Goal: Task Accomplishment & Management: Complete application form

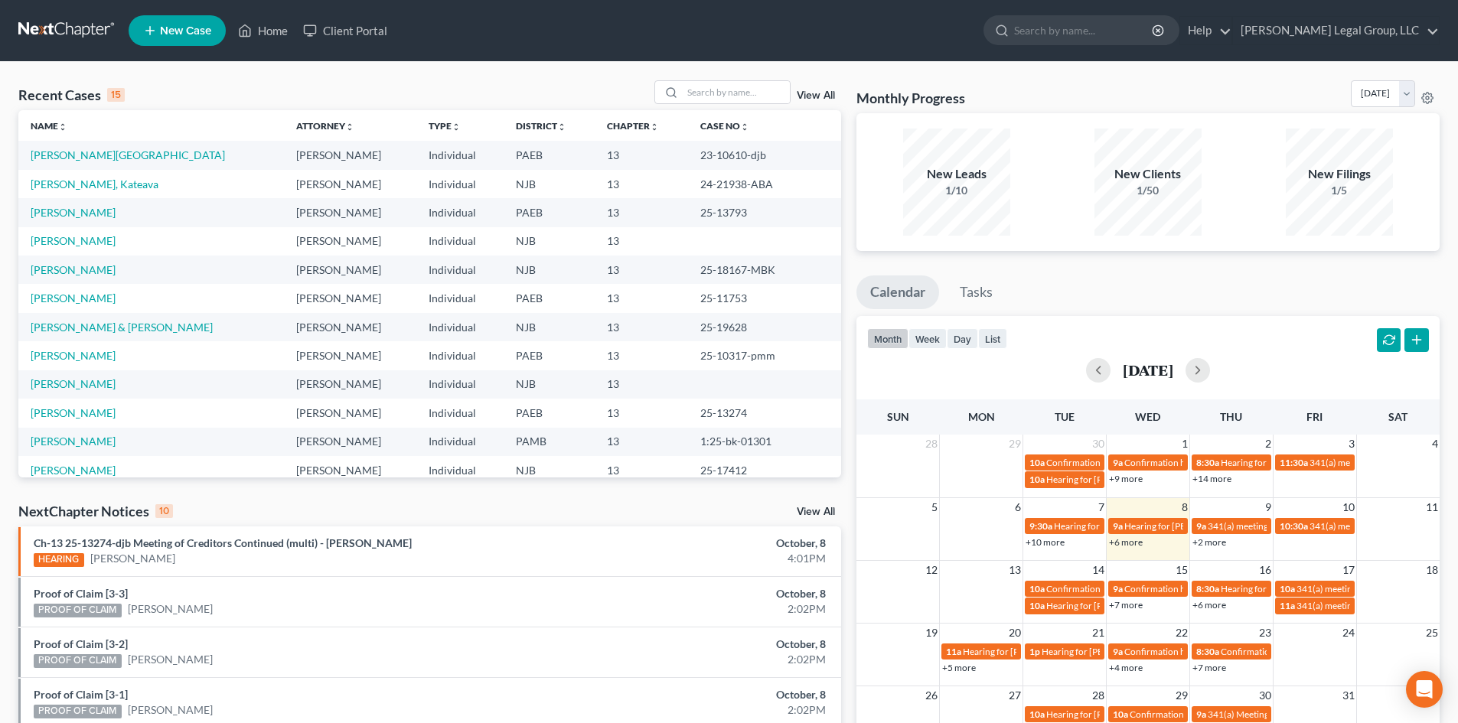
click at [206, 26] on span "New Case" at bounding box center [185, 30] width 51 height 11
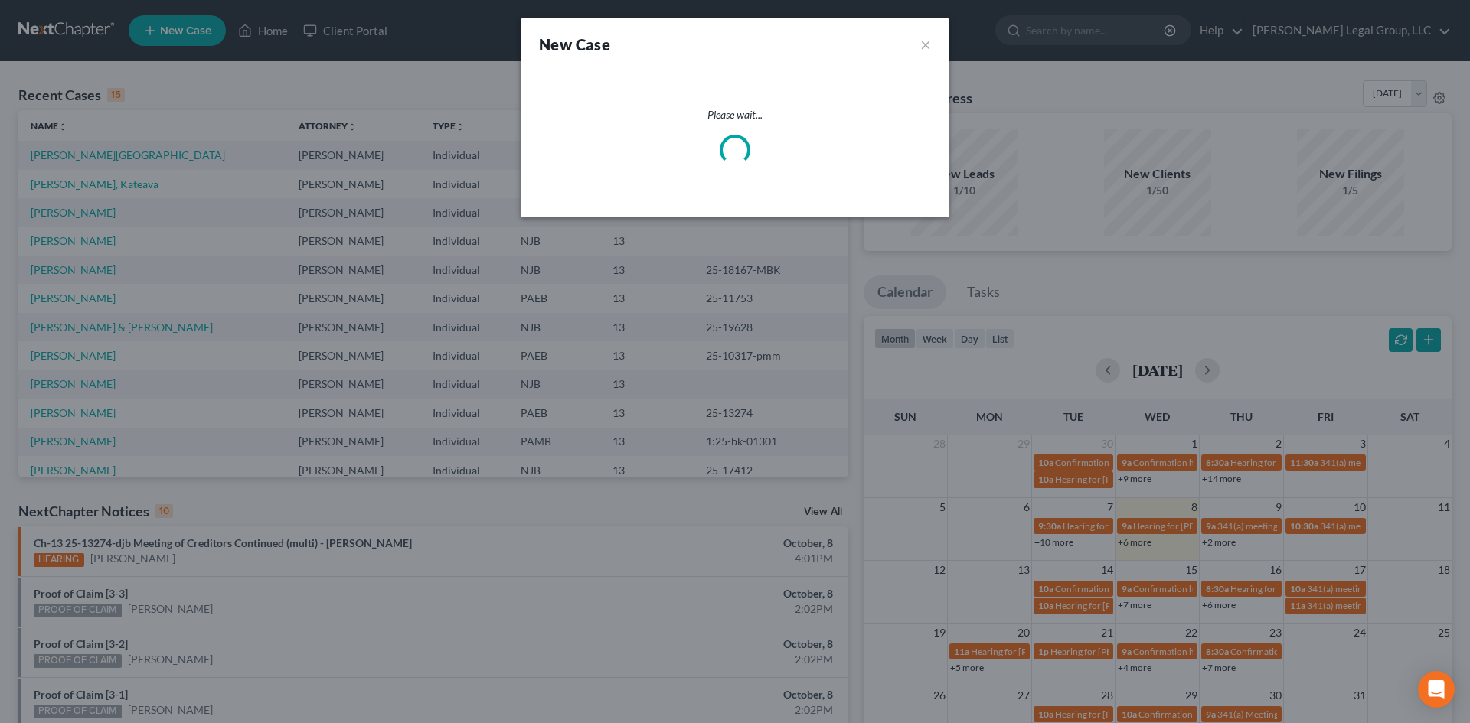
select select "51"
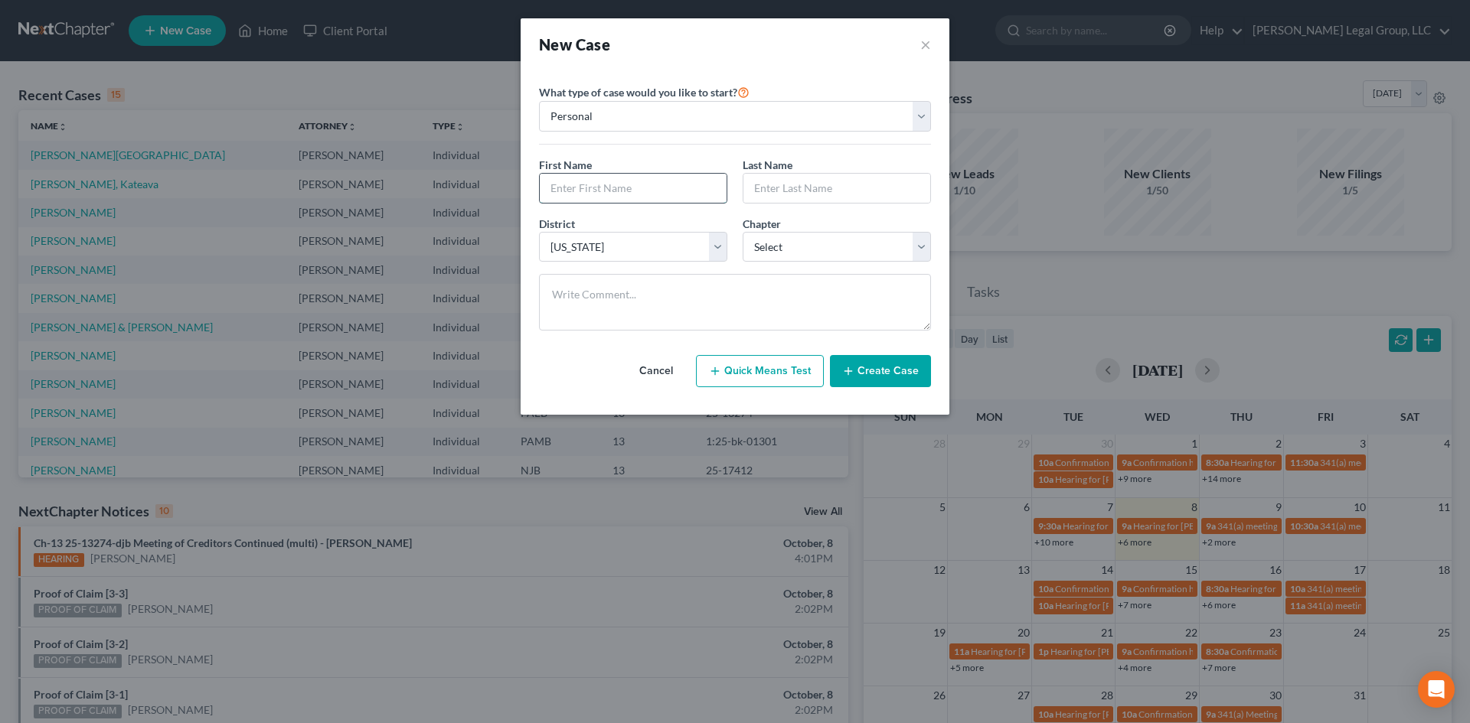
click at [650, 184] on input "text" at bounding box center [633, 188] width 187 height 29
click at [609, 186] on input "text" at bounding box center [633, 188] width 187 height 29
type input "[PERSON_NAME]"
click at [597, 241] on select "Select [US_STATE] - [GEOGRAPHIC_DATA] [US_STATE] - [GEOGRAPHIC_DATA][US_STATE] …" at bounding box center [633, 247] width 188 height 31
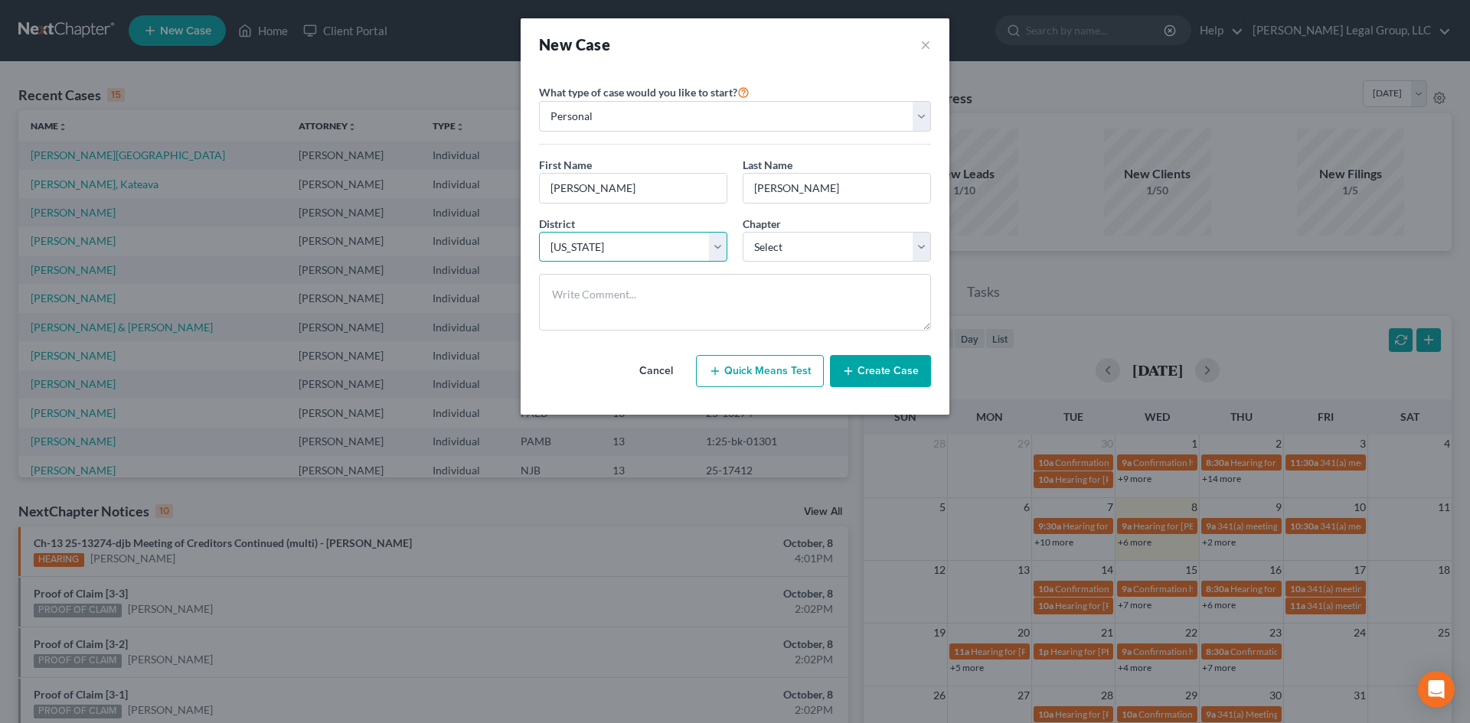
select select "67"
click at [539, 232] on select "Select [US_STATE] - [GEOGRAPHIC_DATA] [US_STATE] - [GEOGRAPHIC_DATA][US_STATE] …" at bounding box center [633, 247] width 188 height 31
drag, startPoint x: 815, startPoint y: 248, endPoint x: 818, endPoint y: 258, distance: 10.2
click at [816, 248] on select "Select 7 11 12 13" at bounding box center [837, 247] width 188 height 31
select select "3"
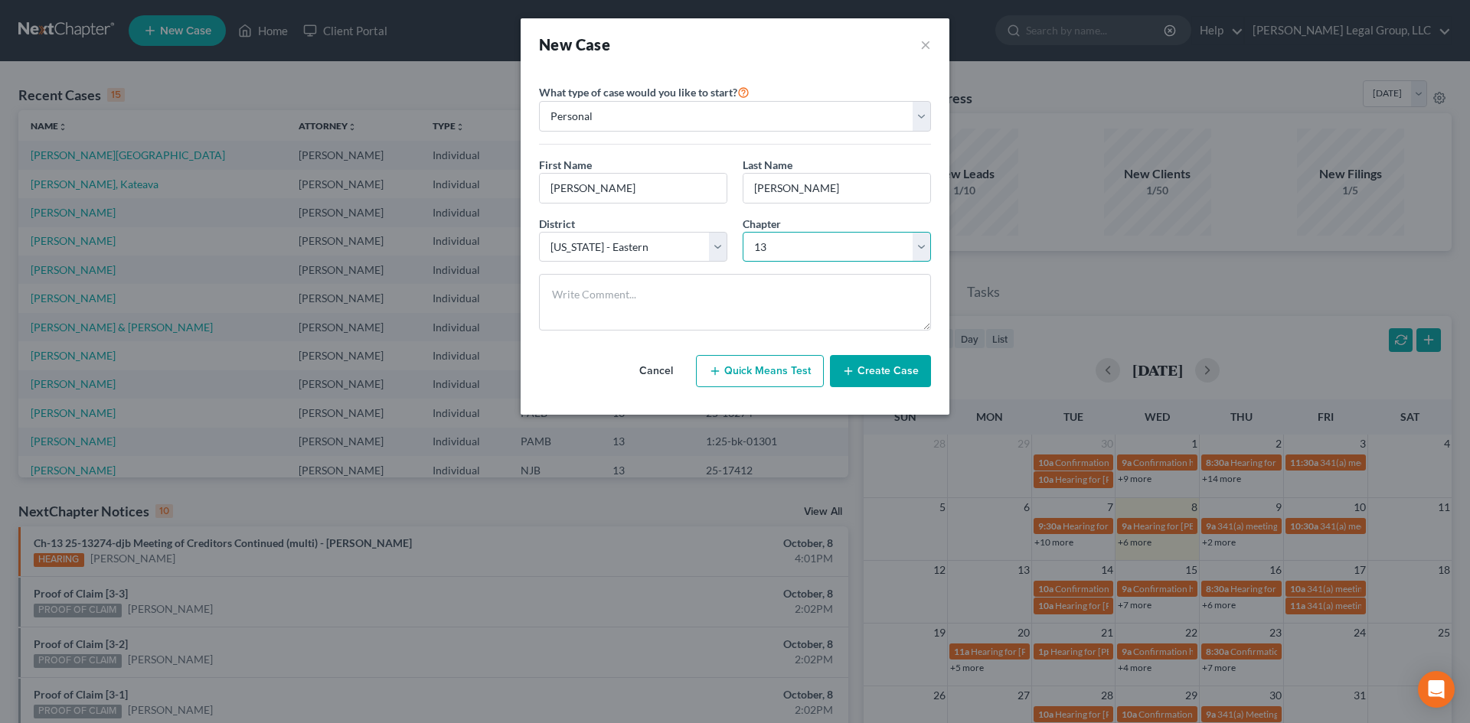
click at [743, 232] on select "Select 7 11 12 13" at bounding box center [837, 247] width 188 height 31
click at [848, 374] on line "button" at bounding box center [848, 370] width 0 height 7
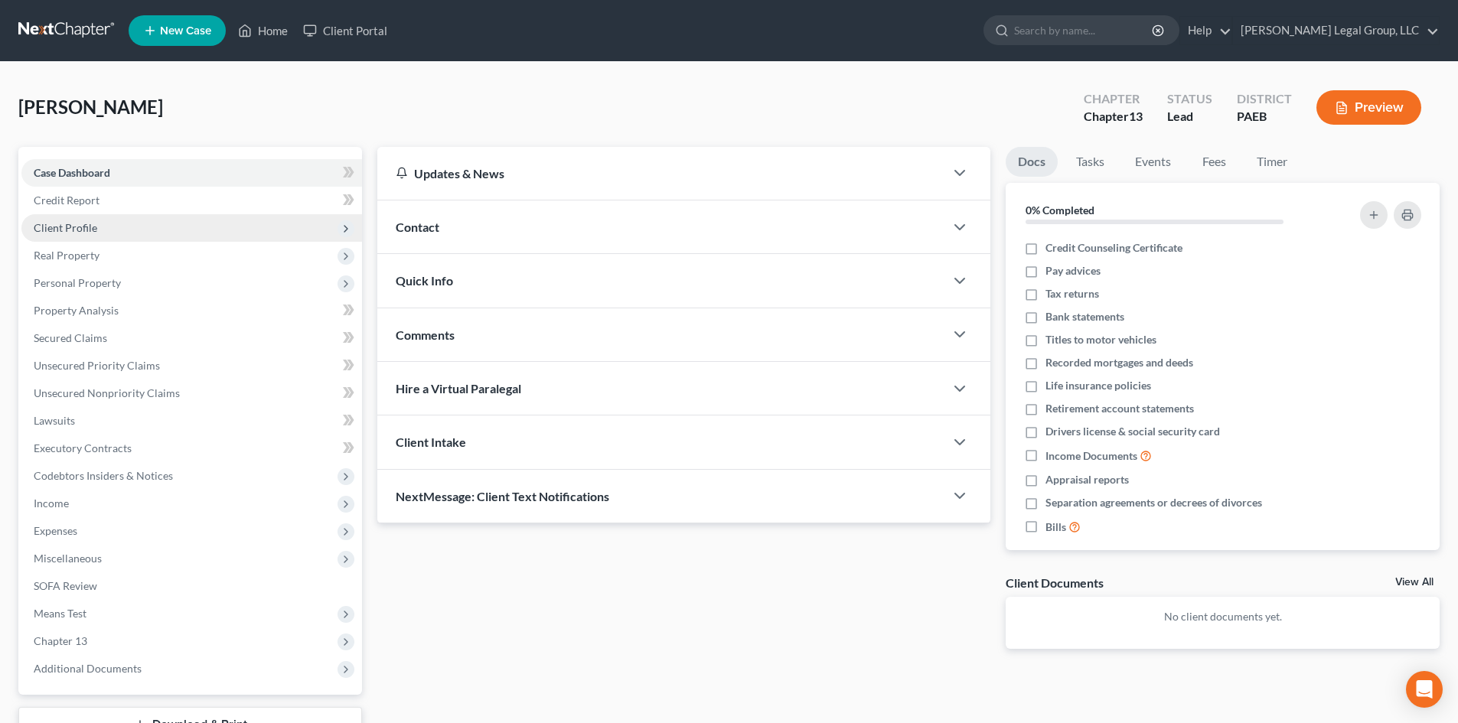
click at [87, 230] on span "Client Profile" at bounding box center [66, 227] width 64 height 13
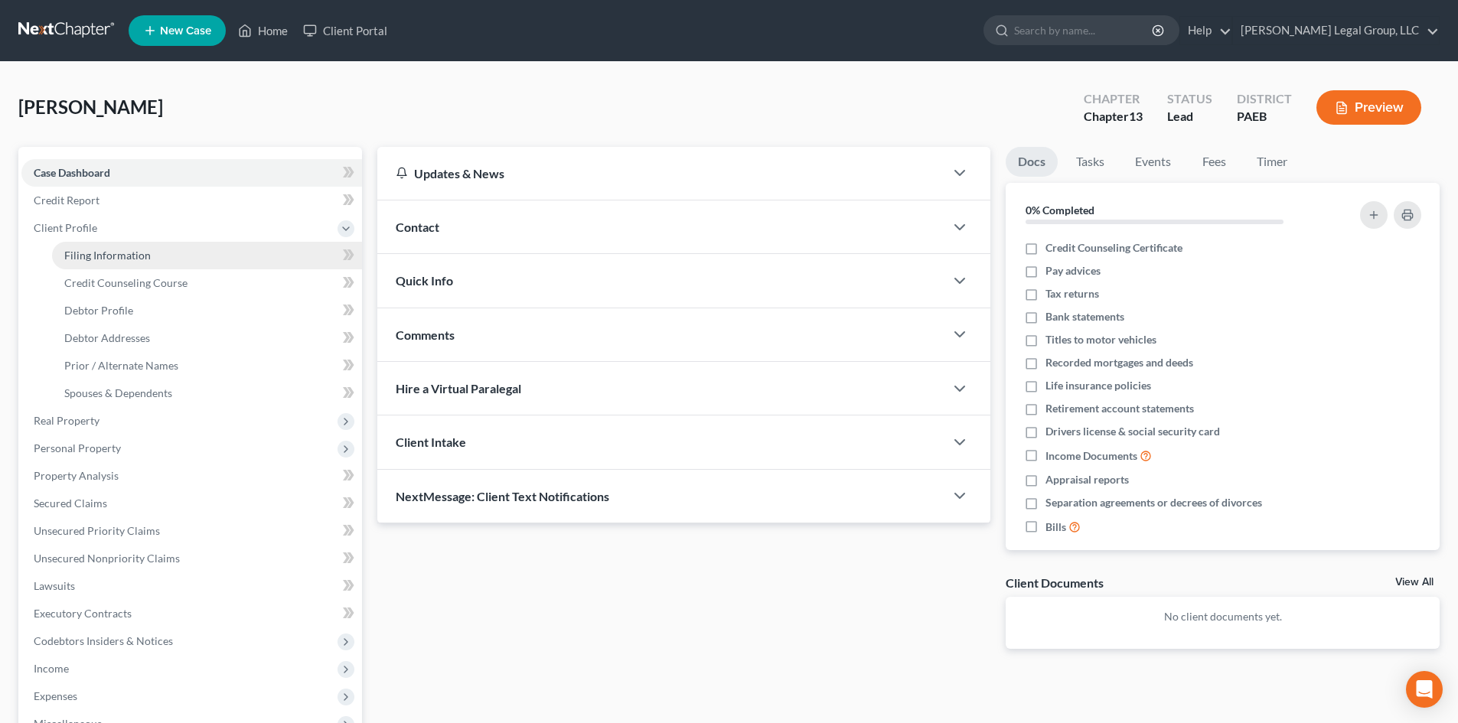
click at [87, 262] on link "Filing Information" at bounding box center [207, 256] width 310 height 28
select select "1"
select select "0"
select select "3"
select select "67"
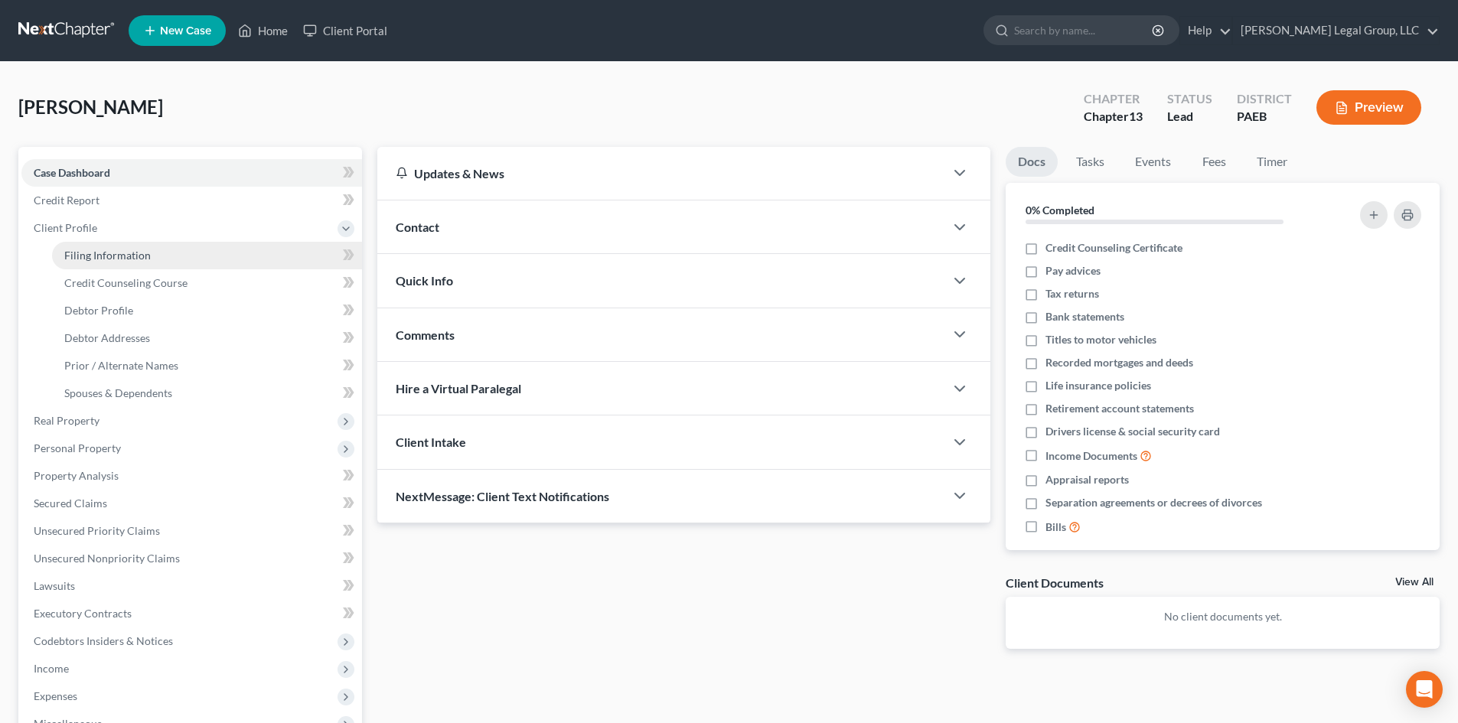
select select "39"
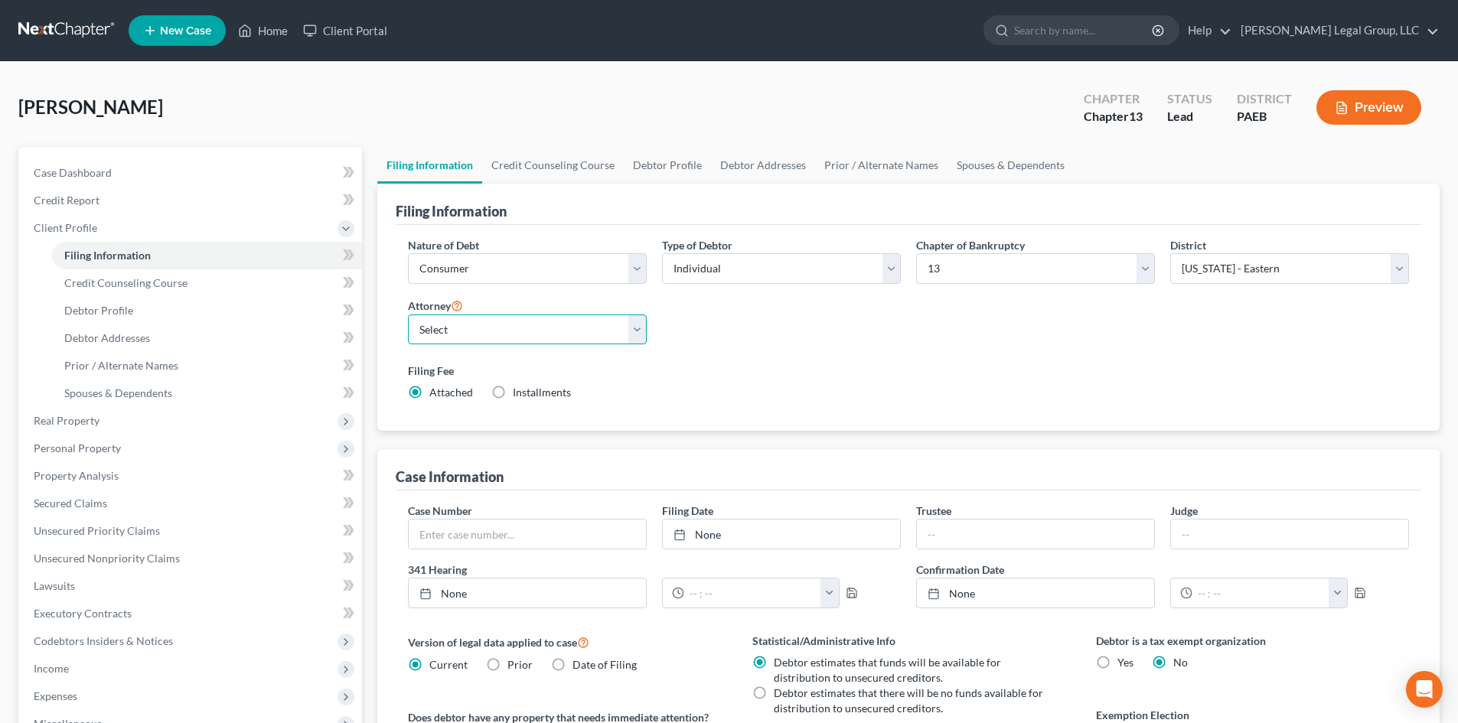
click at [567, 324] on select "Select [PERSON_NAME][US_STATE] - PAWB [PERSON_NAME] - NJB [PERSON_NAME] - PAEB …" at bounding box center [527, 330] width 239 height 31
select select "2"
click at [408, 315] on select "Select [PERSON_NAME][US_STATE] - PAWB [PERSON_NAME] - NJB [PERSON_NAME] - PAEB …" at bounding box center [527, 330] width 239 height 31
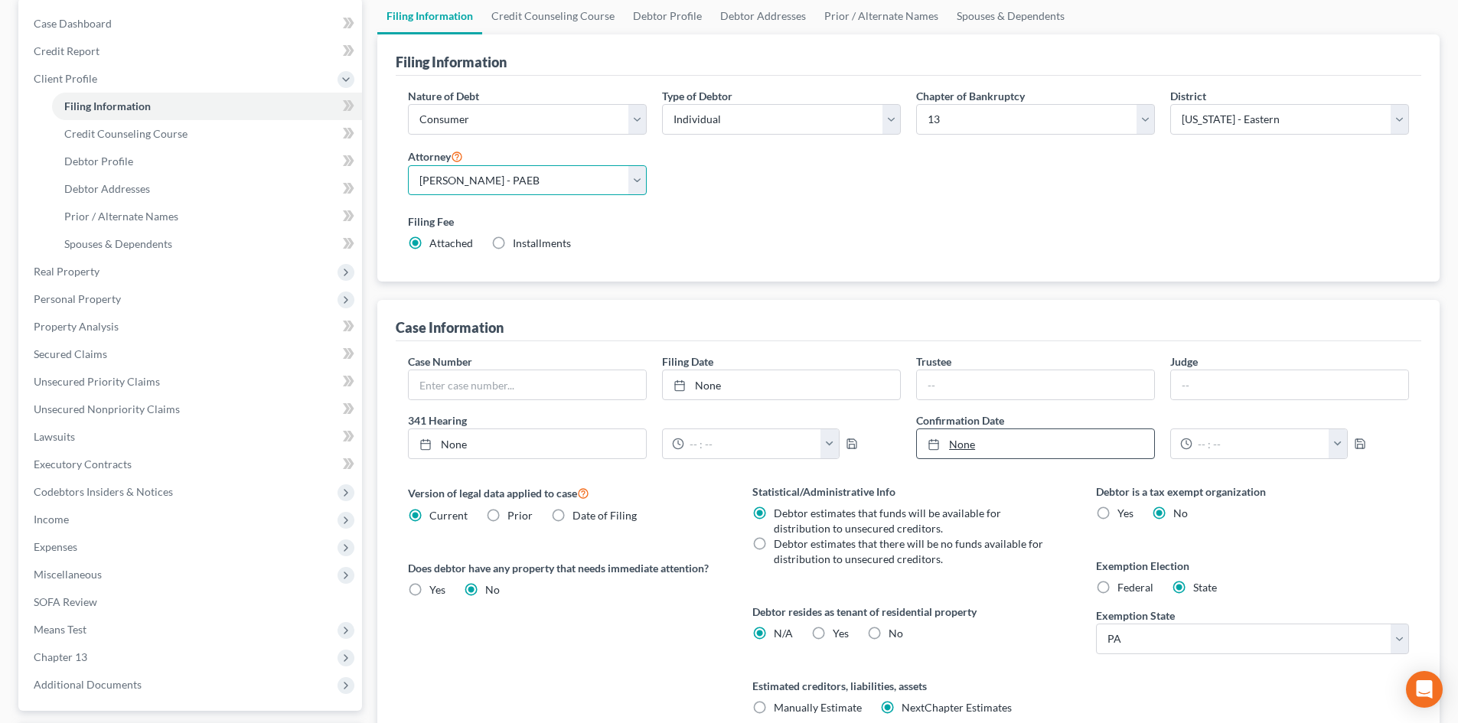
scroll to position [153, 0]
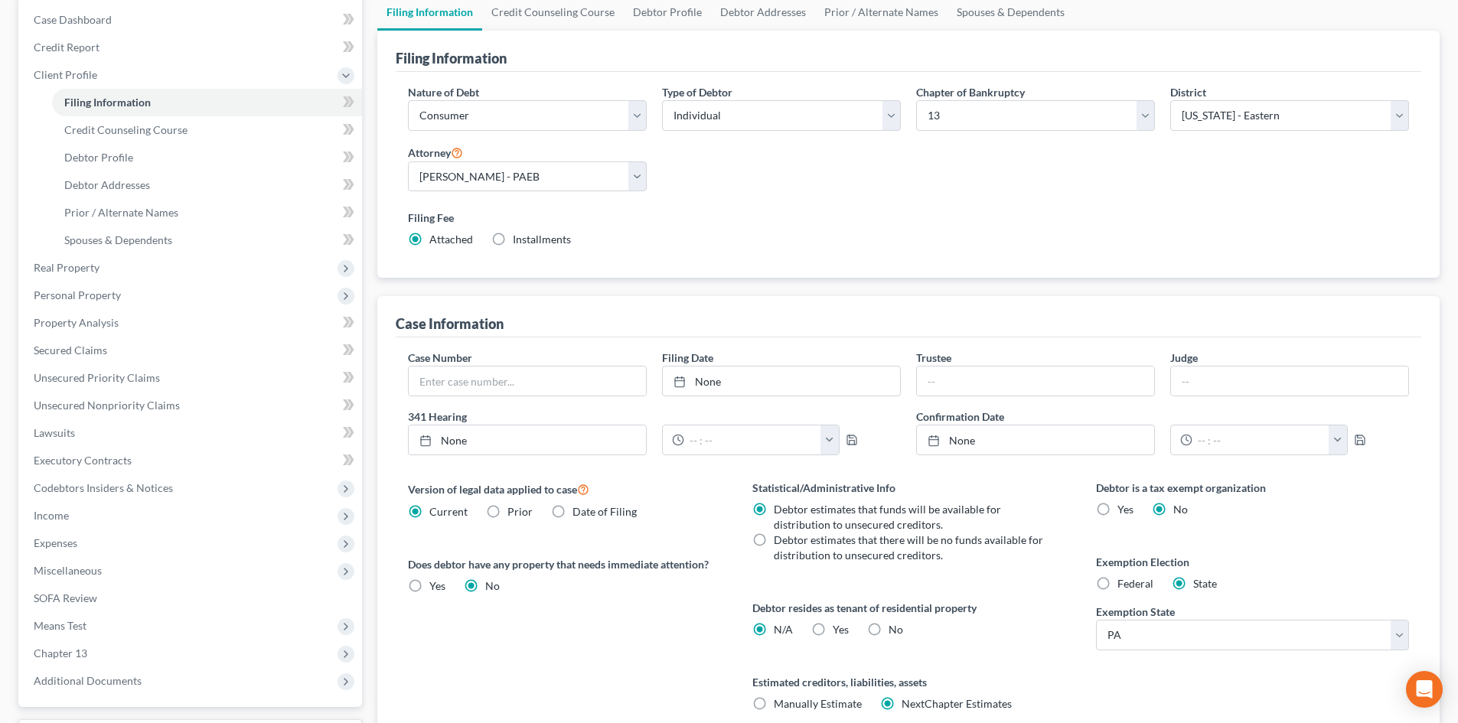
click at [1118, 589] on span "Federal" at bounding box center [1136, 583] width 36 height 13
click at [1124, 586] on input "Federal" at bounding box center [1129, 581] width 10 height 10
radio input "true"
radio input "false"
click at [119, 158] on span "Debtor Profile" at bounding box center [98, 157] width 69 height 13
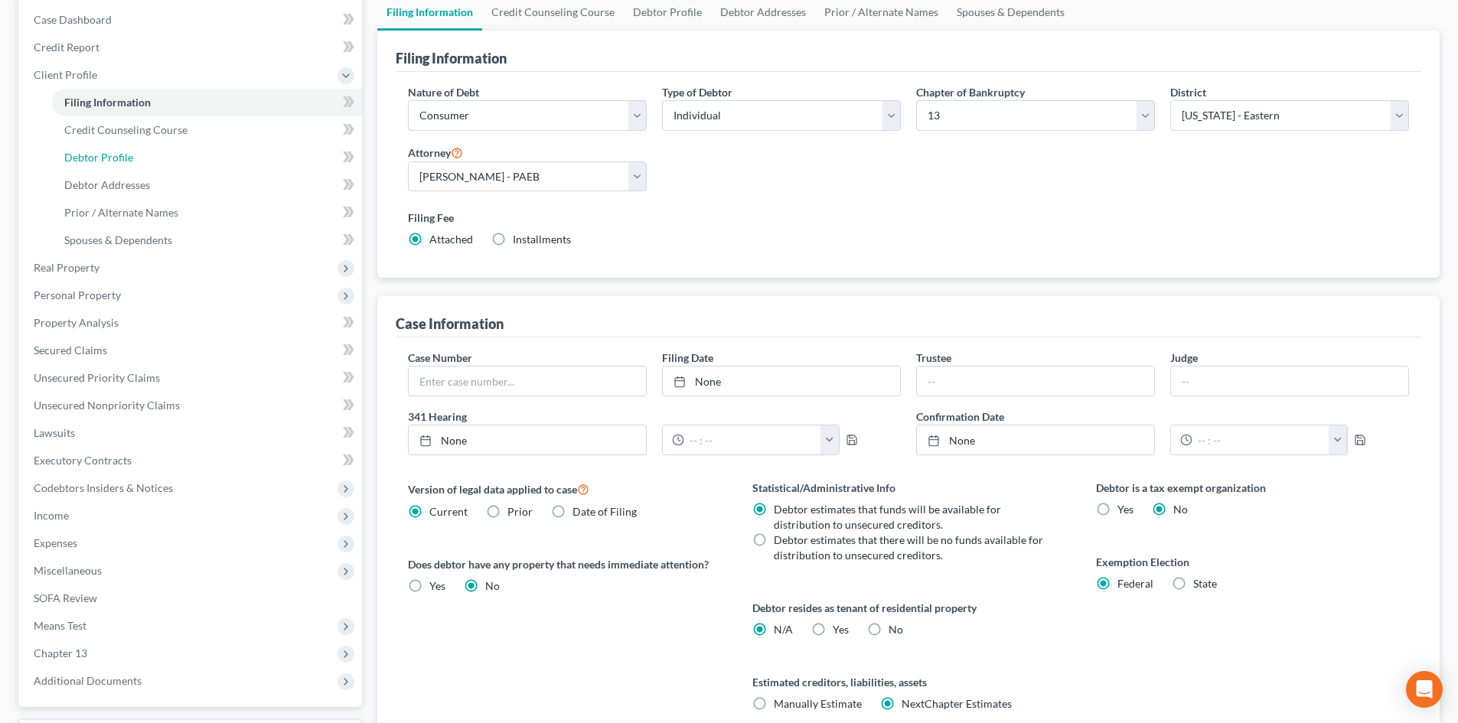
select select "0"
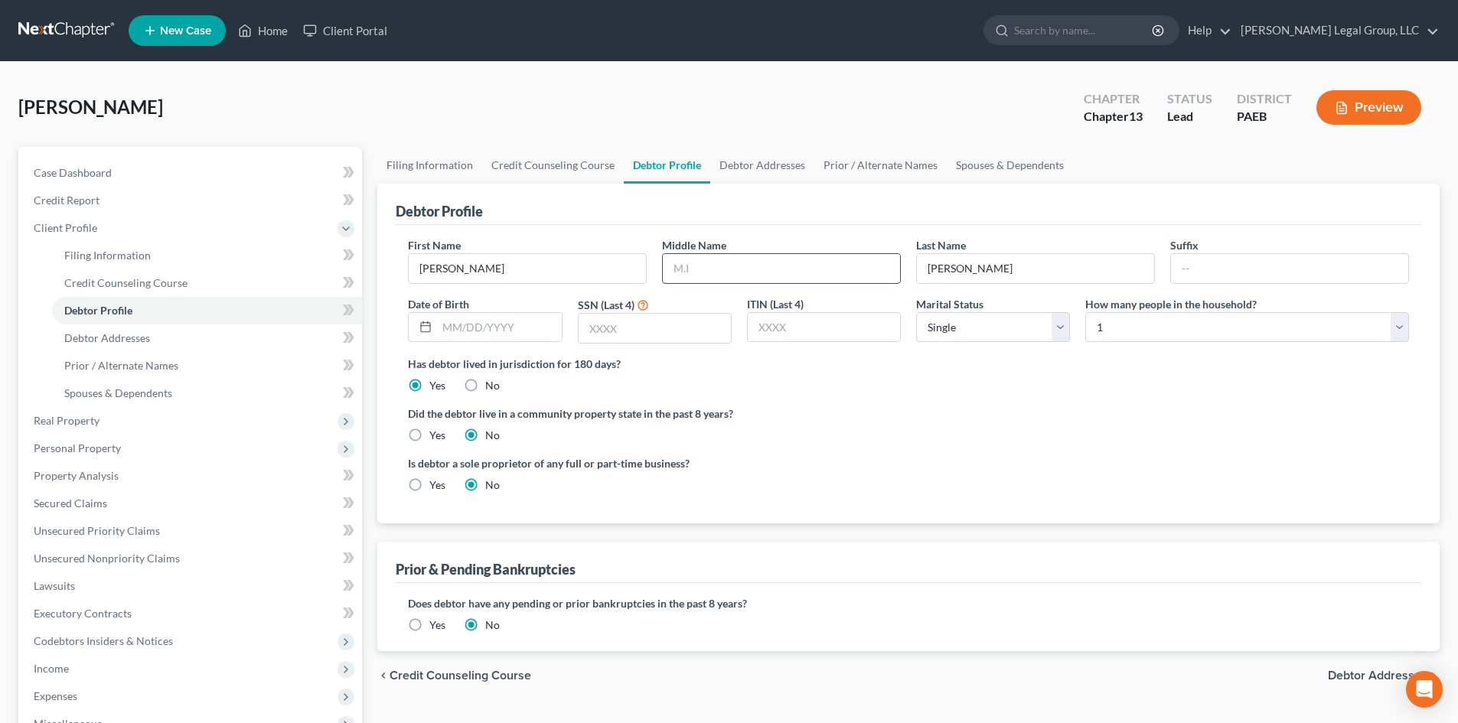
click at [700, 276] on input "text" at bounding box center [781, 268] width 237 height 29
type input "[PERSON_NAME]"
click at [657, 332] on input "text" at bounding box center [655, 328] width 152 height 29
type input "6036"
click at [456, 322] on input "text" at bounding box center [499, 327] width 124 height 29
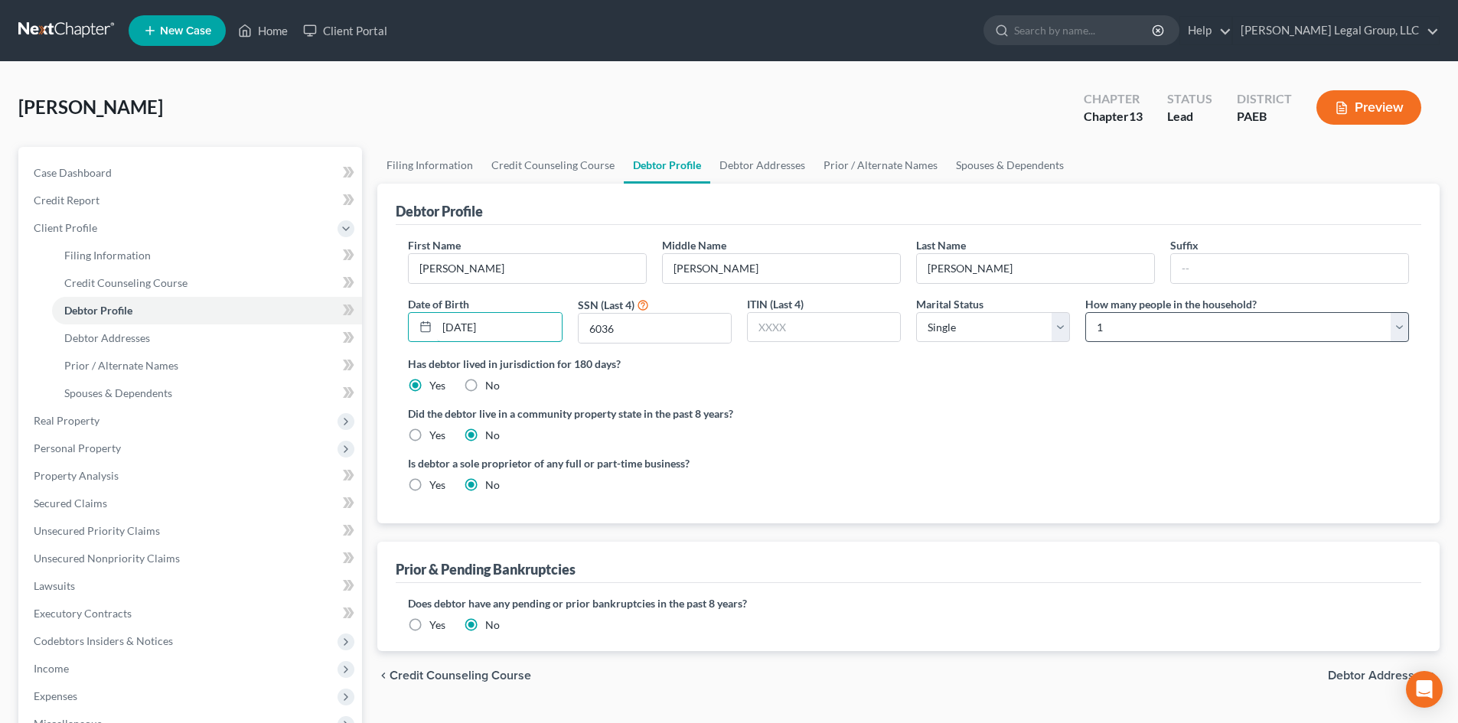
type input "[DATE]"
click at [1118, 335] on select "Select 1 2 3 4 5 6 7 8 9 10 11 12 13 14 15 16 17 18 19 20" at bounding box center [1247, 327] width 324 height 31
select select "1"
click at [1085, 312] on select "Select 1 2 3 4 5 6 7 8 9 10 11 12 13 14 15 16 17 18 19 20" at bounding box center [1247, 327] width 324 height 31
drag, startPoint x: 961, startPoint y: 325, endPoint x: 961, endPoint y: 340, distance: 14.6
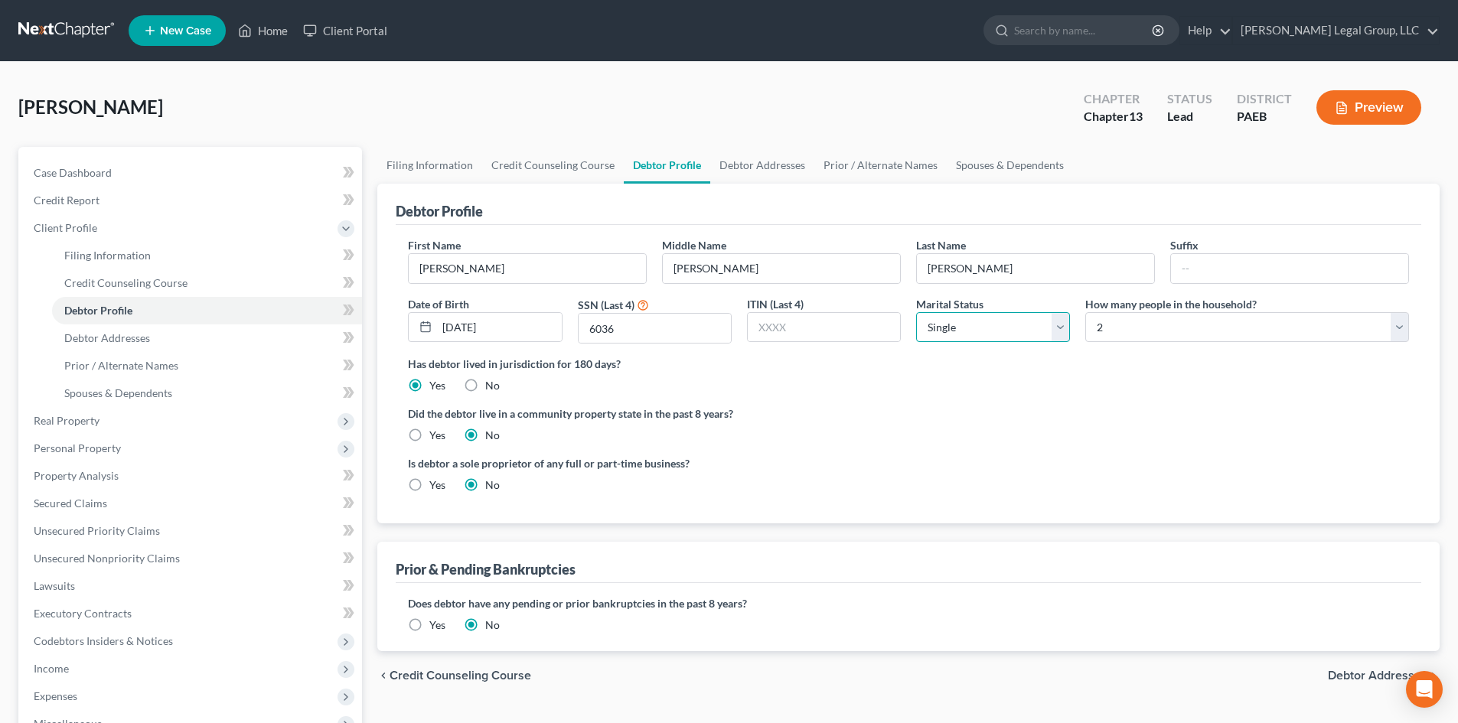
click at [961, 325] on select "Select Single Married Separated Divorced Widowed" at bounding box center [993, 327] width 154 height 31
select select "1"
click at [916, 312] on select "Select Single Married Separated Divorced Widowed" at bounding box center [993, 327] width 154 height 31
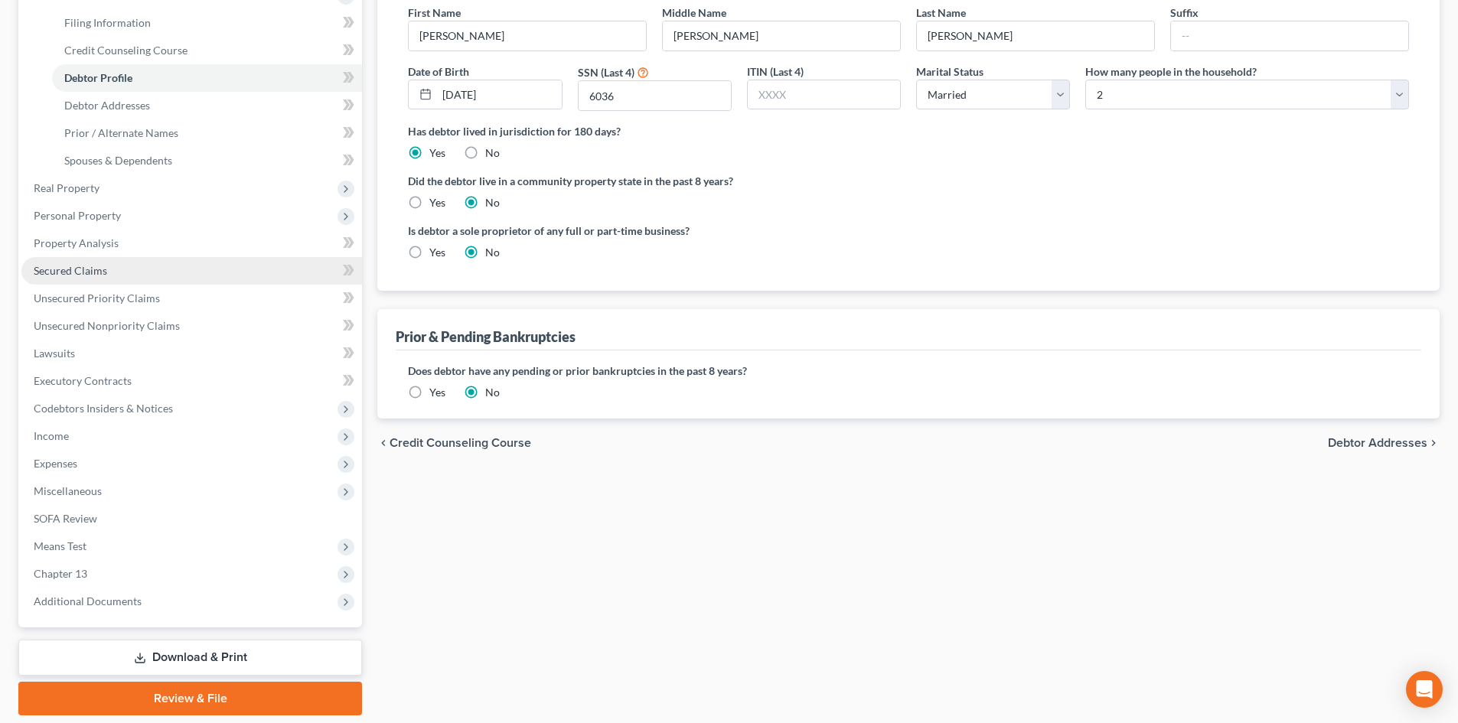
scroll to position [283, 0]
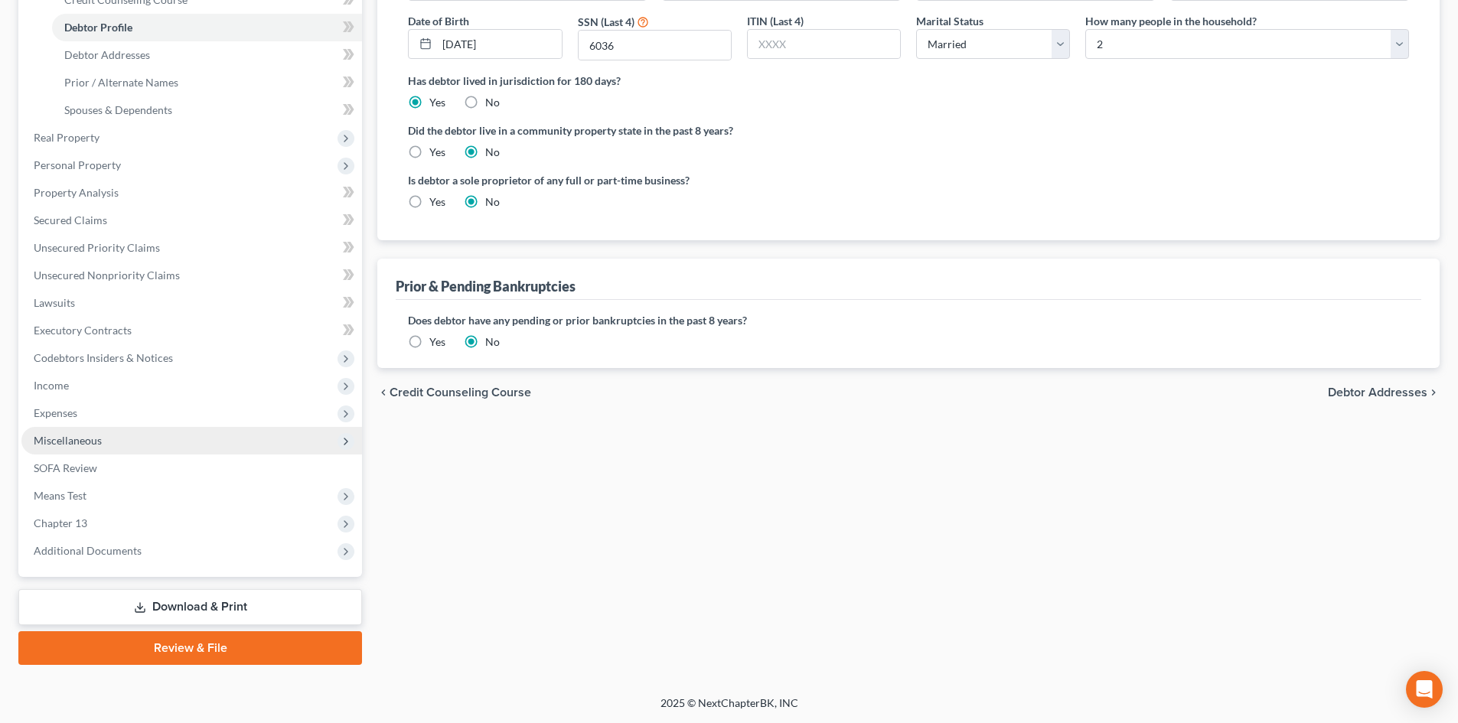
click at [76, 441] on span "Miscellaneous" at bounding box center [68, 440] width 68 height 13
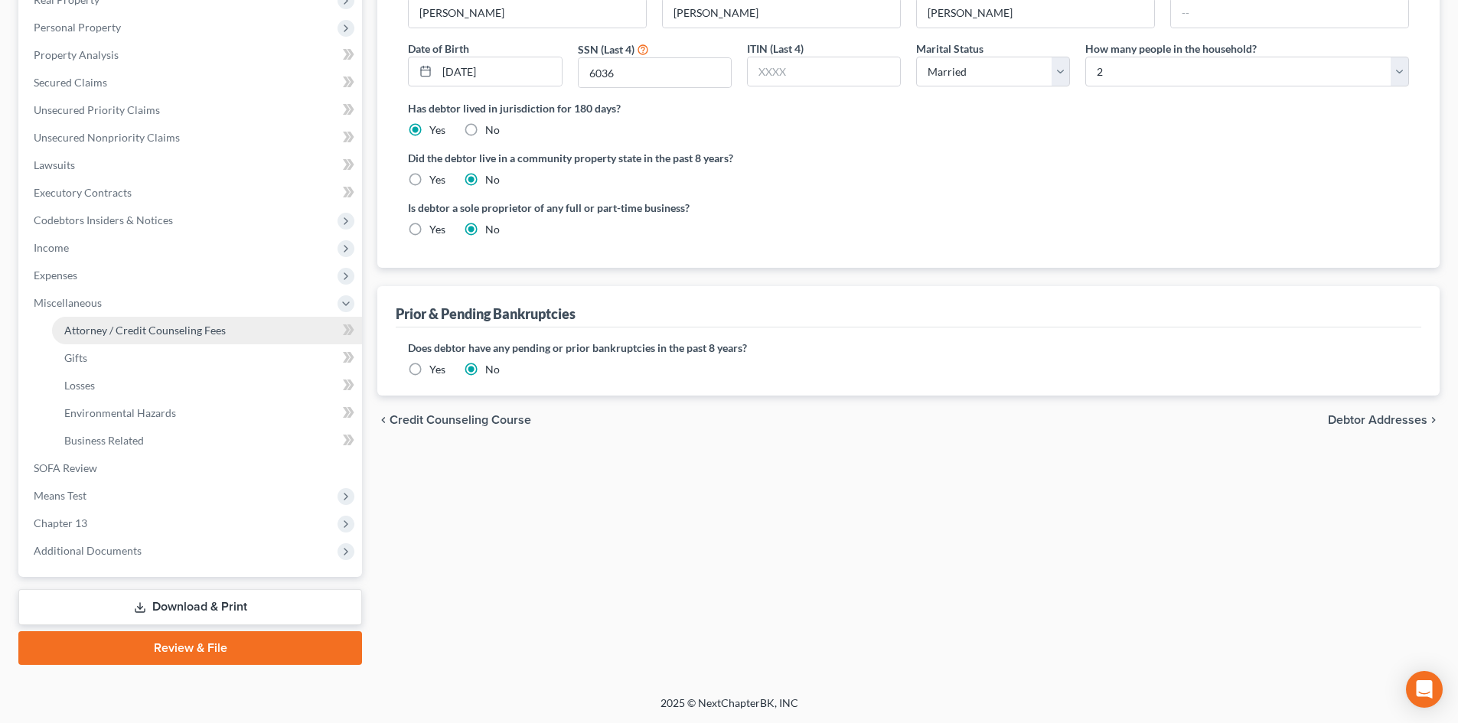
click at [184, 320] on link "Attorney / Credit Counseling Fees" at bounding box center [207, 331] width 310 height 28
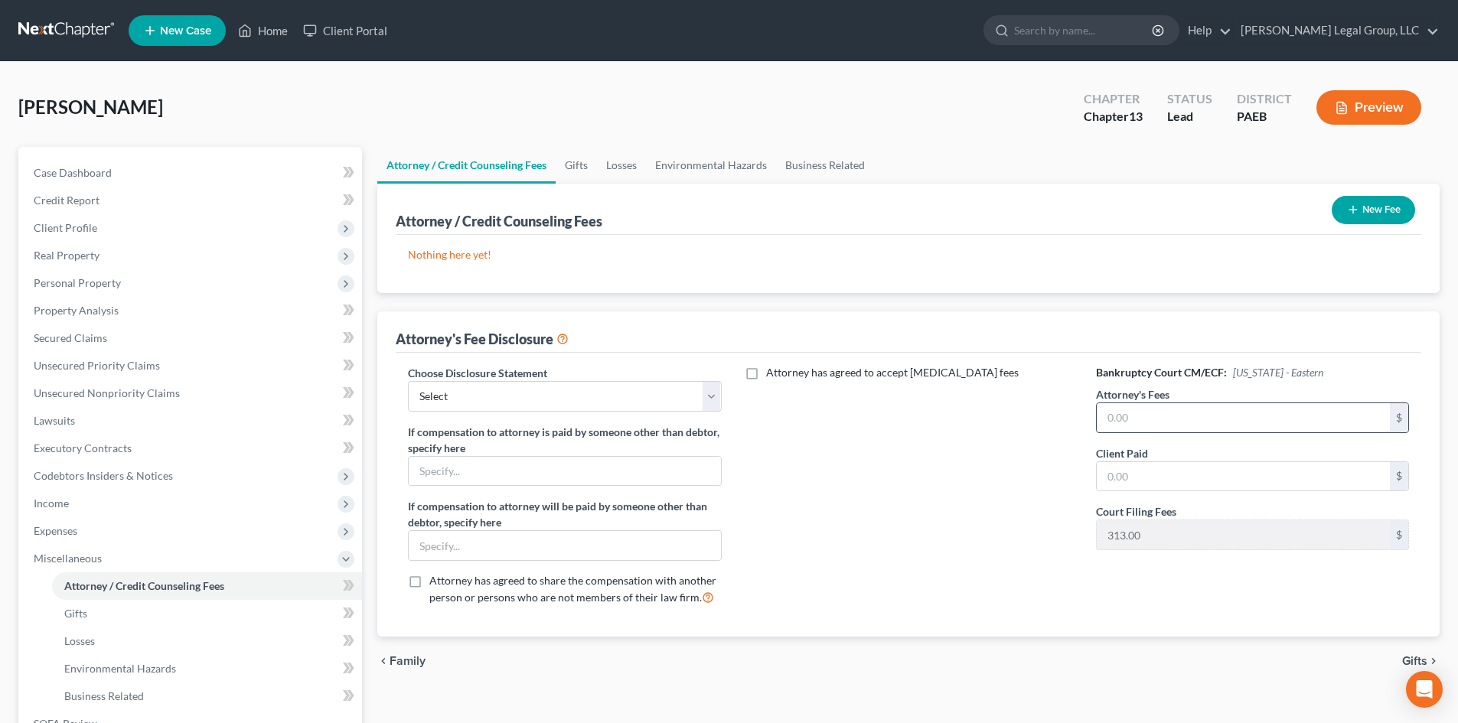
click at [1283, 416] on input "text" at bounding box center [1243, 417] width 293 height 29
type input "1,900"
drag, startPoint x: 529, startPoint y: 401, endPoint x: 528, endPoint y: 410, distance: 8.5
click at [529, 401] on select "Select Chapter 7 Attorney Comp Chapter 13 Attorrney Comp" at bounding box center [564, 396] width 313 height 31
select select "1"
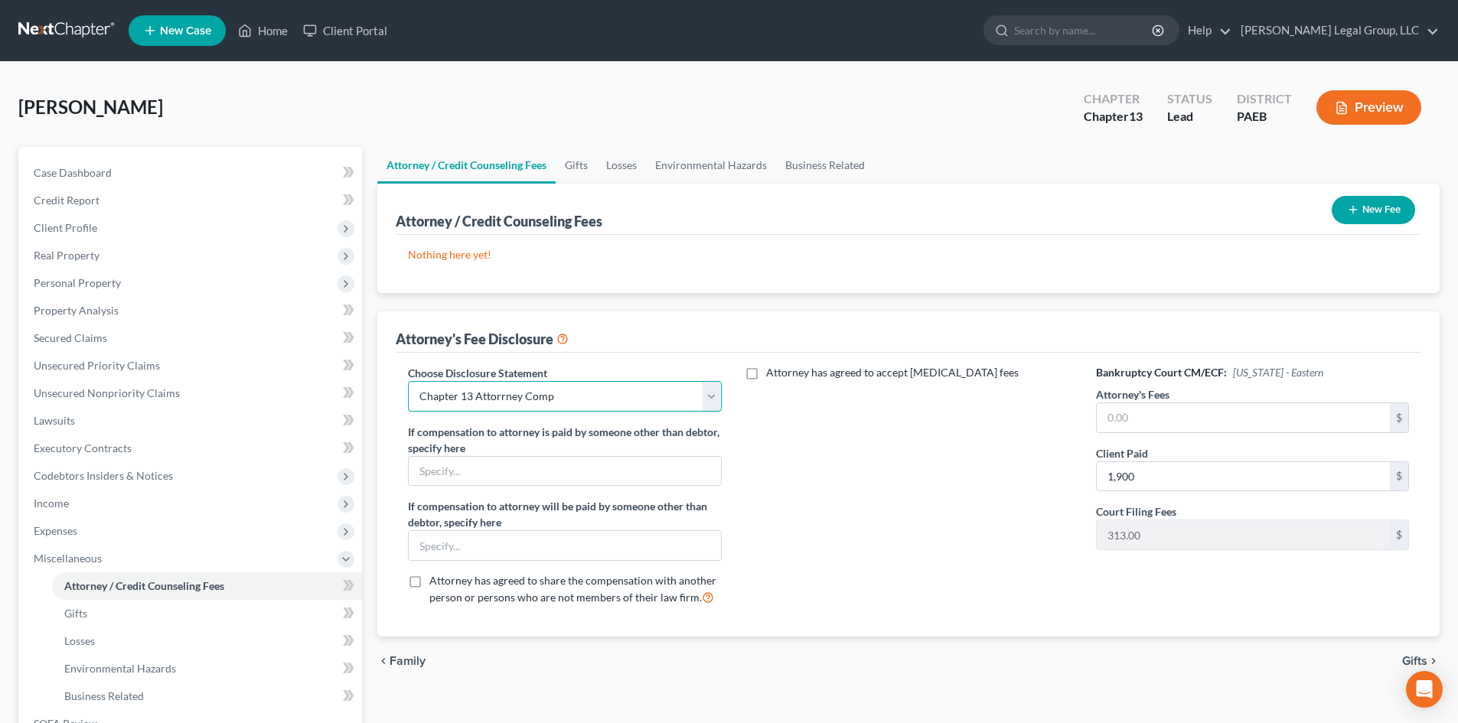
click at [408, 381] on select "Select Chapter 7 Attorney Comp Chapter 13 Attorrney Comp" at bounding box center [564, 396] width 313 height 31
click at [1275, 410] on input "text" at bounding box center [1243, 417] width 293 height 29
type input "1,548.75"
click at [1172, 416] on input "4,750" at bounding box center [1243, 417] width 293 height 29
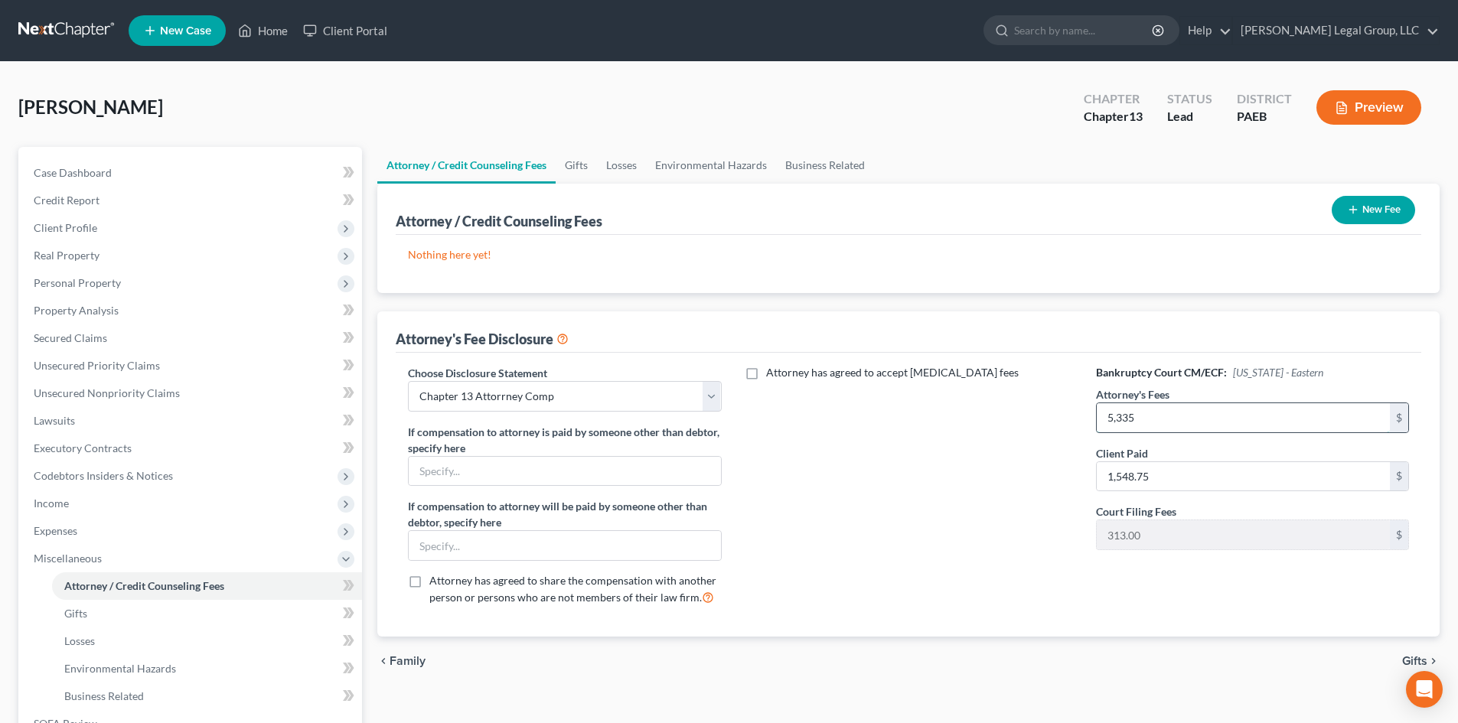
type input "5,335"
click at [1392, 215] on button "New Fee" at bounding box center [1373, 210] width 83 height 28
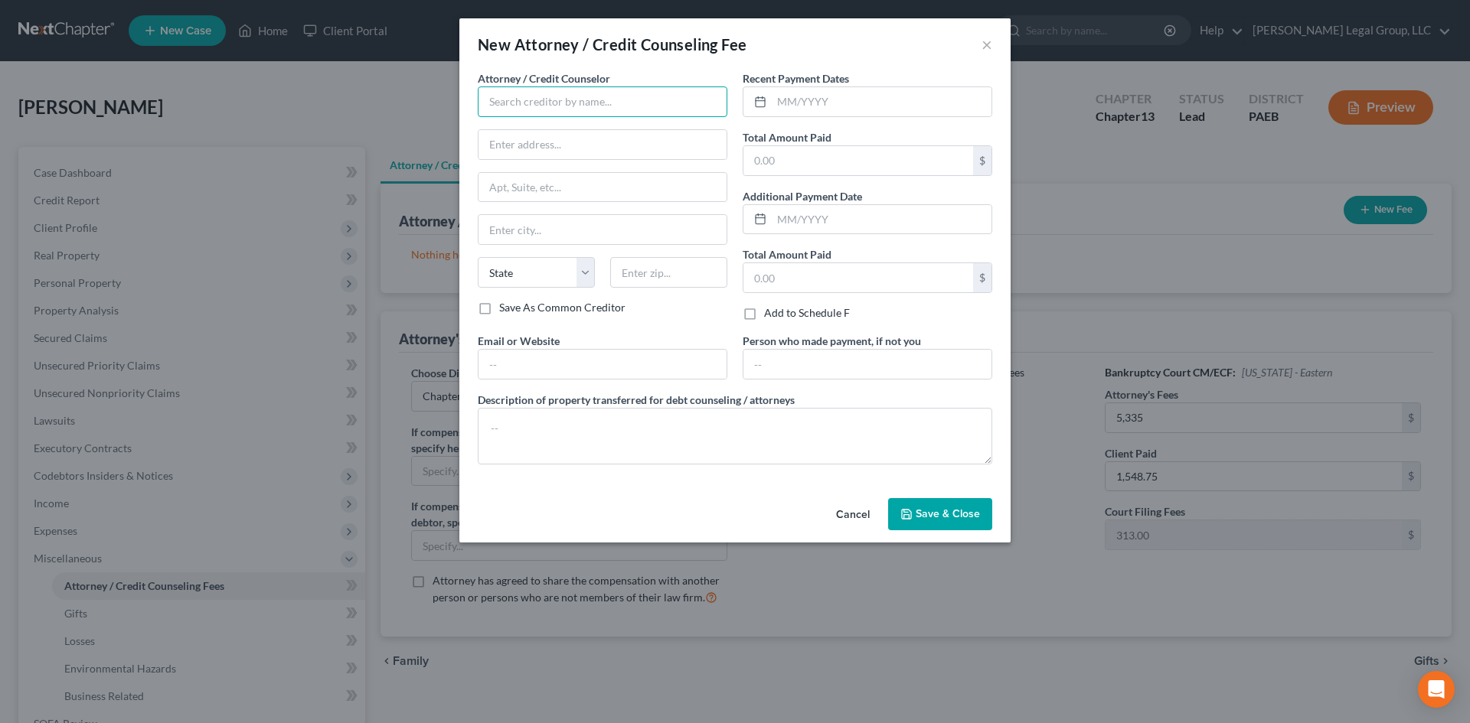
click at [541, 104] on input "text" at bounding box center [603, 102] width 250 height 31
drag, startPoint x: 558, startPoint y: 127, endPoint x: 594, endPoint y: 145, distance: 40.4
click at [559, 127] on div "[PERSON_NAME] Legal Group, LLC" at bounding box center [573, 128] width 167 height 15
type input "[PERSON_NAME] Legal Group, LLC"
type input "[STREET_ADDRESS]"
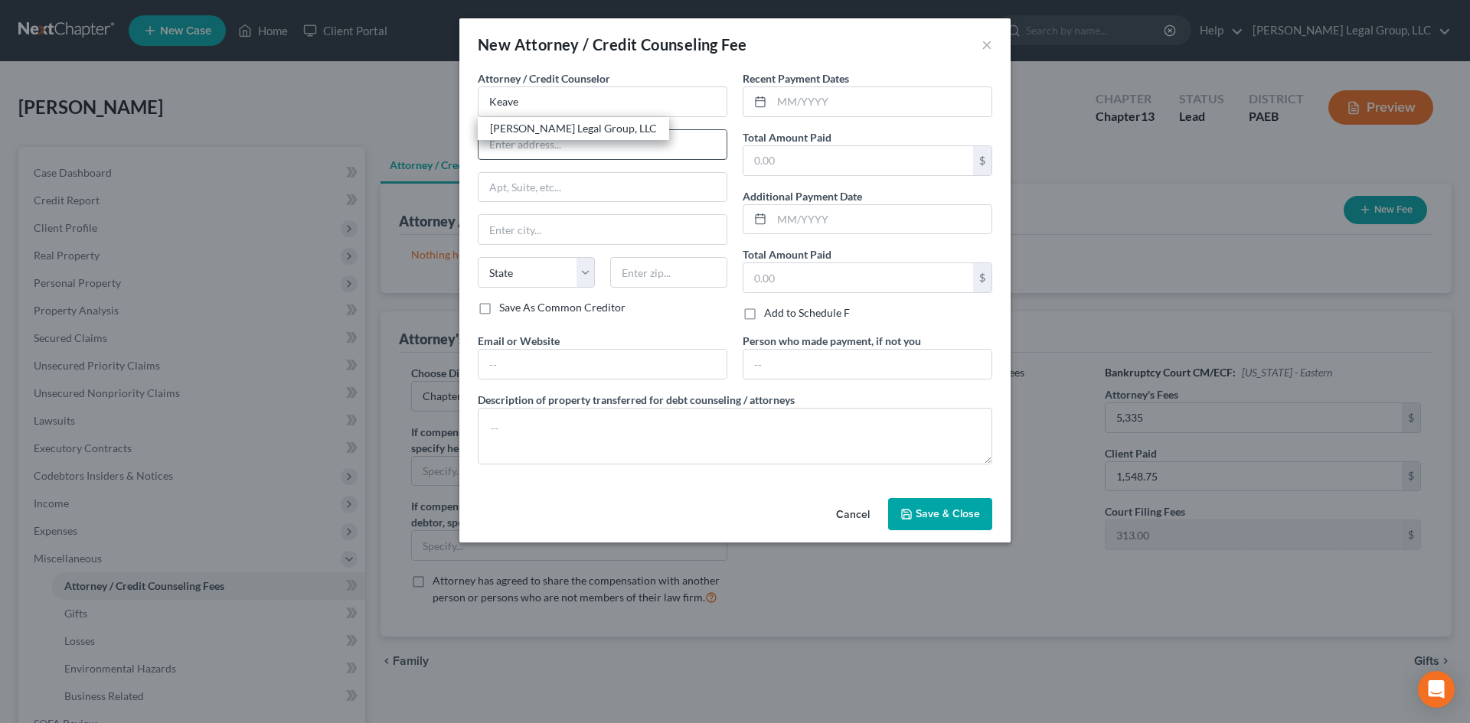
type input "Maple Shade"
select select "33"
type input "08052-1931"
click at [879, 173] on input "text" at bounding box center [858, 160] width 230 height 29
type input "1,900"
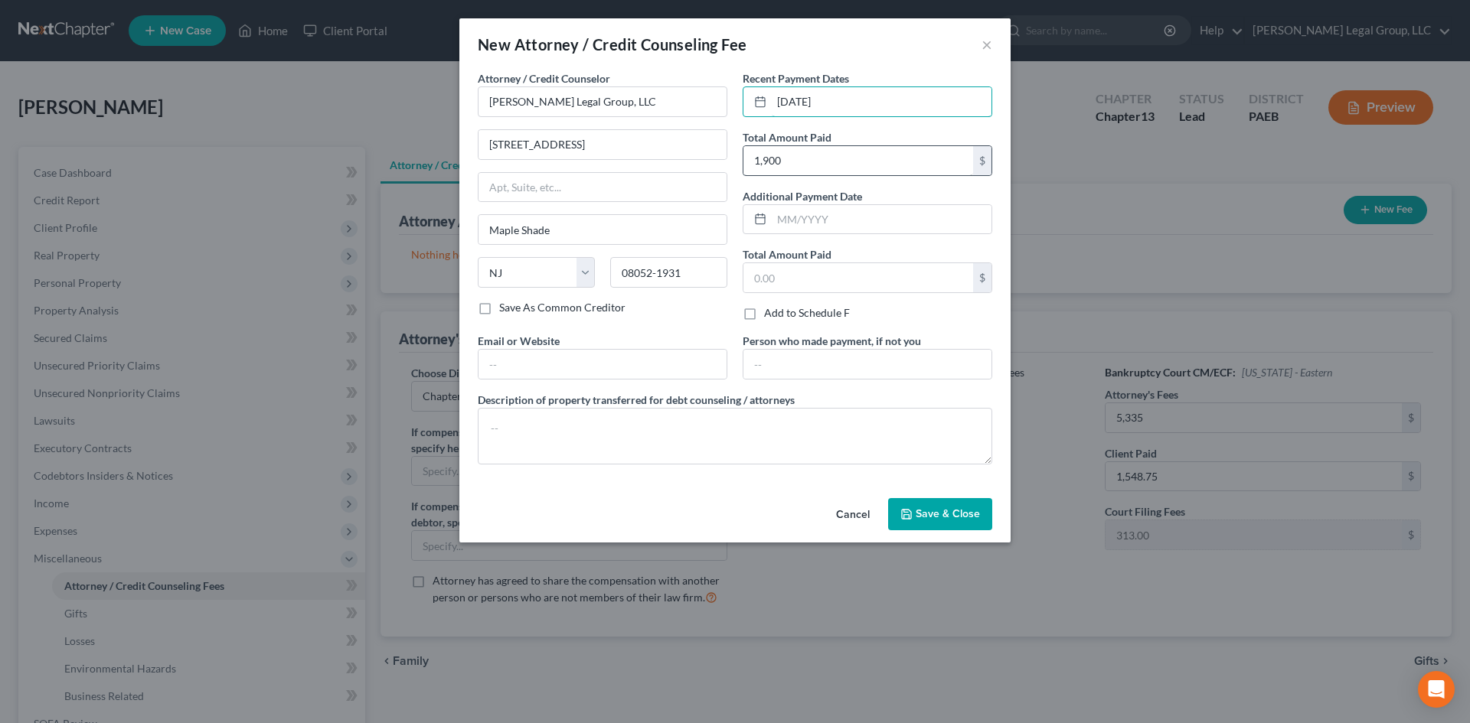
type input "[DATE]"
click at [648, 429] on textarea at bounding box center [735, 436] width 514 height 57
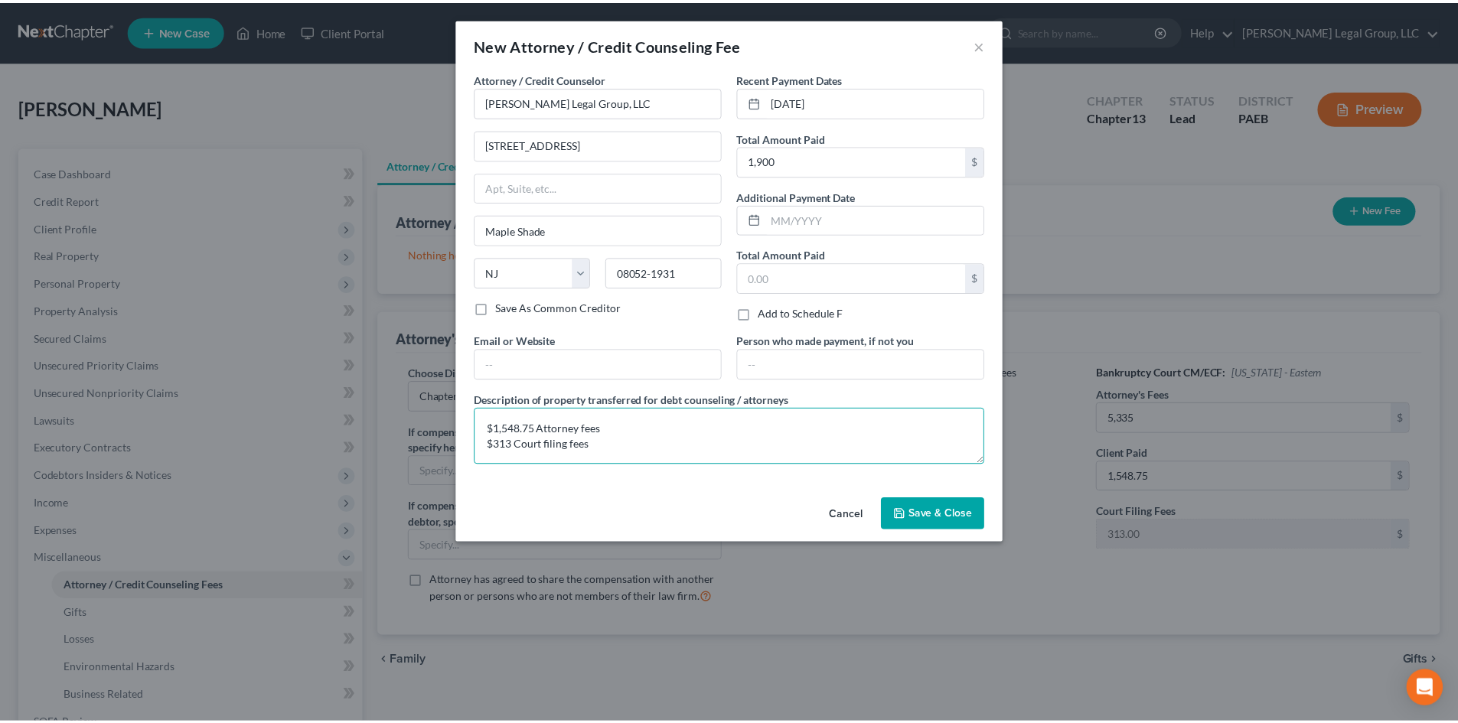
scroll to position [3, 0]
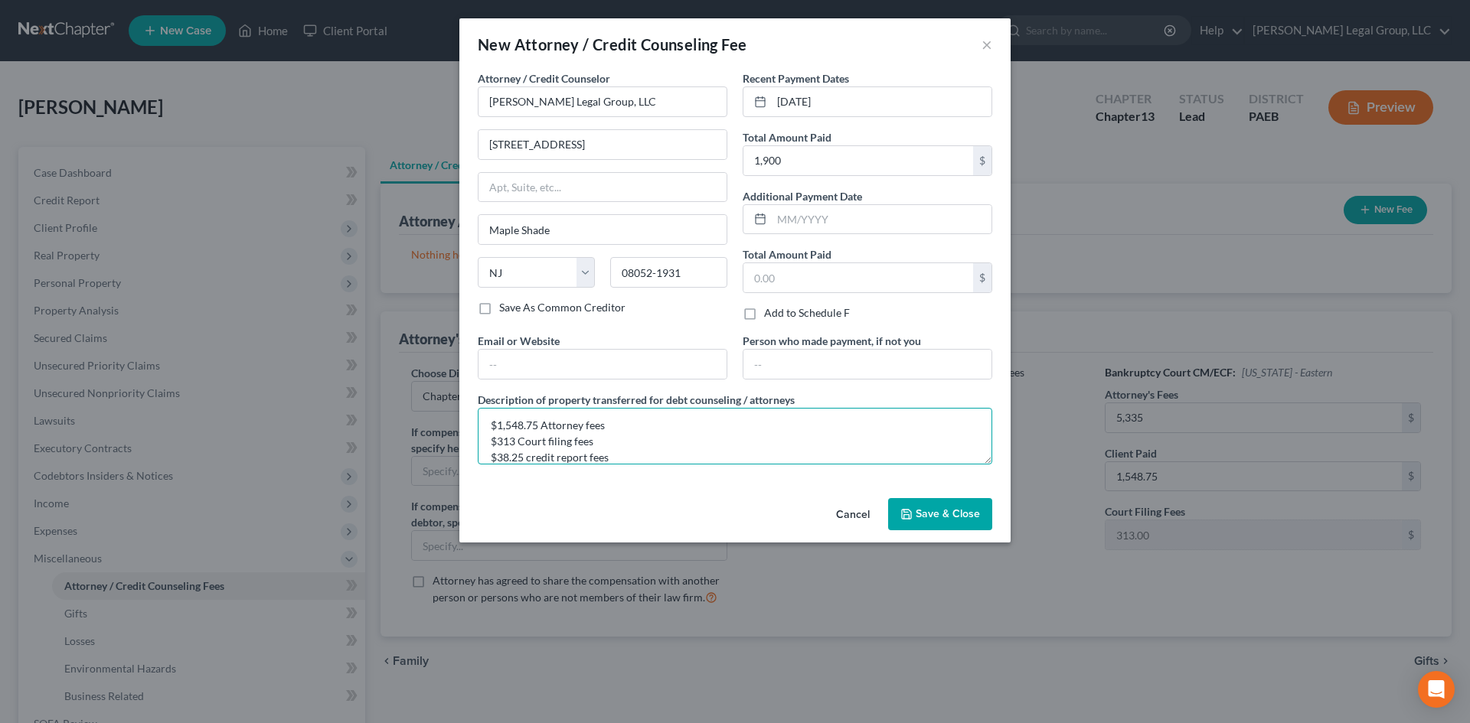
click at [517, 443] on textarea "$1,548.75 Attorney fees $313 Court filing fees $38.25 credit report fees" at bounding box center [735, 436] width 514 height 57
type textarea "$1,548.75 Attorney fees $313.00 Court filing fees $38.25 credit report fees"
click at [952, 502] on button "Save & Close" at bounding box center [940, 514] width 104 height 32
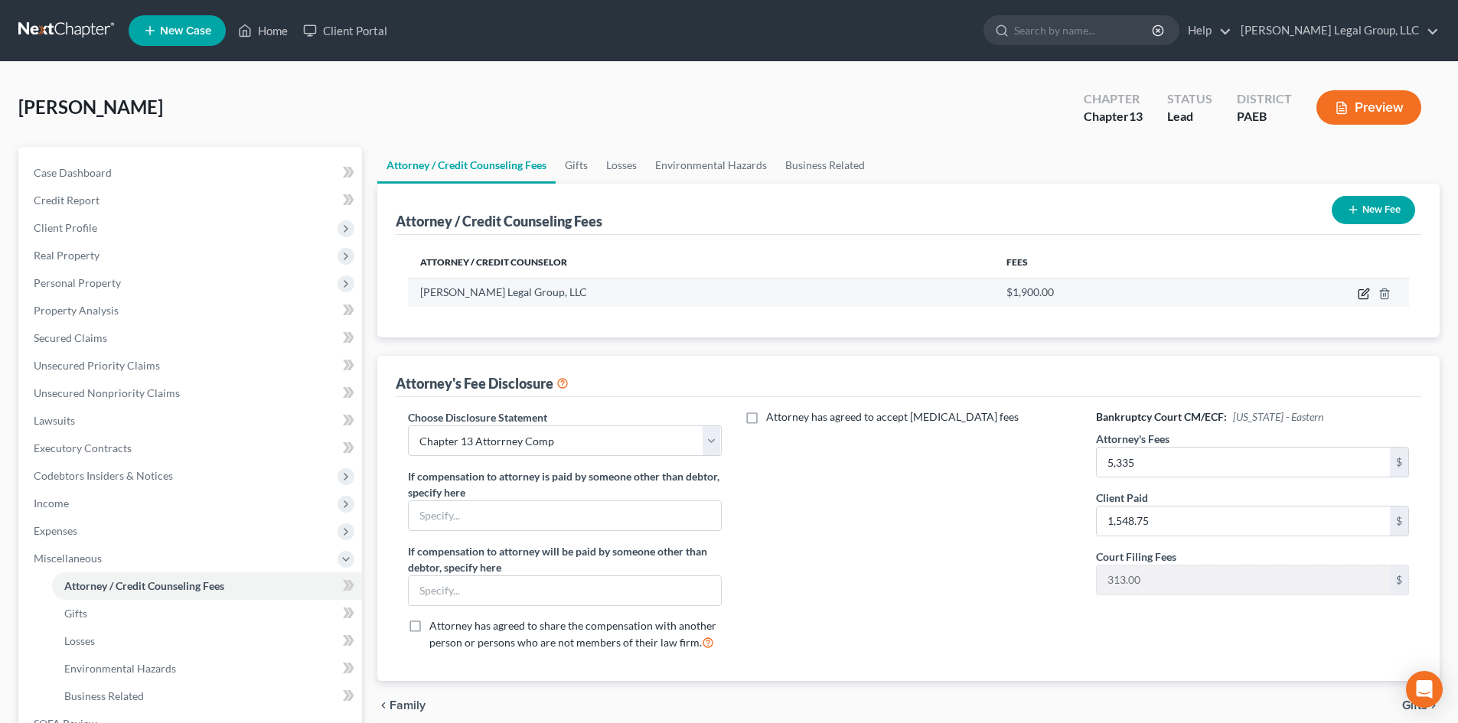
click at [1361, 296] on icon "button" at bounding box center [1364, 294] width 12 height 12
select select "33"
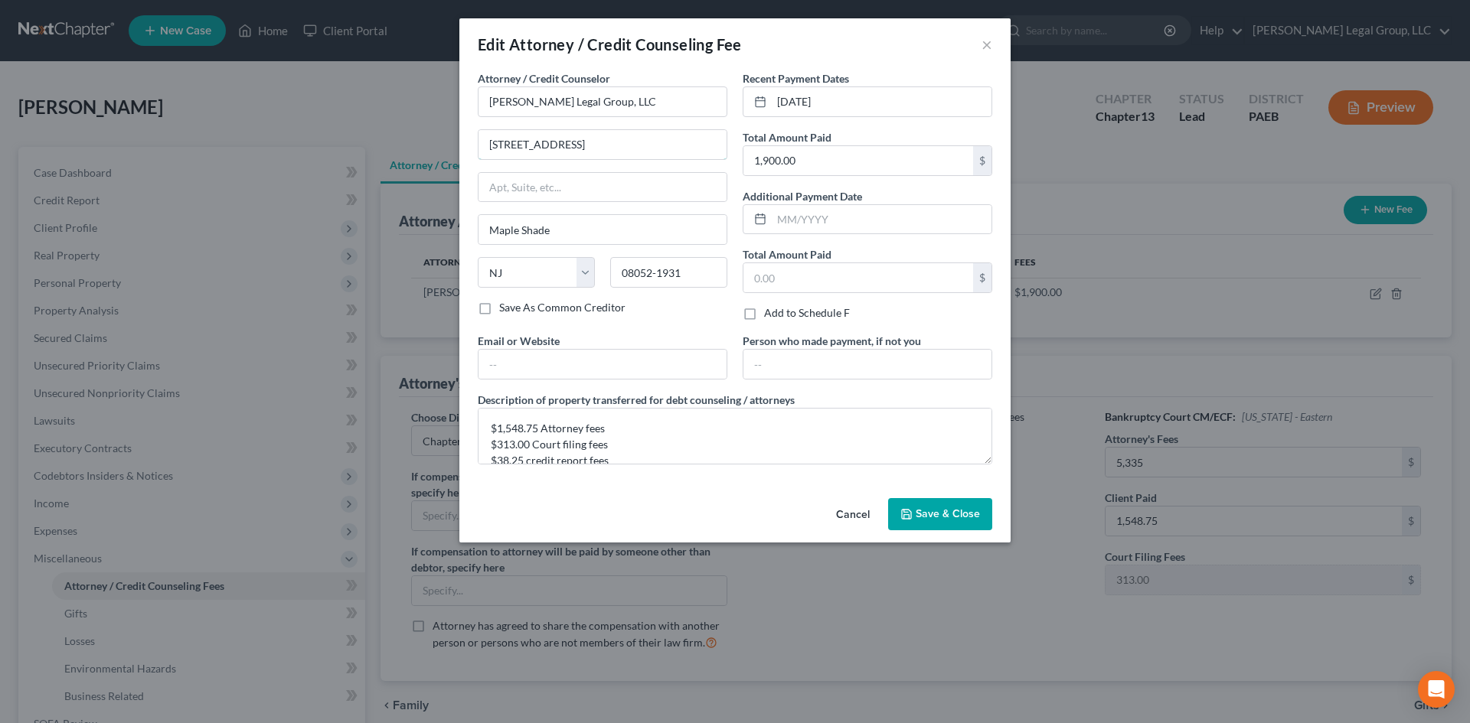
drag, startPoint x: 690, startPoint y: 143, endPoint x: 266, endPoint y: 94, distance: 426.9
click at [348, 113] on div "Edit Attorney / Credit Counseling Fee × Attorney / Credit Counselor * [PERSON_N…" at bounding box center [735, 361] width 1470 height 723
drag, startPoint x: 485, startPoint y: 136, endPoint x: 421, endPoint y: 139, distance: 64.3
click at [438, 135] on div "Edit Attorney / Credit Counseling Fee × Attorney / Credit Counselor * [PERSON_N…" at bounding box center [735, 361] width 1470 height 723
paste input "[GEOGRAPHIC_DATA]"
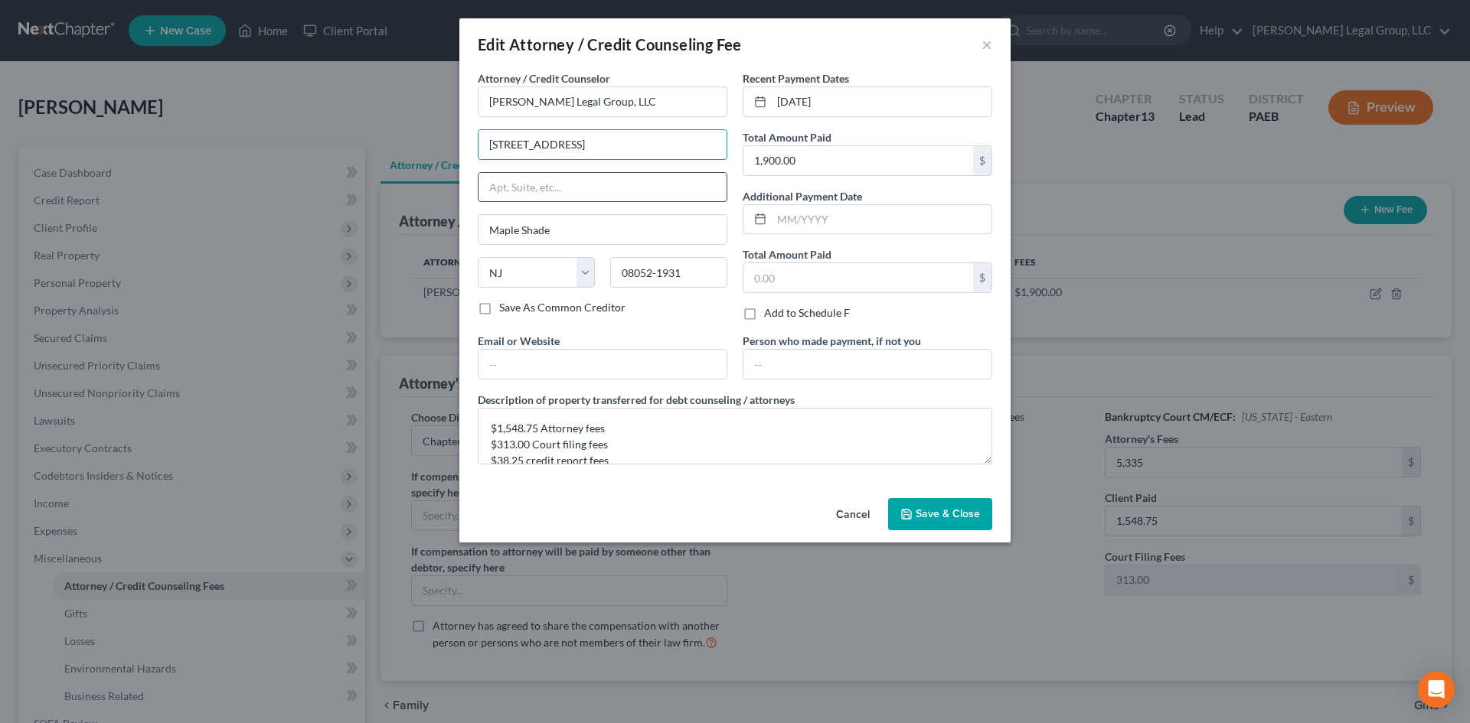
type input "[STREET_ADDRESS]"
click at [501, 187] on input "text" at bounding box center [602, 187] width 248 height 29
type input "Suite 103"
type input "08054"
type input "[GEOGRAPHIC_DATA]"
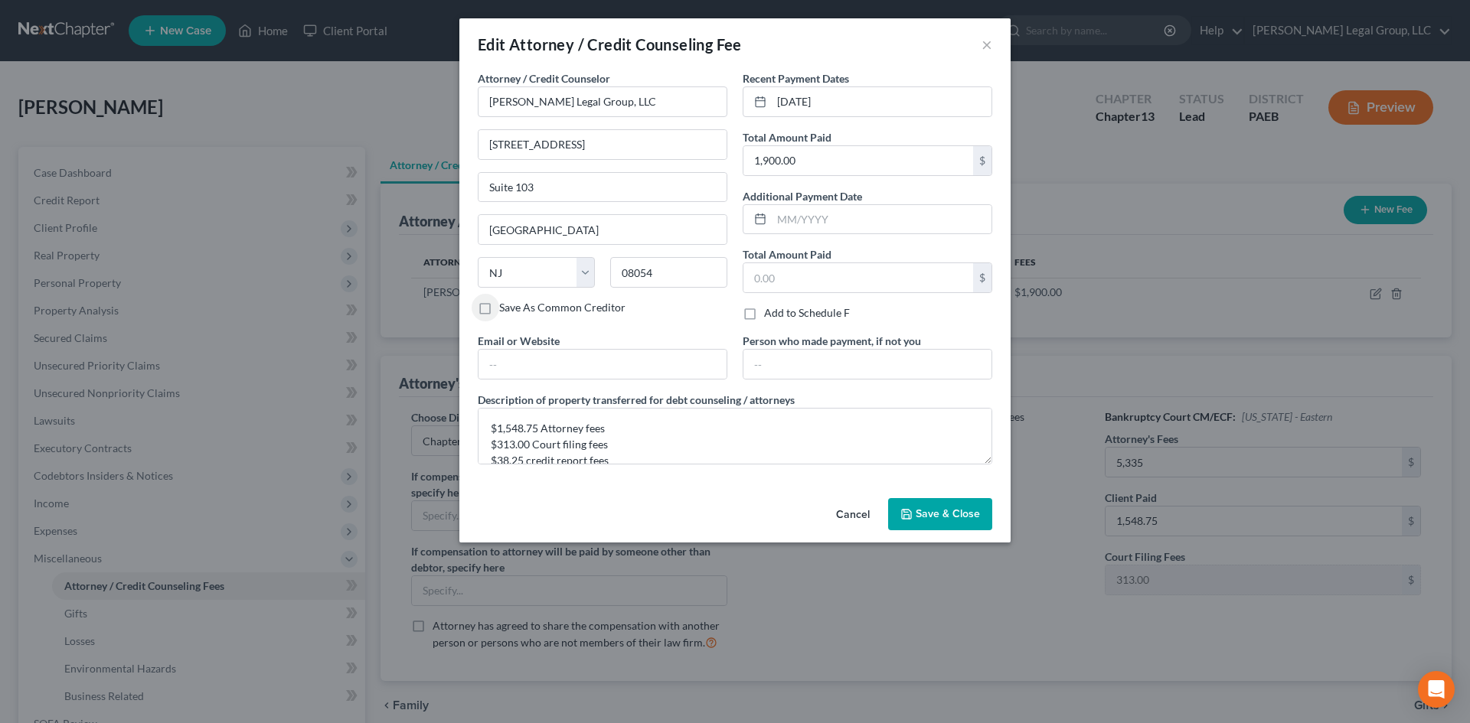
click at [968, 510] on span "Save & Close" at bounding box center [948, 514] width 64 height 13
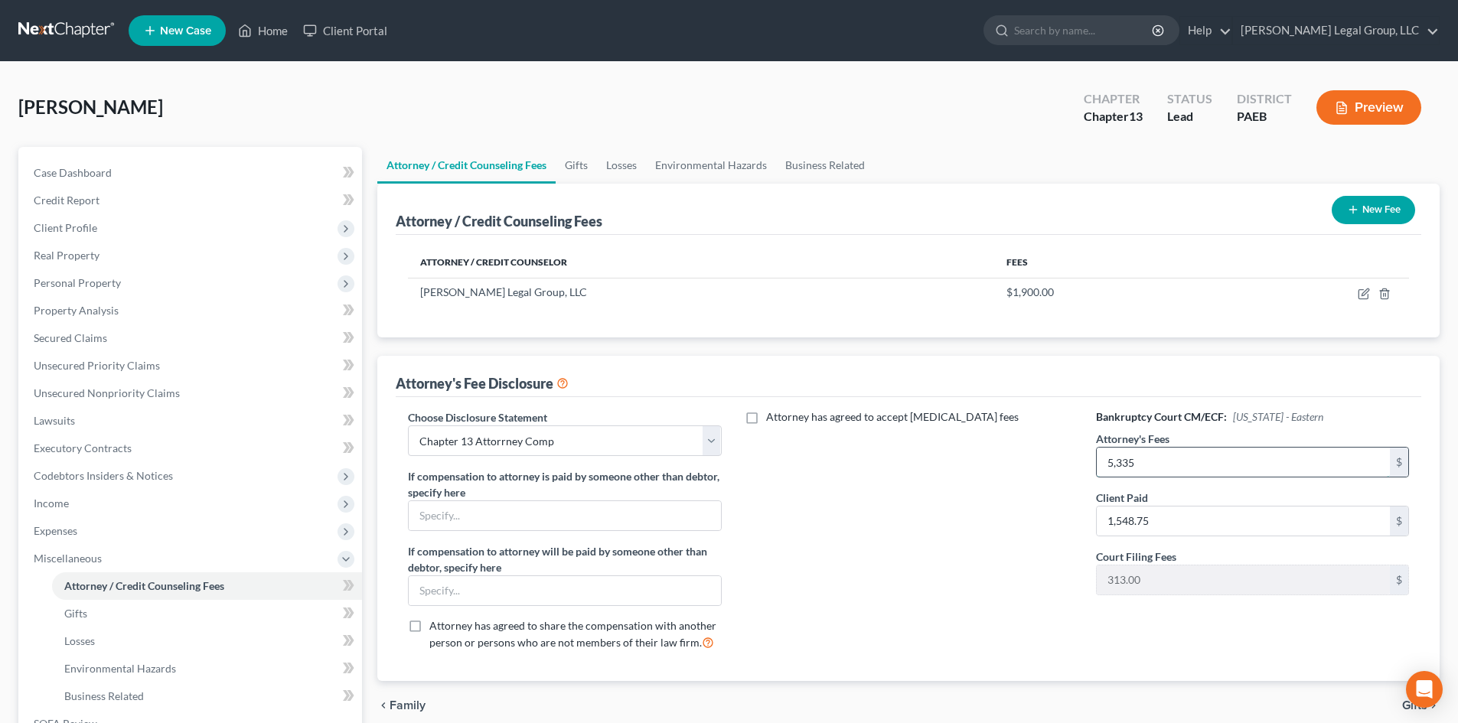
click at [1224, 466] on input "5,335" at bounding box center [1243, 462] width 293 height 29
click at [83, 233] on span "Client Profile" at bounding box center [66, 227] width 64 height 13
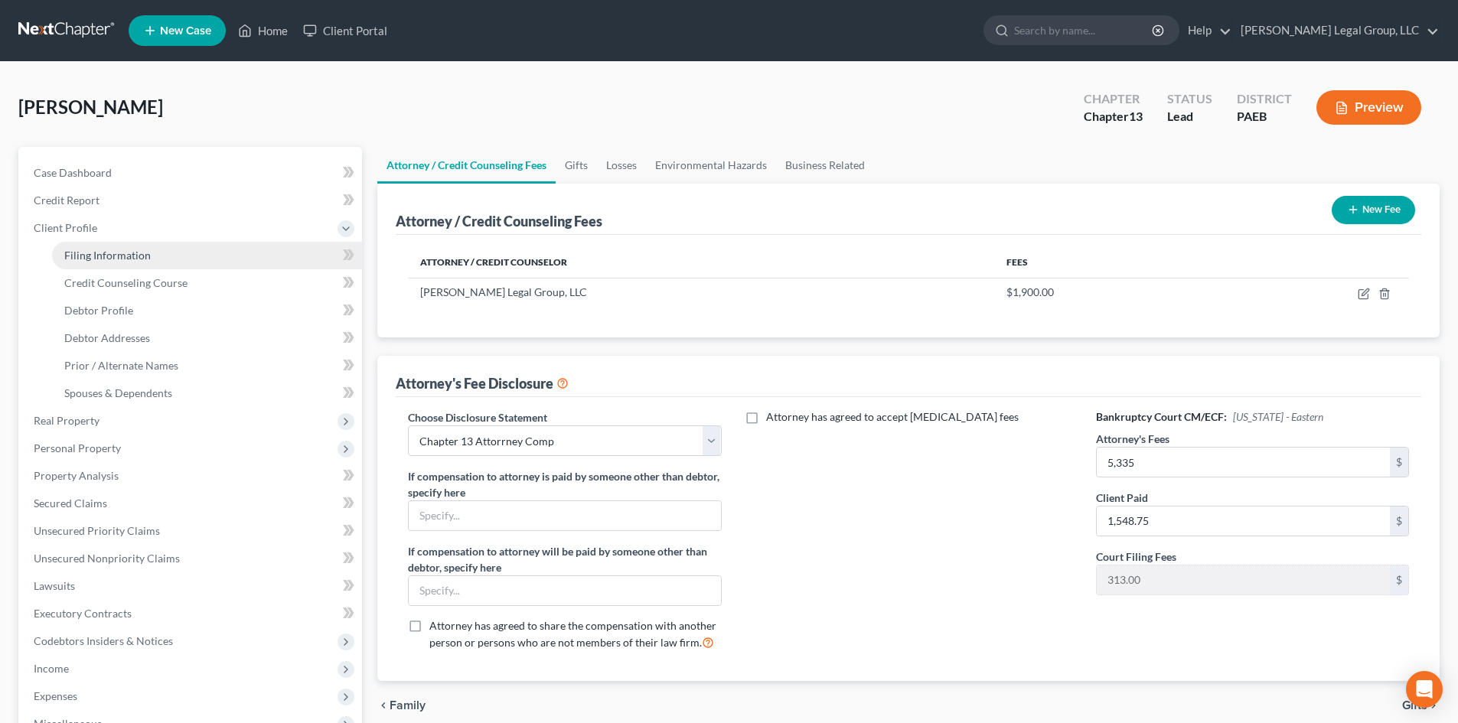
click at [90, 260] on span "Filing Information" at bounding box center [107, 255] width 87 height 13
select select "1"
select select "0"
select select "3"
select select "67"
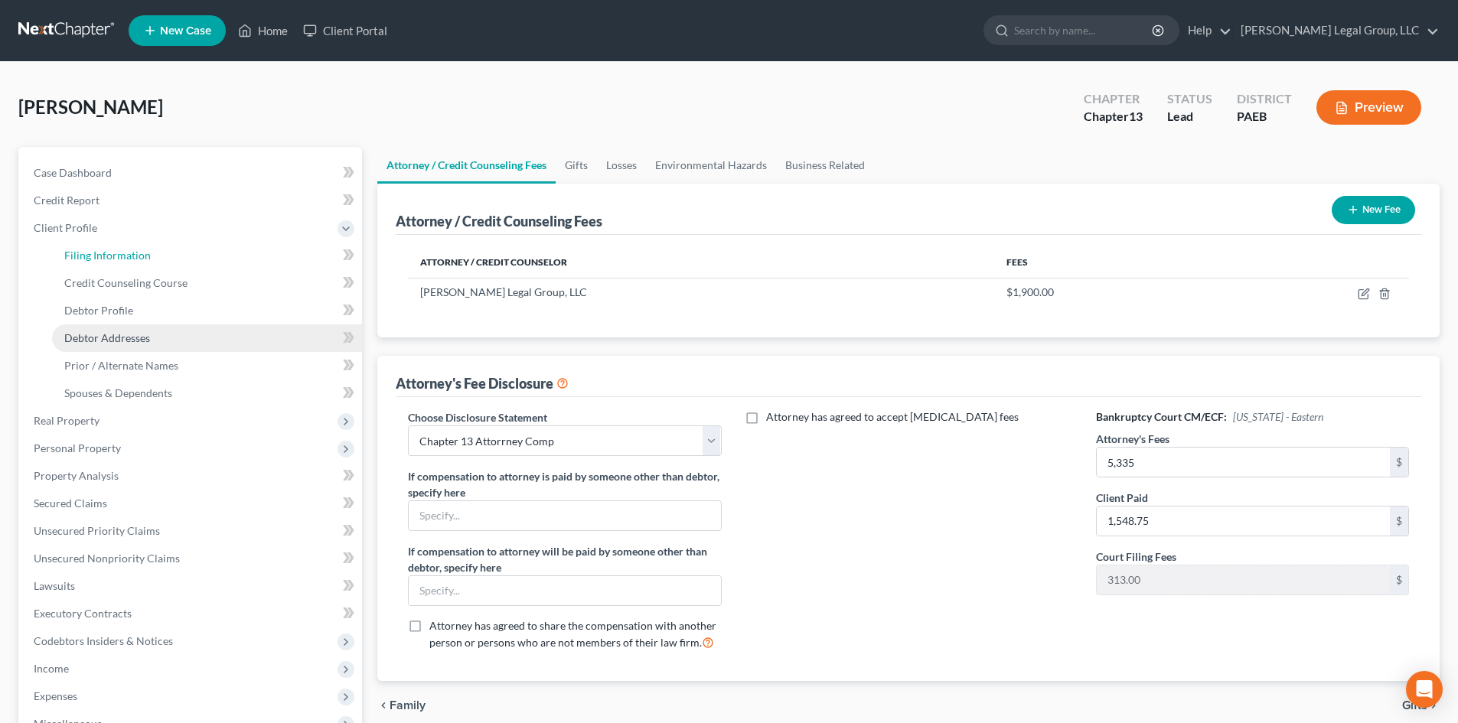
select select "2"
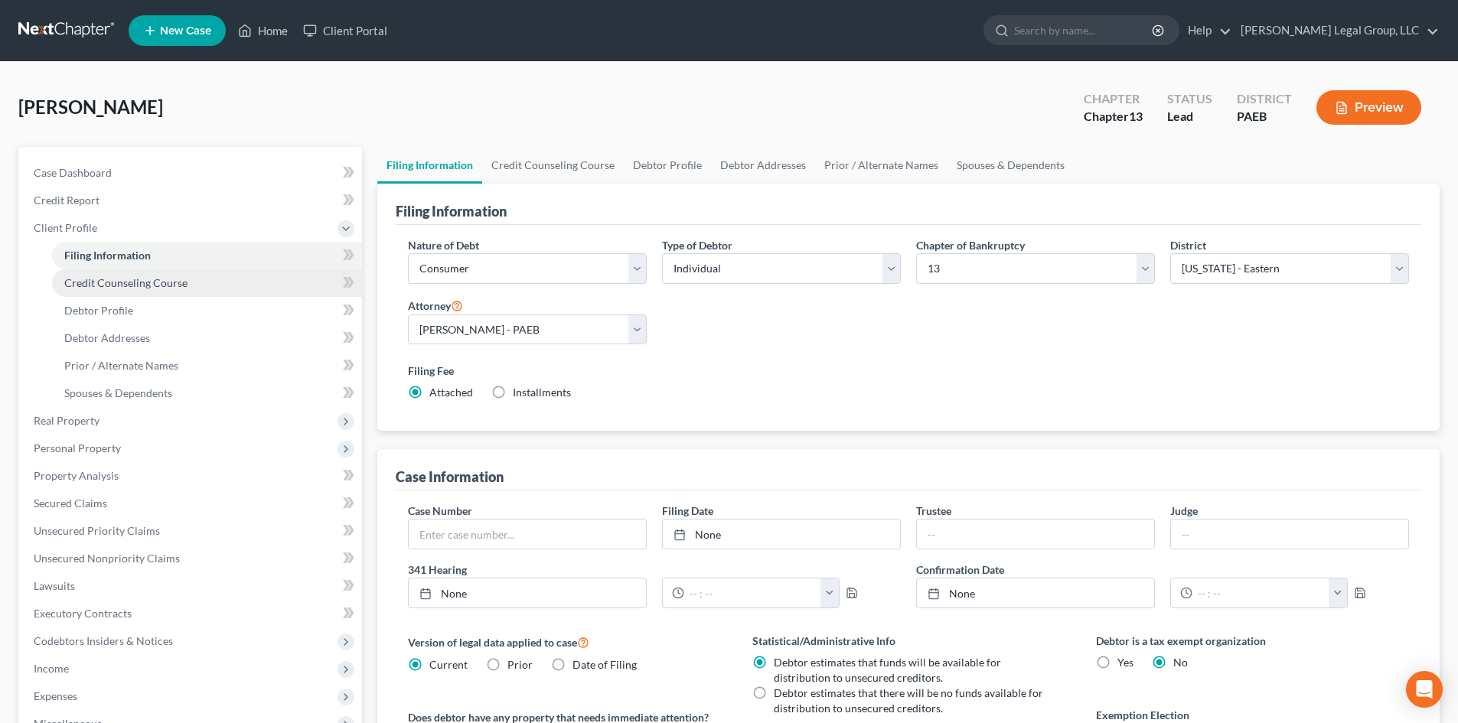
click at [152, 287] on span "Credit Counseling Course" at bounding box center [125, 282] width 123 height 13
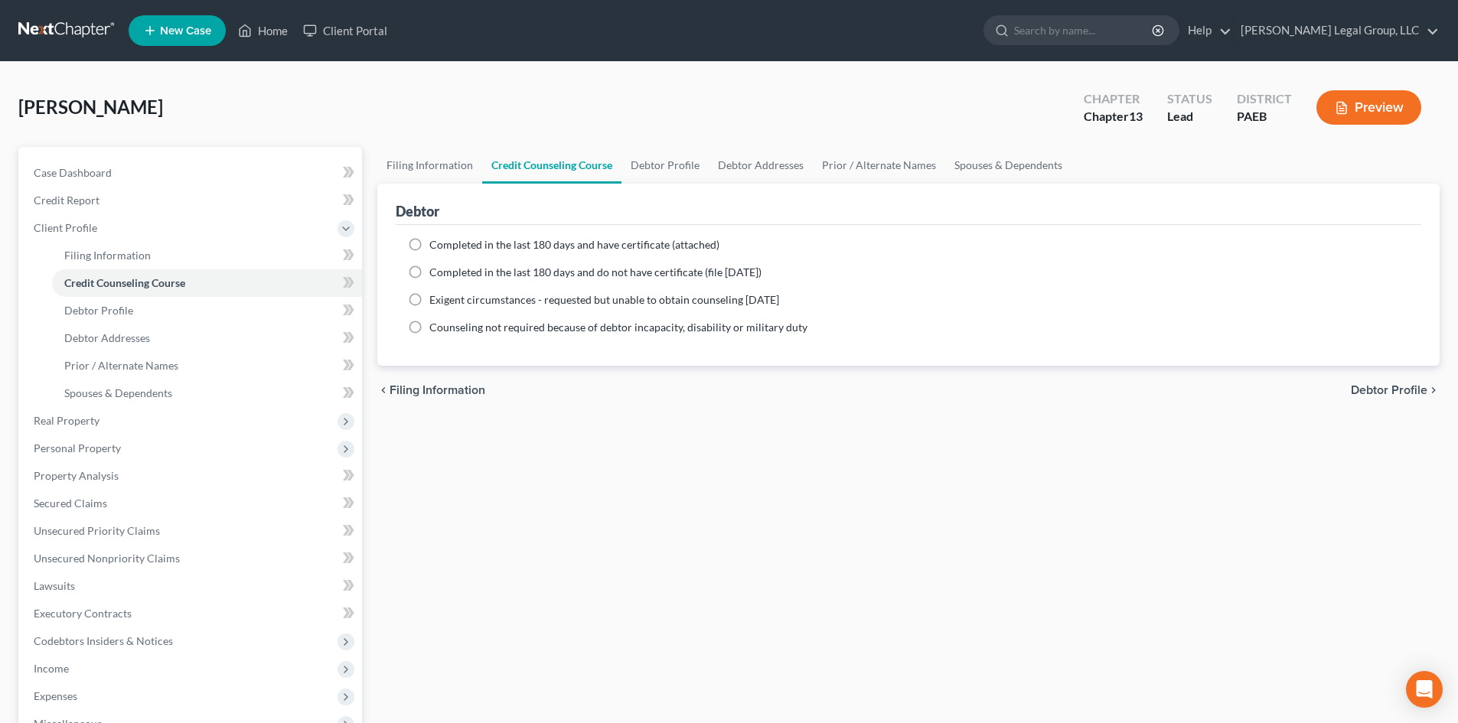
click at [598, 240] on span "Completed in the last 180 days and have certificate (attached)" at bounding box center [574, 244] width 290 height 13
click at [446, 240] on input "Completed in the last 180 days and have certificate (attached)" at bounding box center [441, 242] width 10 height 10
radio input "true"
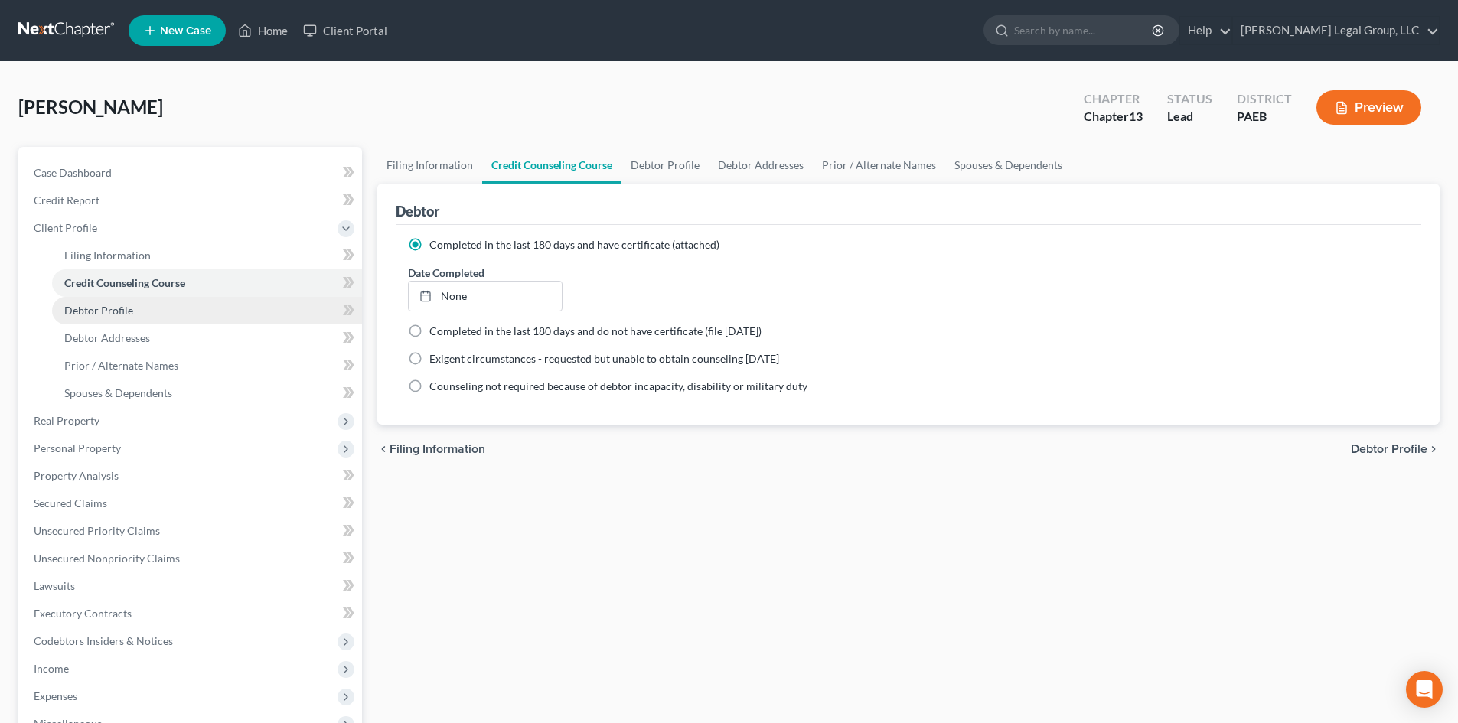
click at [148, 309] on link "Debtor Profile" at bounding box center [207, 311] width 310 height 28
select select "1"
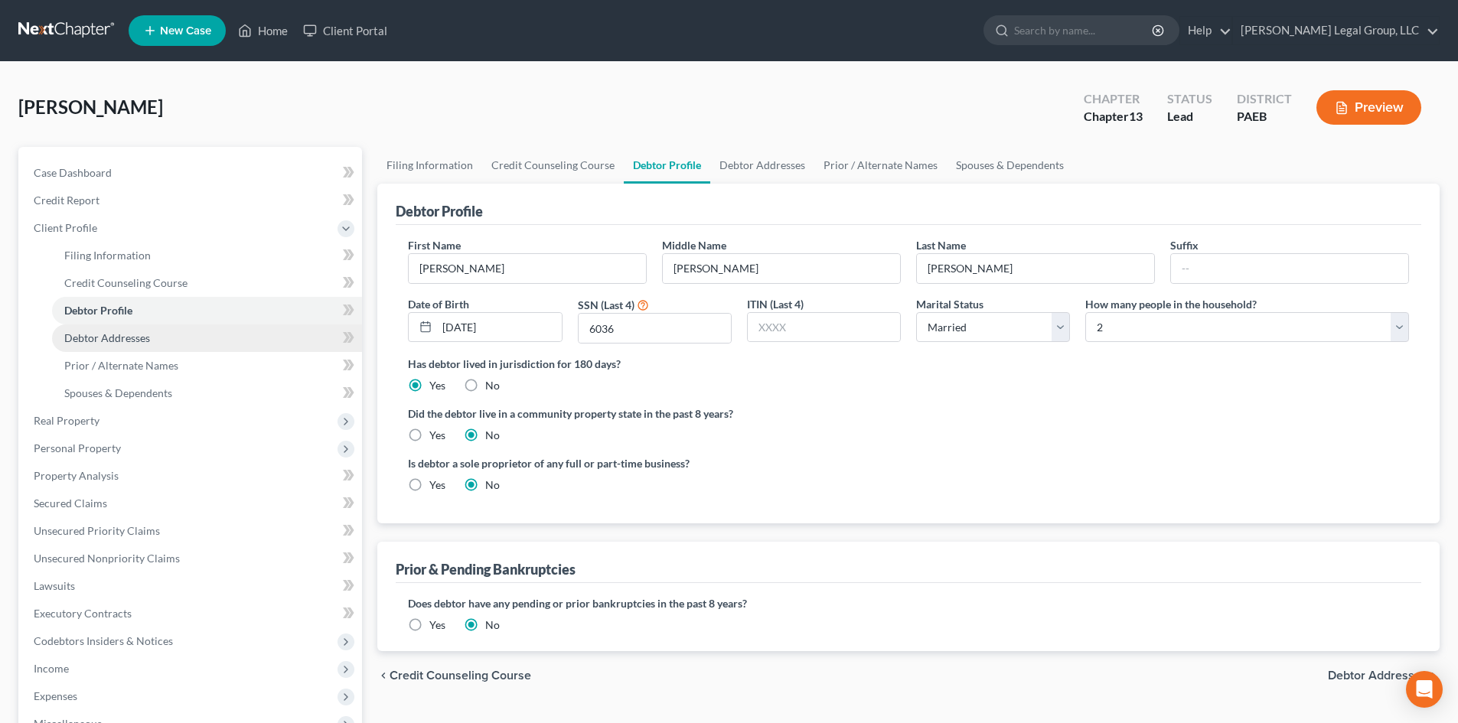
click at [168, 342] on link "Debtor Addresses" at bounding box center [207, 339] width 310 height 28
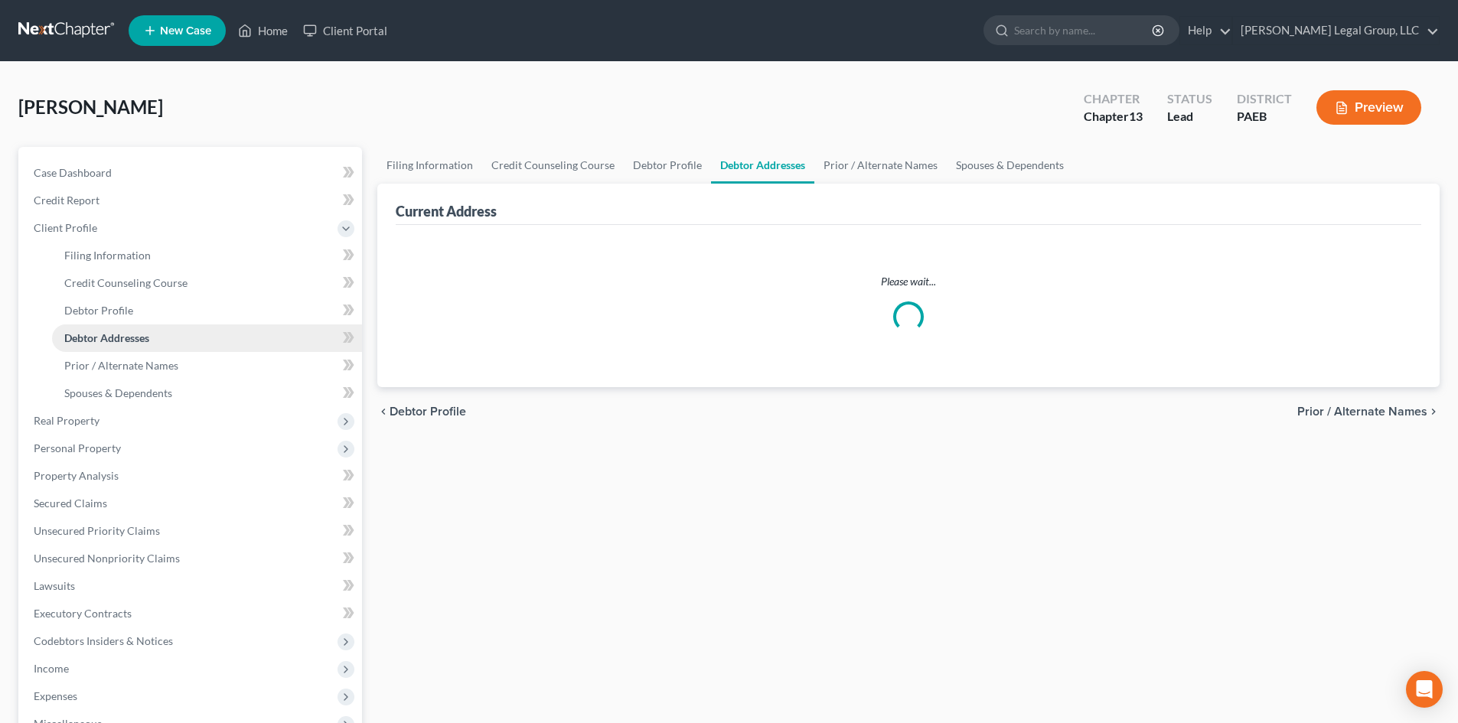
select select "0"
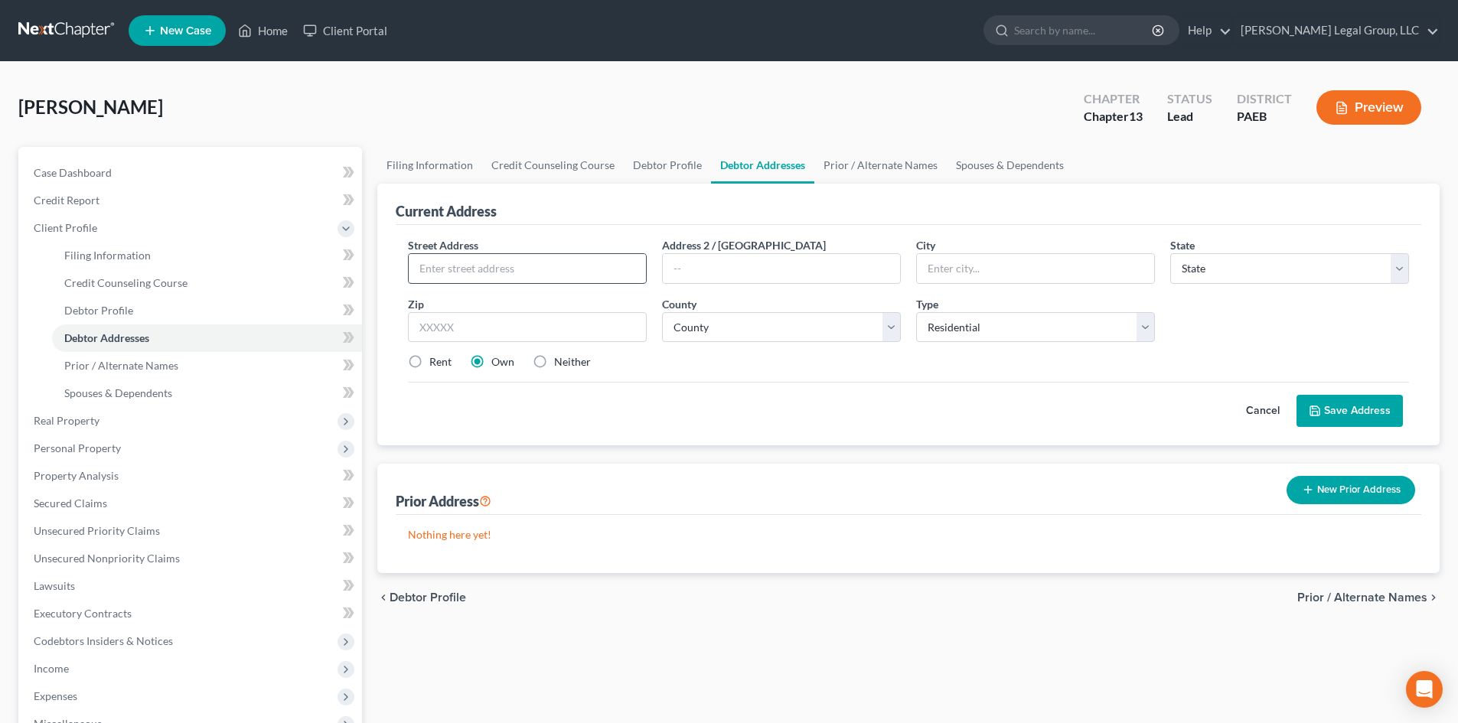
click at [518, 269] on input "text" at bounding box center [527, 268] width 237 height 29
paste input "[STREET_ADDRESS][PERSON_NAME]"
type input "[STREET_ADDRESS][PERSON_NAME]"
click at [503, 334] on input "text" at bounding box center [527, 327] width 239 height 31
type input "18966"
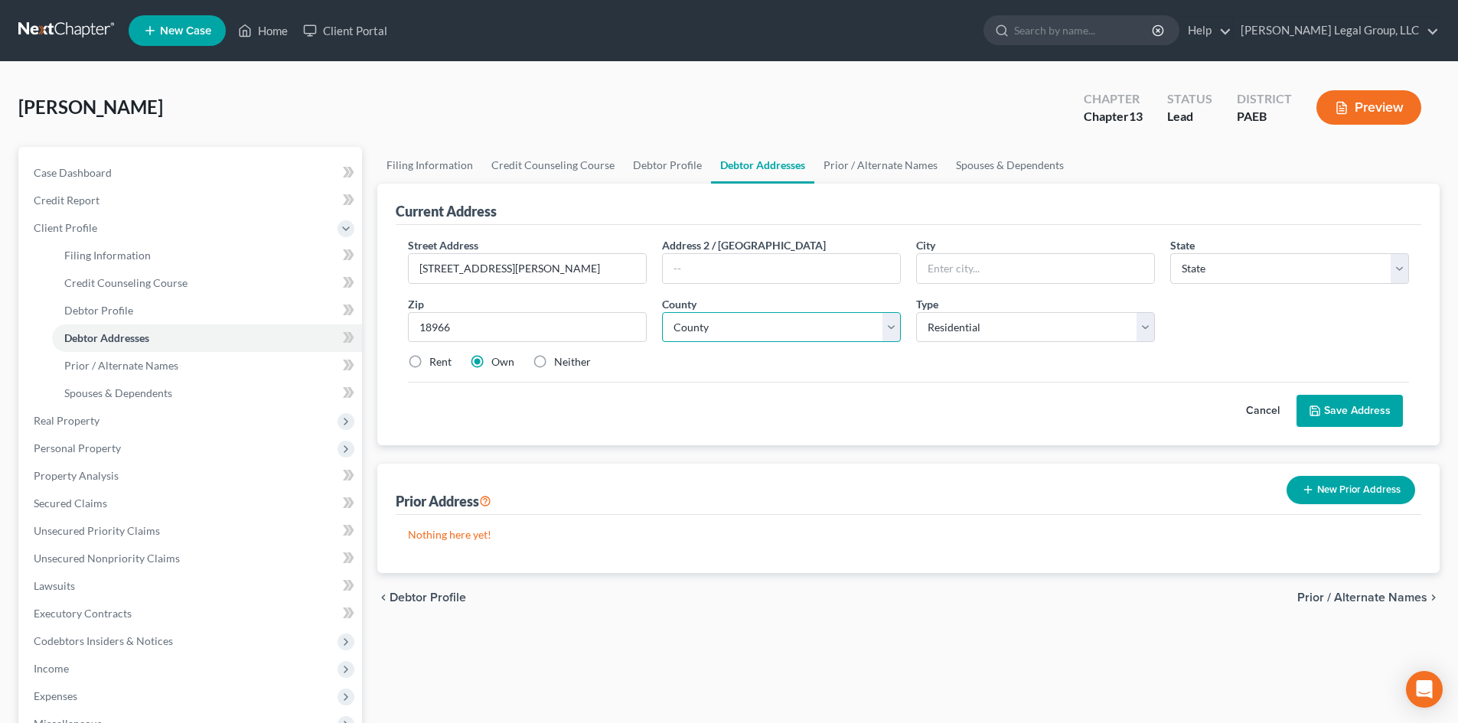
type input "[GEOGRAPHIC_DATA]"
select select "39"
drag, startPoint x: 814, startPoint y: 305, endPoint x: 811, endPoint y: 333, distance: 28.6
click at [812, 323] on div "County * County" at bounding box center [781, 319] width 254 height 47
click at [811, 333] on select "County" at bounding box center [781, 327] width 239 height 31
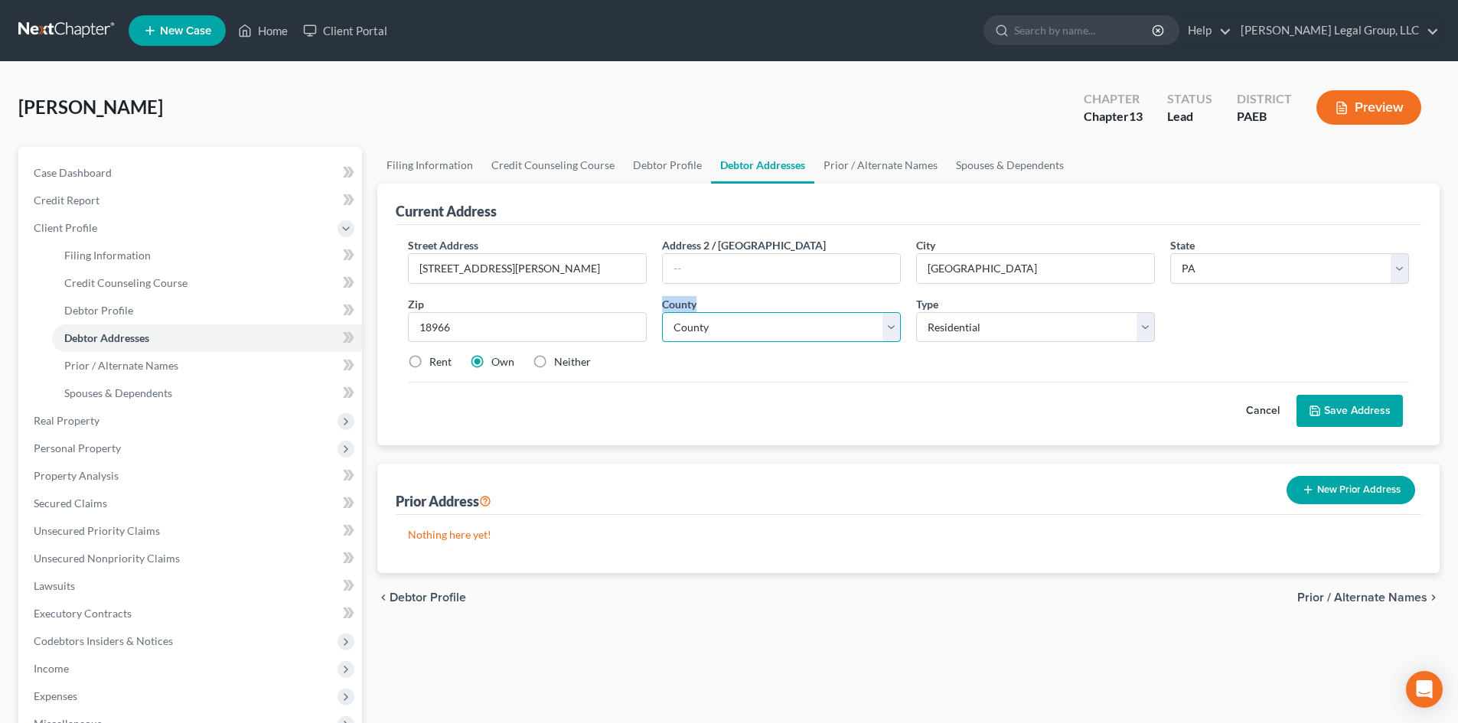
select select "8"
click at [662, 312] on select "County [GEOGRAPHIC_DATA] [GEOGRAPHIC_DATA] [GEOGRAPHIC_DATA] [GEOGRAPHIC_DATA] …" at bounding box center [781, 327] width 239 height 31
click at [1363, 403] on button "Save Address" at bounding box center [1350, 411] width 106 height 32
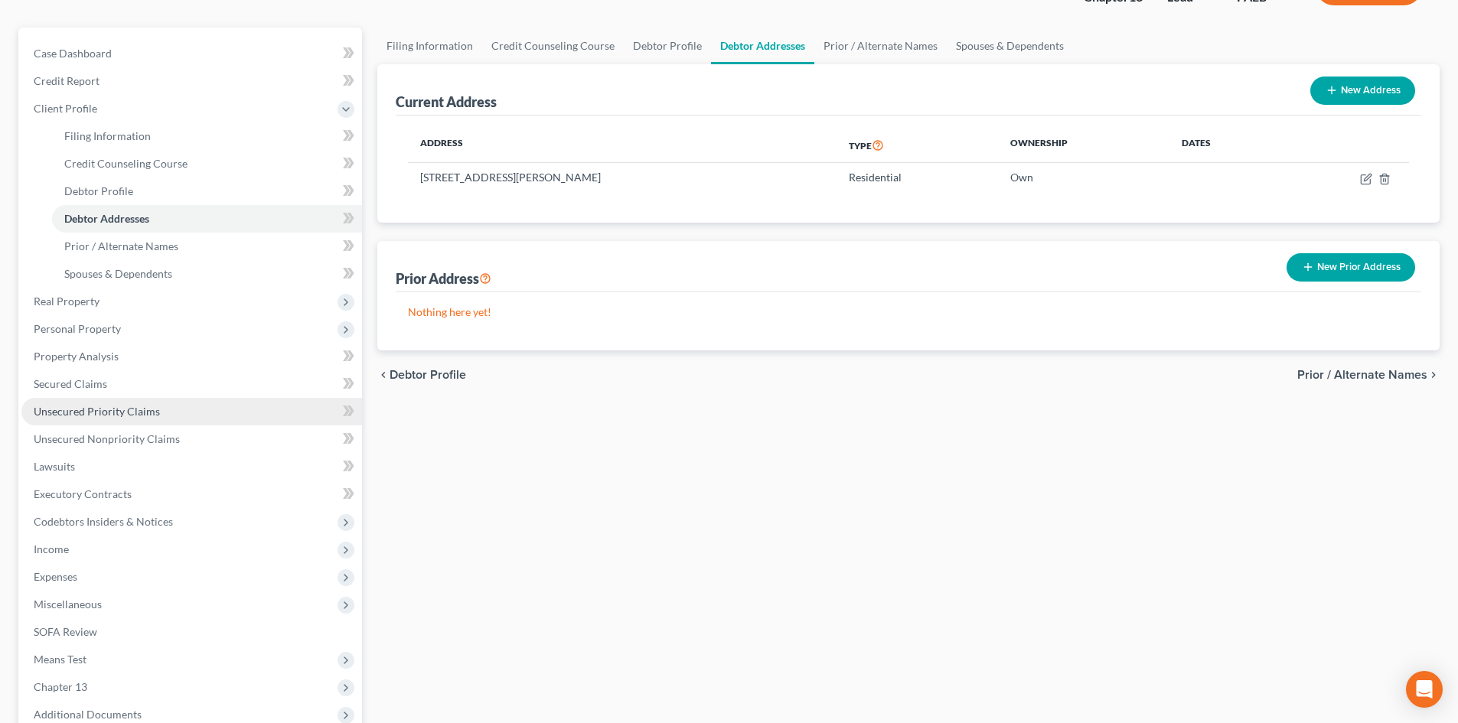
scroll to position [153, 0]
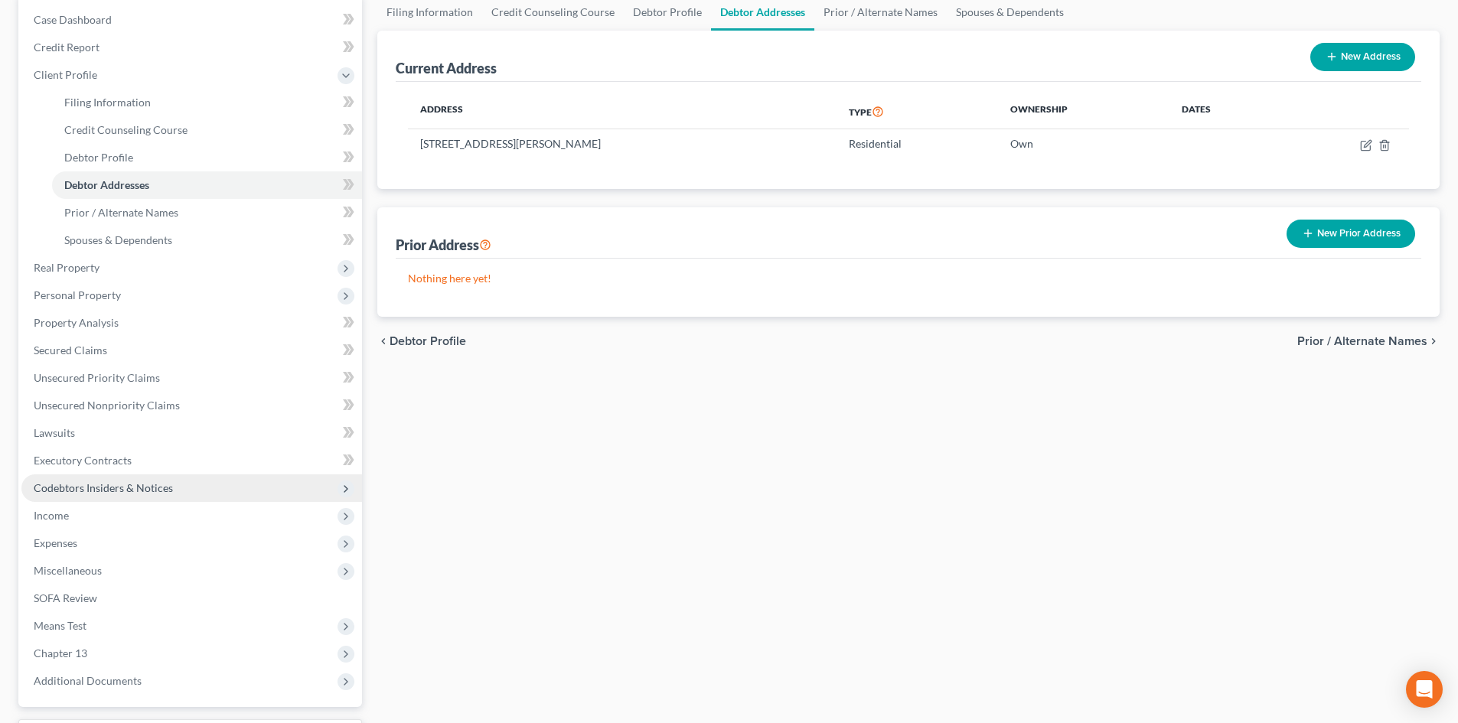
click at [130, 490] on span "Codebtors Insiders & Notices" at bounding box center [103, 487] width 139 height 13
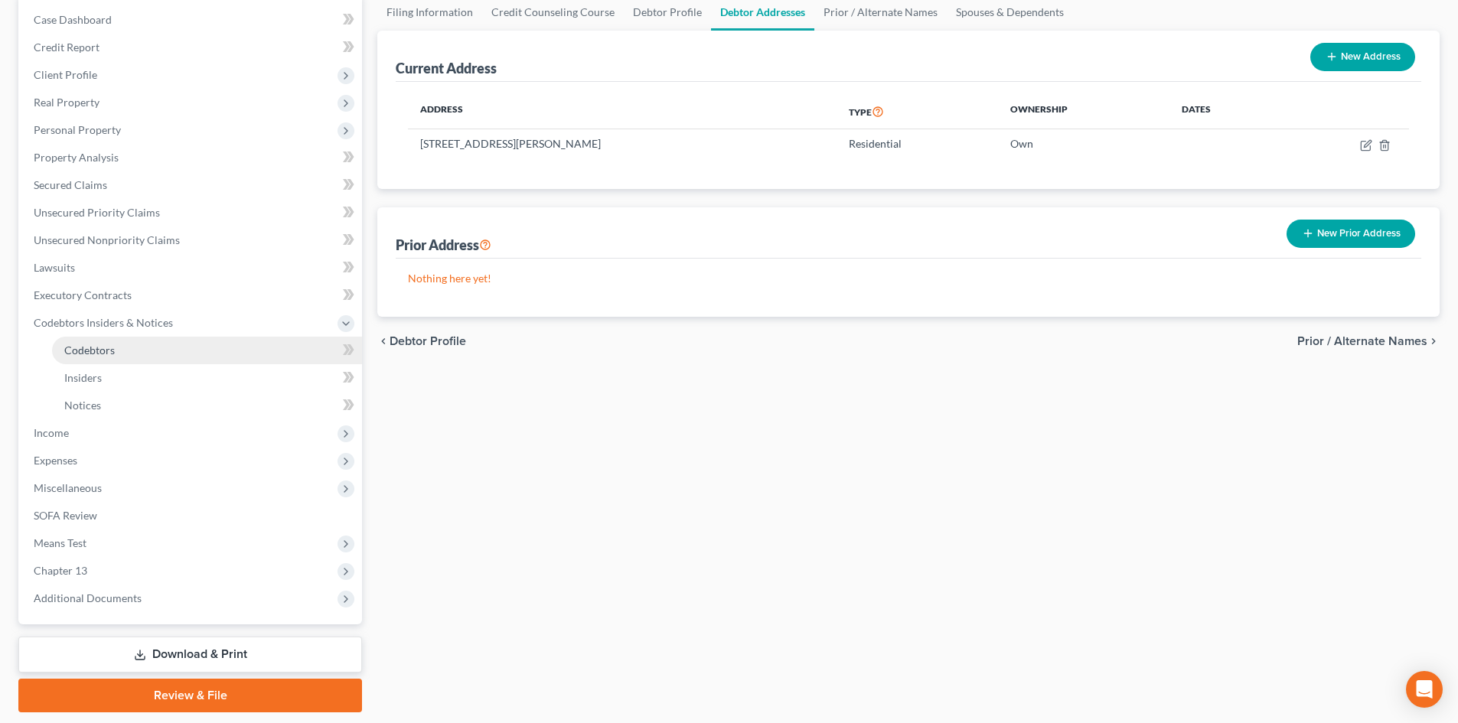
click at [83, 349] on span "Codebtors" at bounding box center [89, 350] width 51 height 13
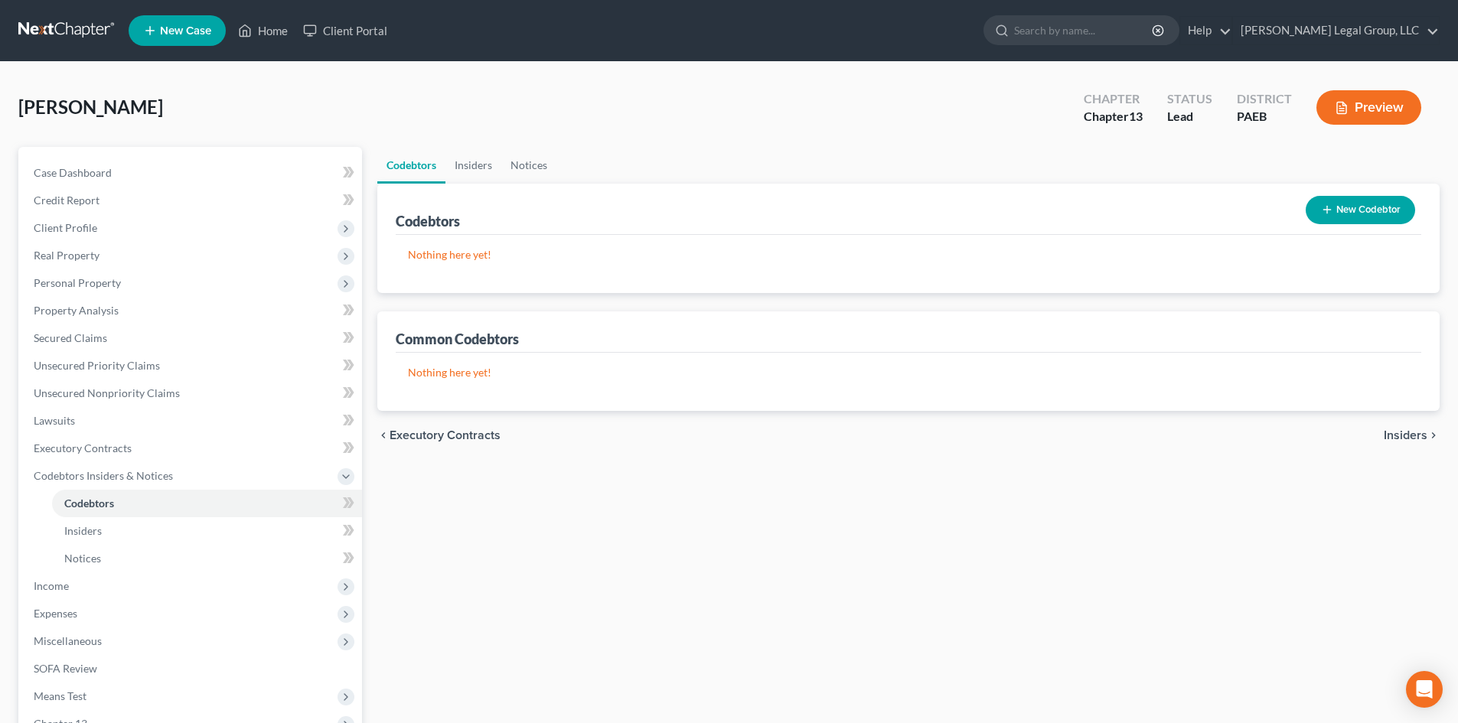
click at [1356, 213] on button "New Codebtor" at bounding box center [1360, 210] width 109 height 28
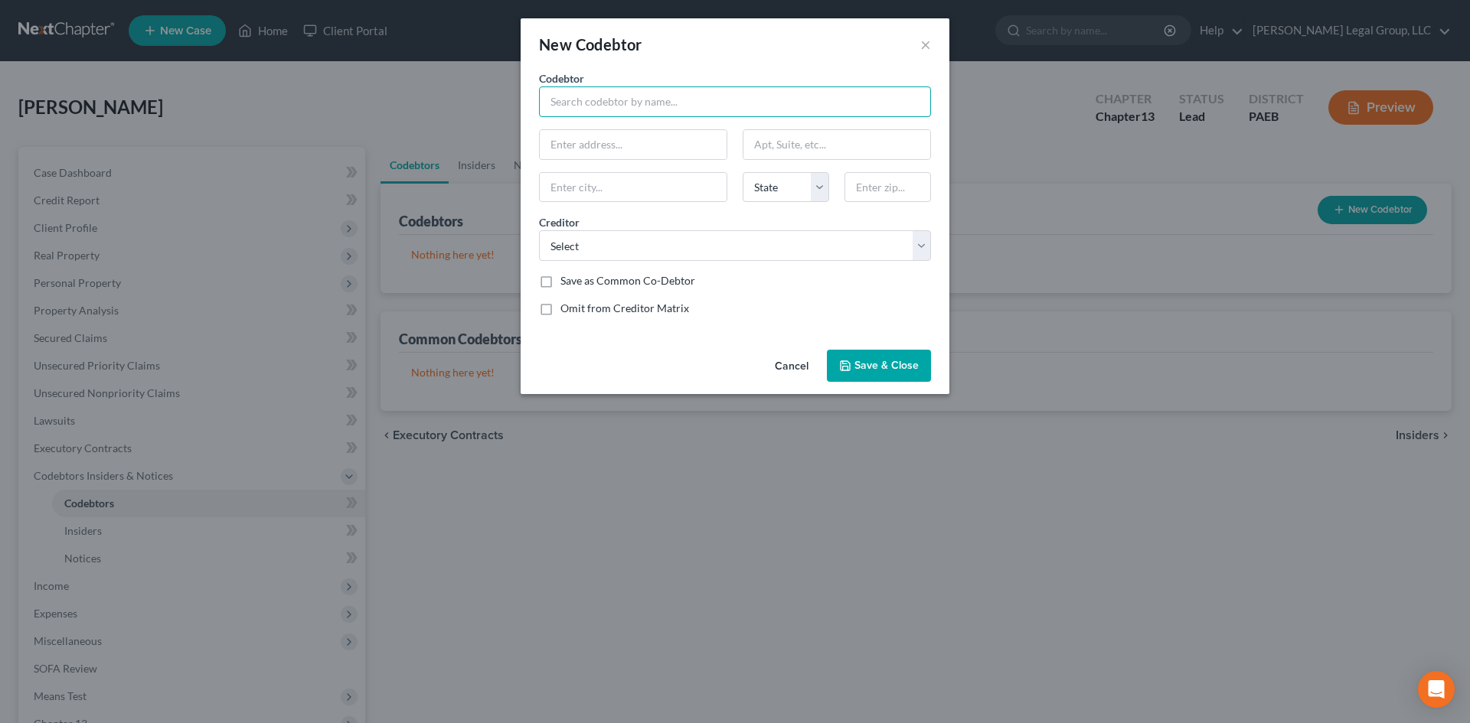
click at [639, 108] on input "text" at bounding box center [735, 102] width 392 height 31
type input "[STREET_ADDRESS]"
type input "18966"
type input "[GEOGRAPHIC_DATA]"
select select "39"
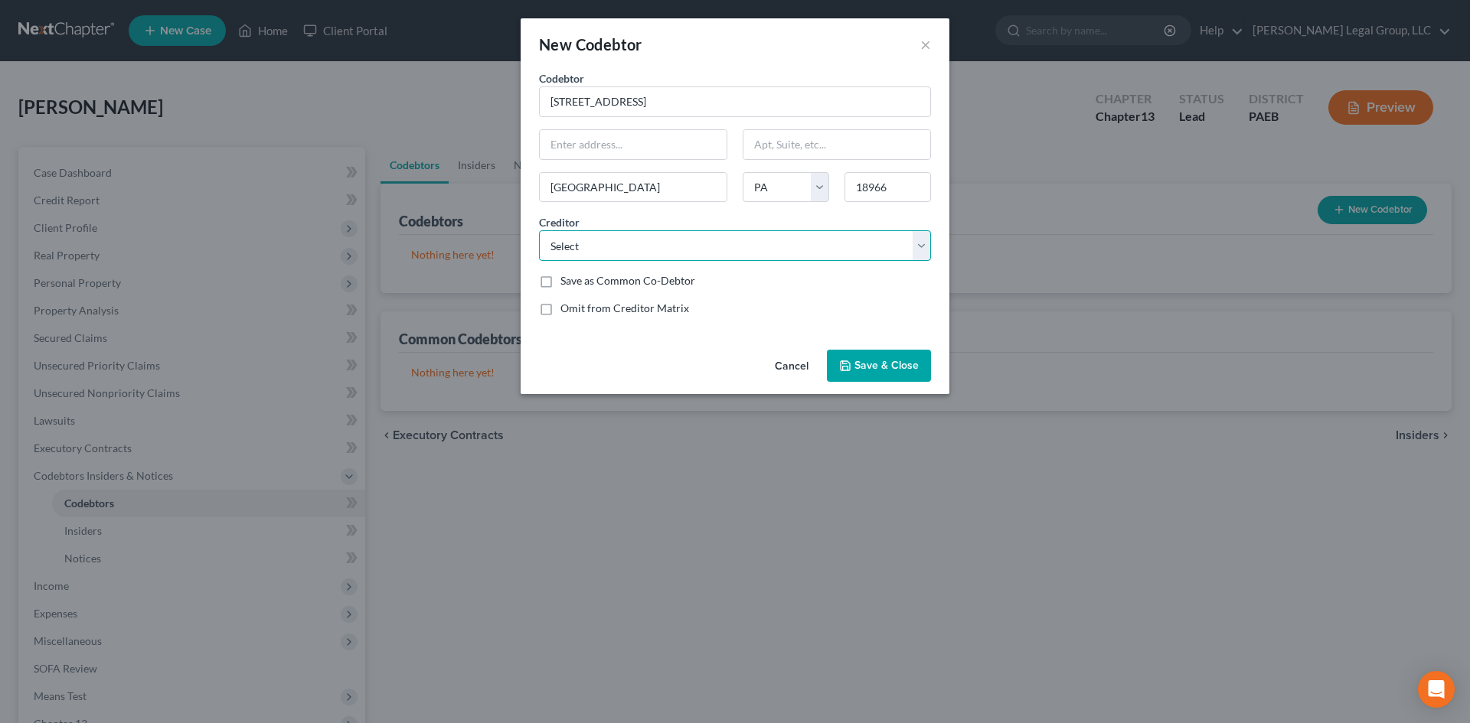
click at [645, 258] on select "Select [PERSON_NAME] Legal Group, LLC" at bounding box center [735, 245] width 392 height 31
click at [879, 368] on span "Save & Close" at bounding box center [886, 365] width 64 height 13
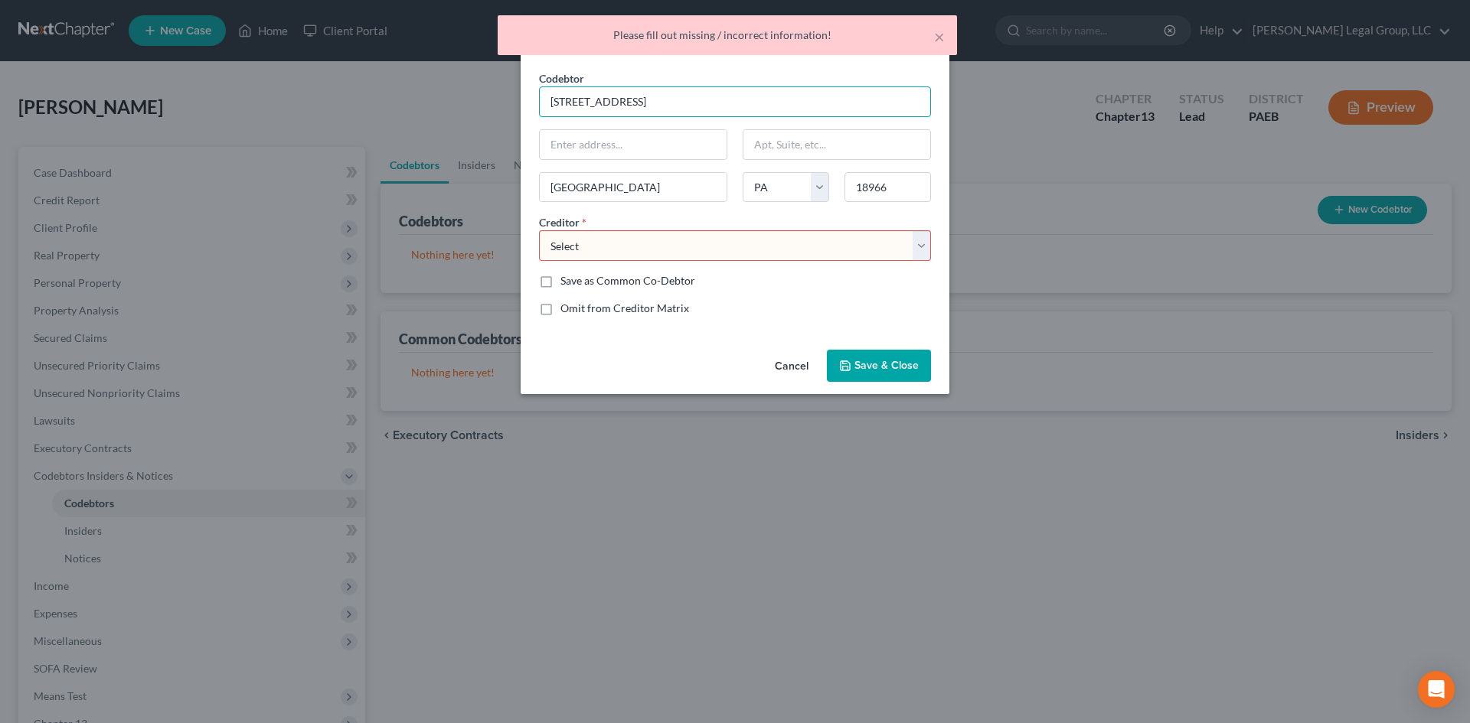
drag, startPoint x: 723, startPoint y: 96, endPoint x: 318, endPoint y: 96, distance: 404.2
click at [318, 96] on div "New Codebtor × Codebtor * [STREET_ADDRESS] Codebtor * [GEOGRAPHIC_DATA] [GEOGRA…" at bounding box center [735, 361] width 1470 height 723
drag, startPoint x: 623, startPoint y: 145, endPoint x: 648, endPoint y: 129, distance: 29.7
click at [623, 145] on input "text" at bounding box center [633, 144] width 187 height 29
paste input "[STREET_ADDRESS]"
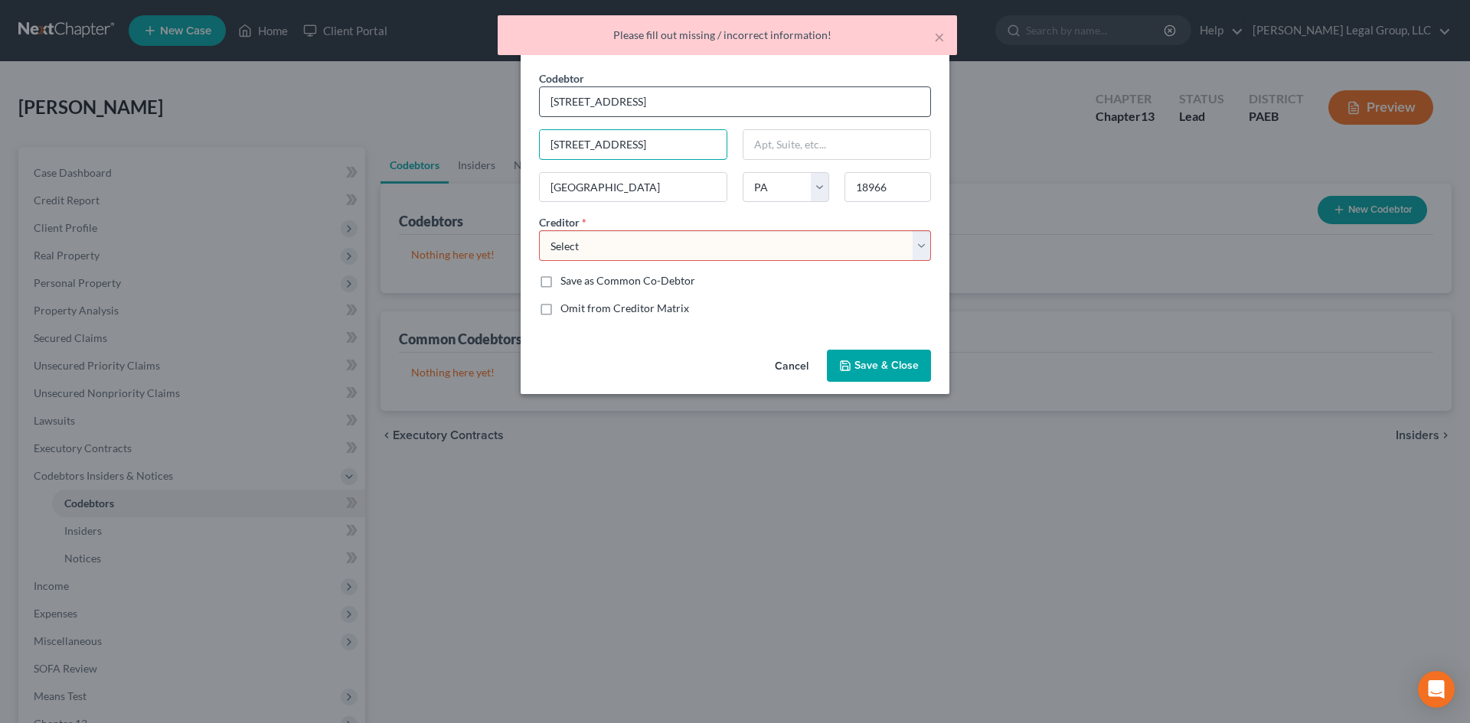
type input "[STREET_ADDRESS]"
drag, startPoint x: 688, startPoint y: 100, endPoint x: 80, endPoint y: 75, distance: 609.1
click at [80, 75] on div "New Codebtor × Codebtor * [STREET_ADDRESS] Codebtor * [GEOGRAPHIC_DATA] [GEOGRA…" at bounding box center [735, 361] width 1470 height 723
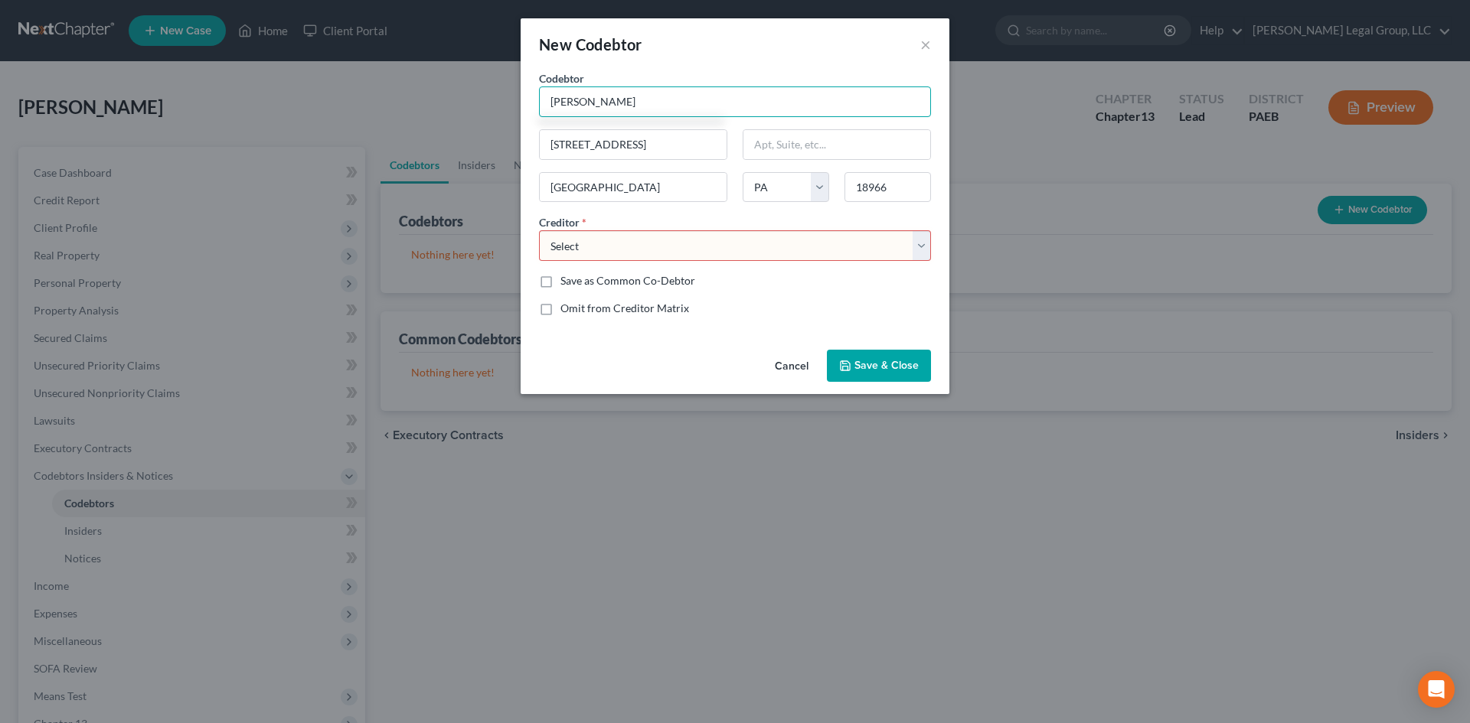
type input "[PERSON_NAME]"
click at [918, 41] on div "New Codebtor ×" at bounding box center [735, 44] width 429 height 52
click at [923, 43] on button "×" at bounding box center [925, 44] width 11 height 18
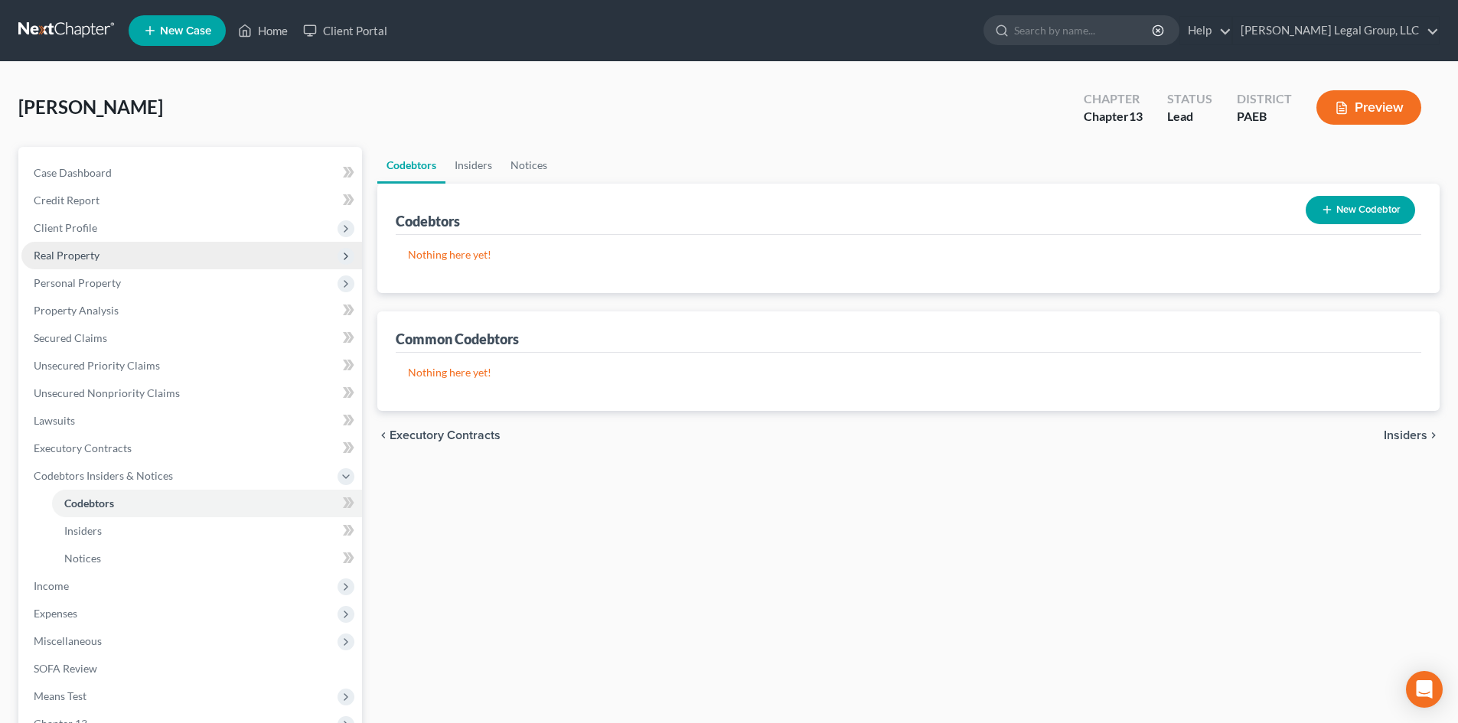
click at [95, 258] on span "Real Property" at bounding box center [67, 255] width 66 height 13
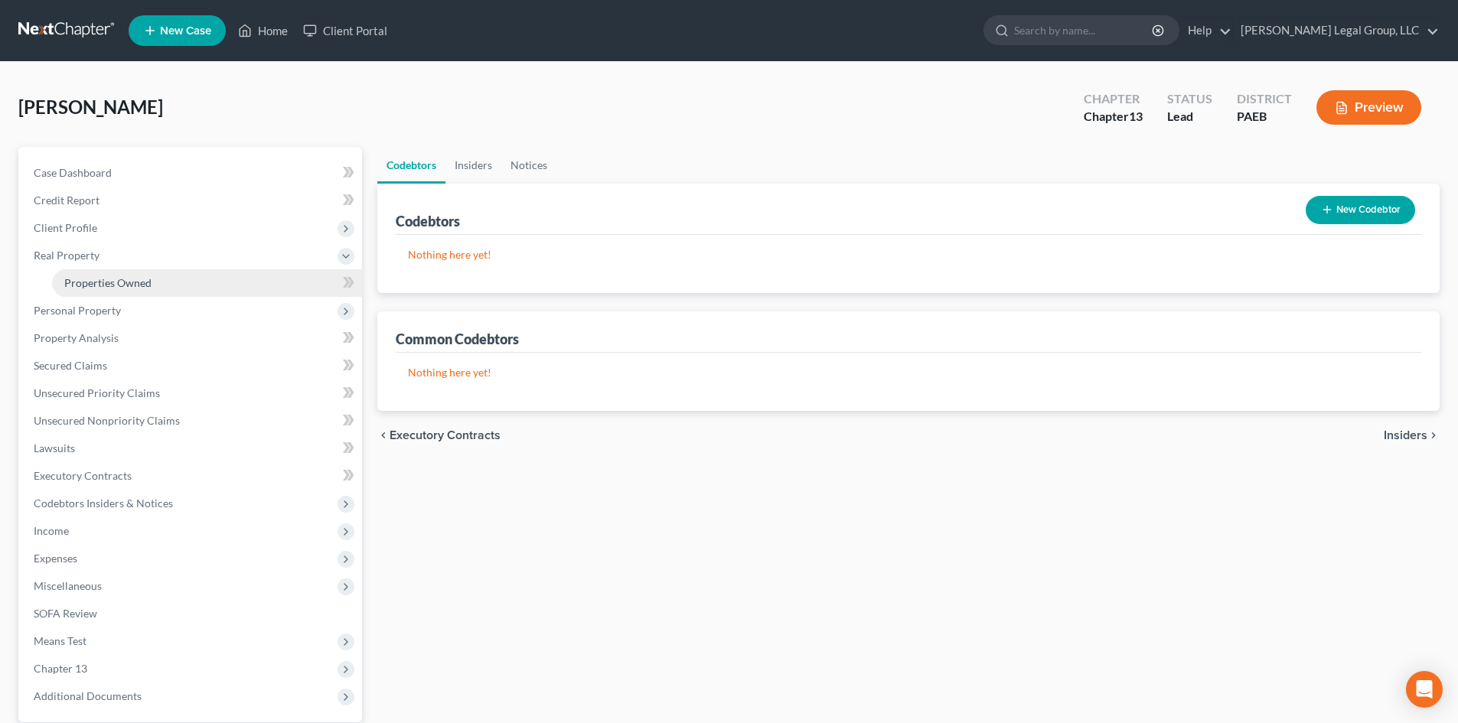
click at [123, 284] on span "Properties Owned" at bounding box center [107, 282] width 87 height 13
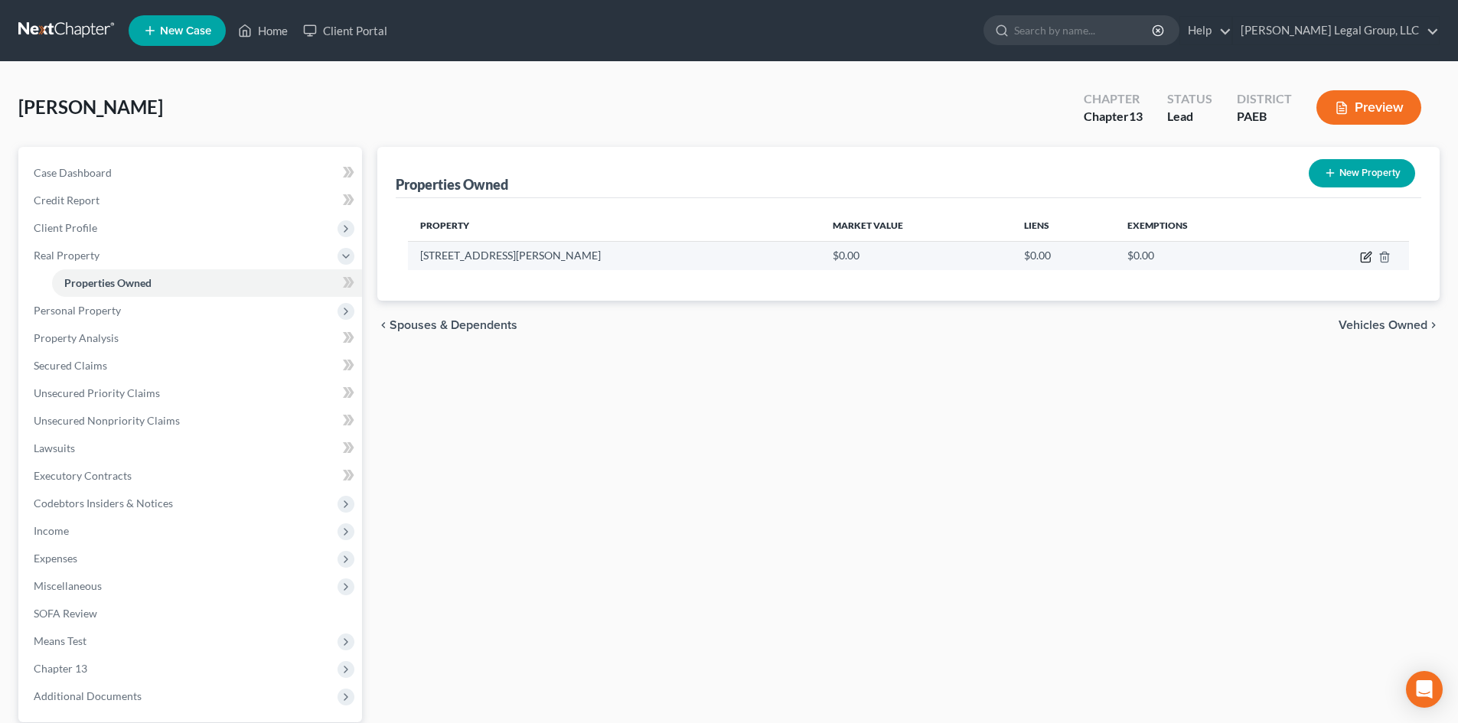
click at [1361, 256] on icon "button" at bounding box center [1365, 257] width 9 height 9
select select "39"
select select "8"
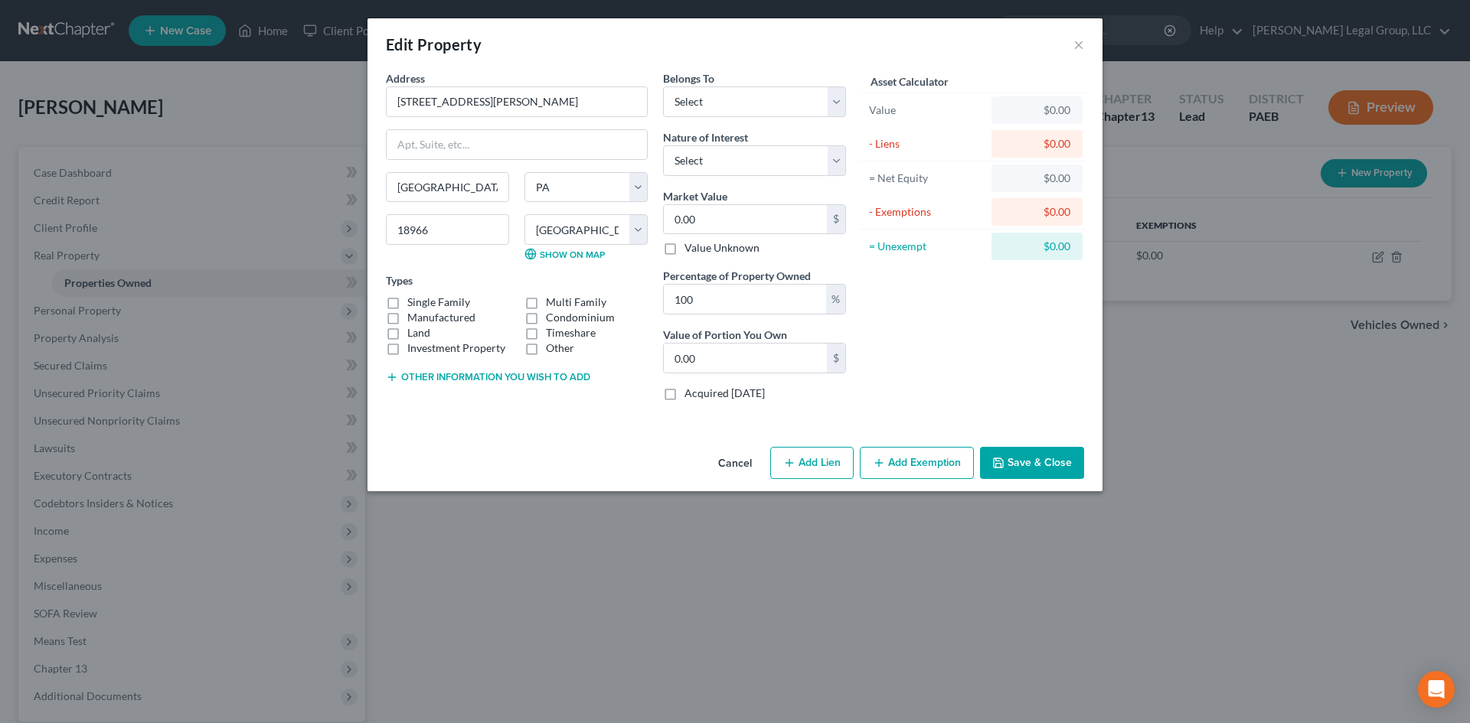
click at [908, 461] on button "Add Exemption" at bounding box center [917, 463] width 114 height 32
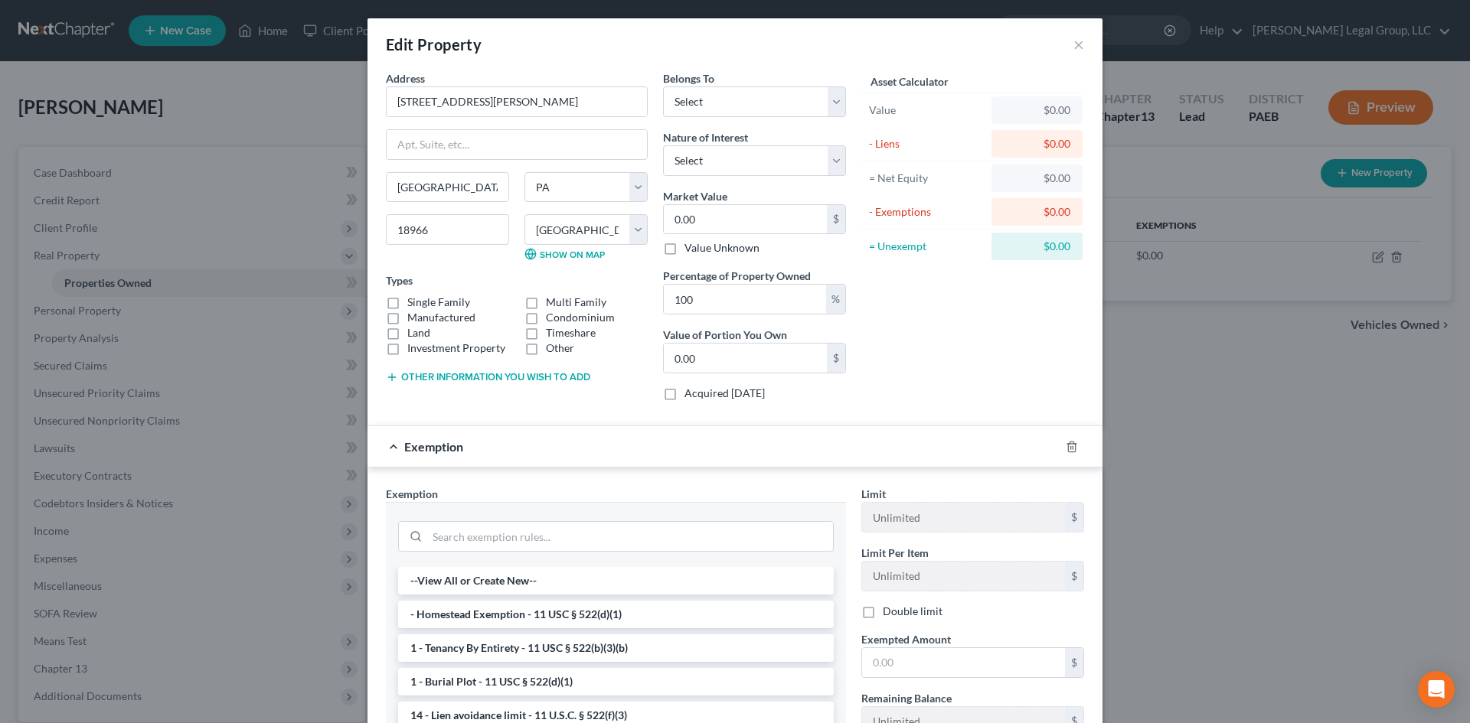
click at [1074, 449] on div at bounding box center [1080, 447] width 43 height 24
click at [1059, 449] on div at bounding box center [1080, 447] width 43 height 24
click at [1066, 446] on icon "button" at bounding box center [1072, 447] width 12 height 12
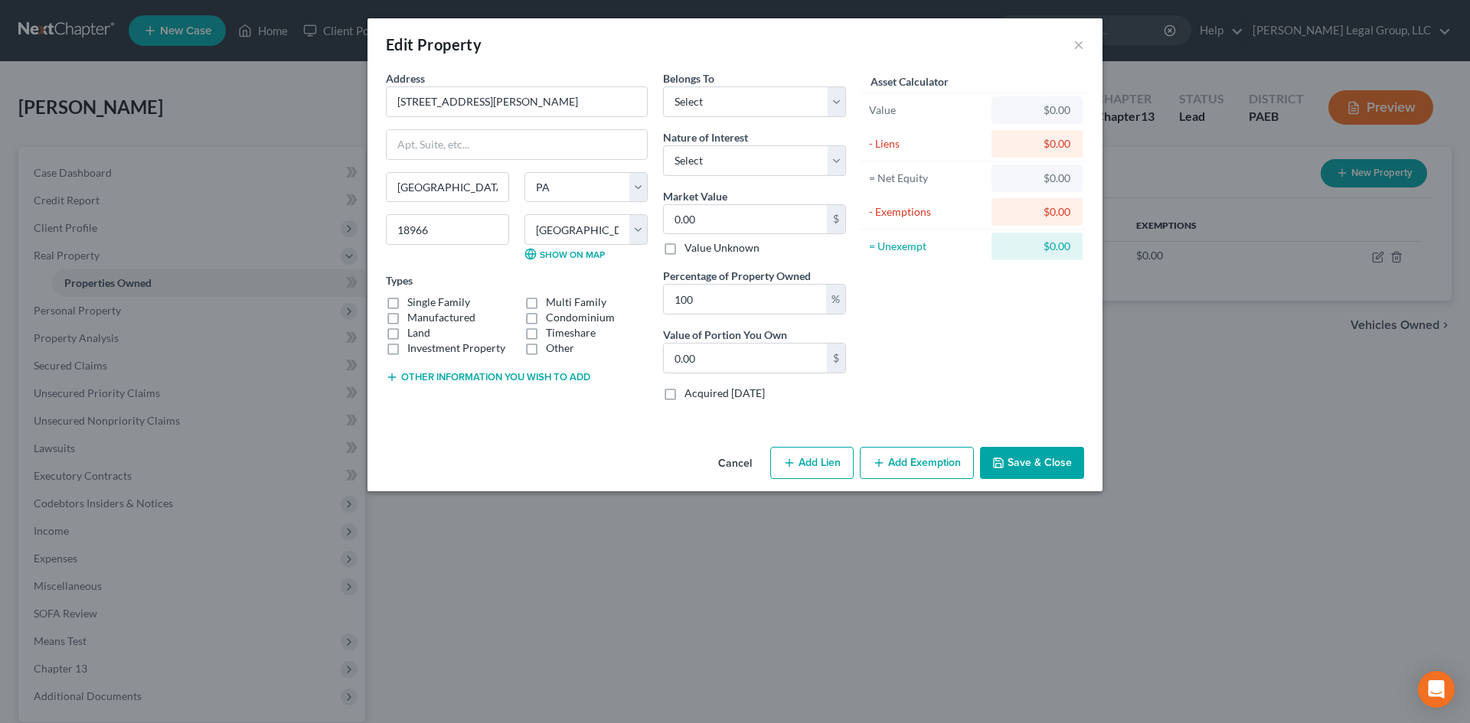
click at [824, 458] on button "Add Lien" at bounding box center [811, 463] width 83 height 32
select select "0"
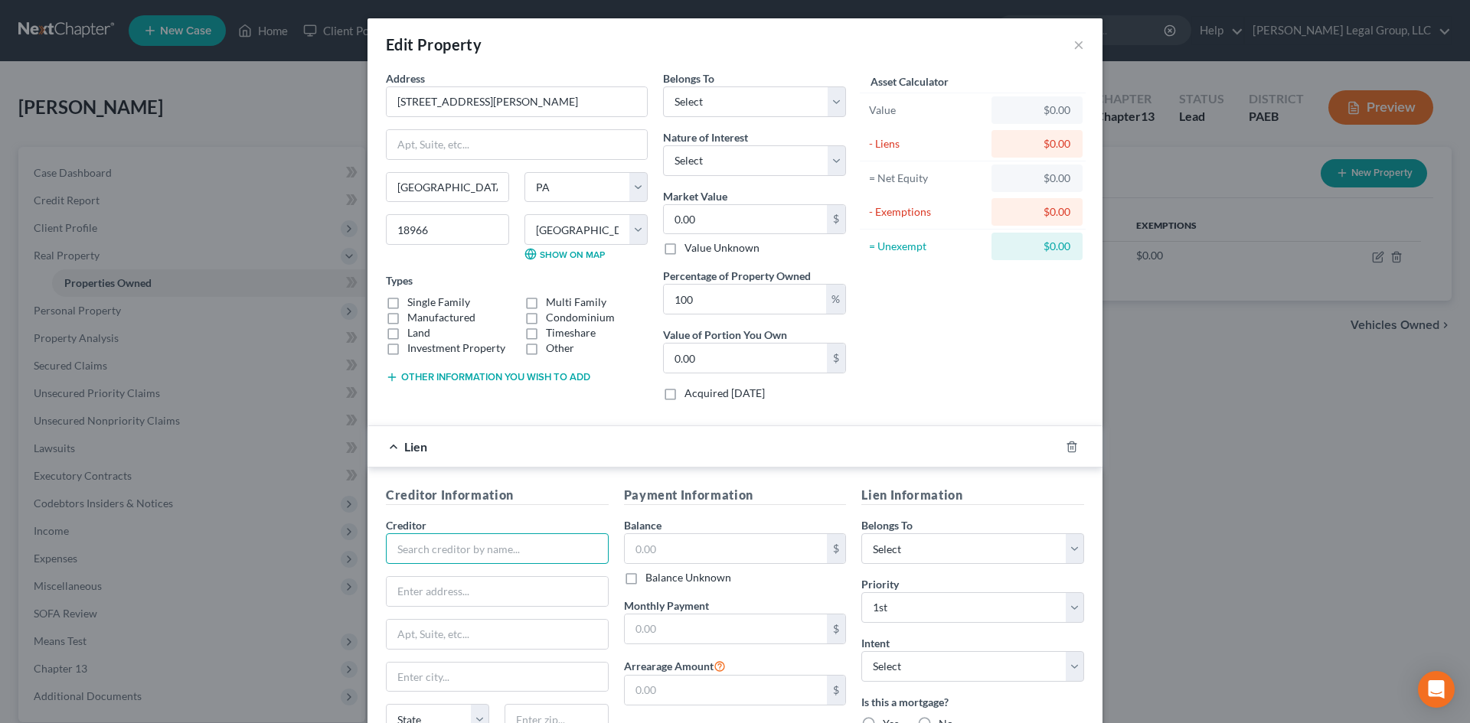
click at [472, 557] on input "text" at bounding box center [497, 549] width 223 height 31
type input "Shellpoint Mortgage Servicing"
type input "Attn Bankruptcy"
type input "Po Bxo 10826"
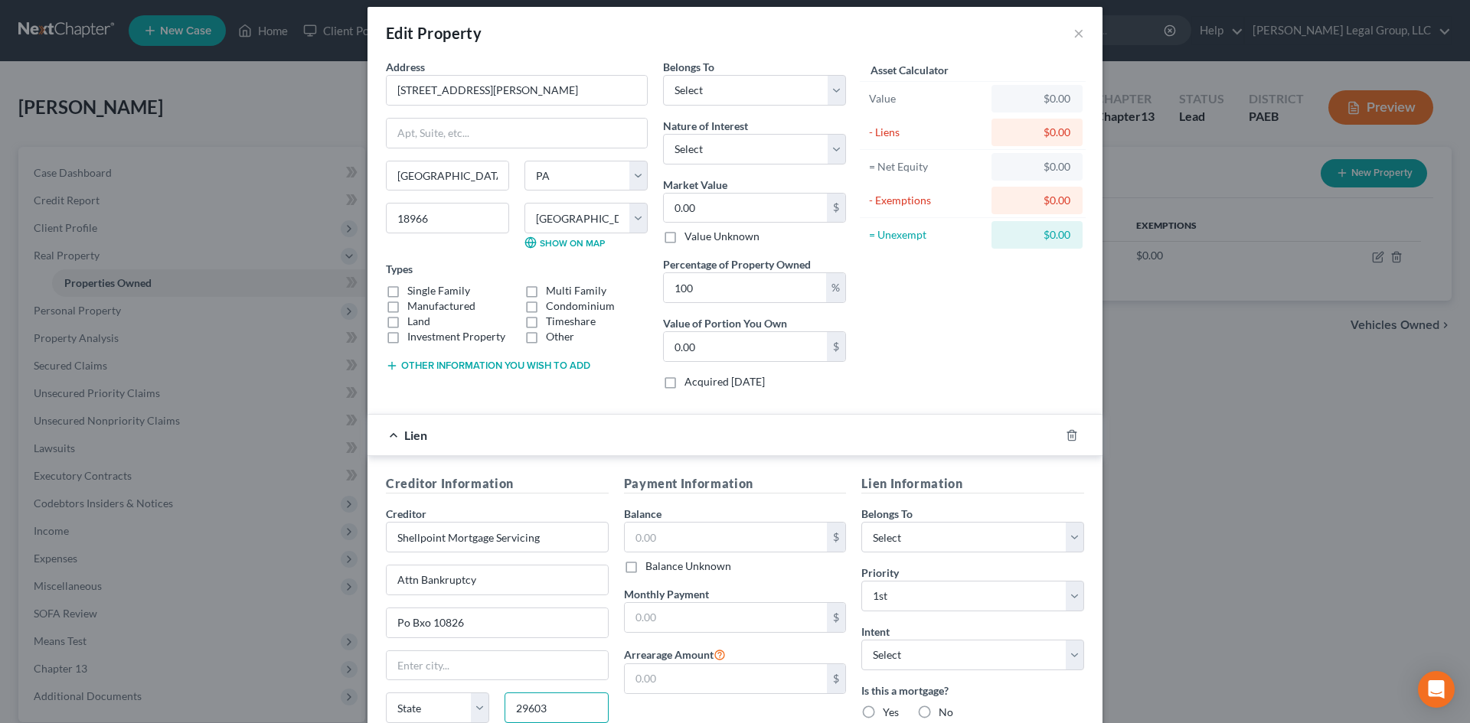
type input "29603"
type input "[GEOGRAPHIC_DATA]"
select select "42"
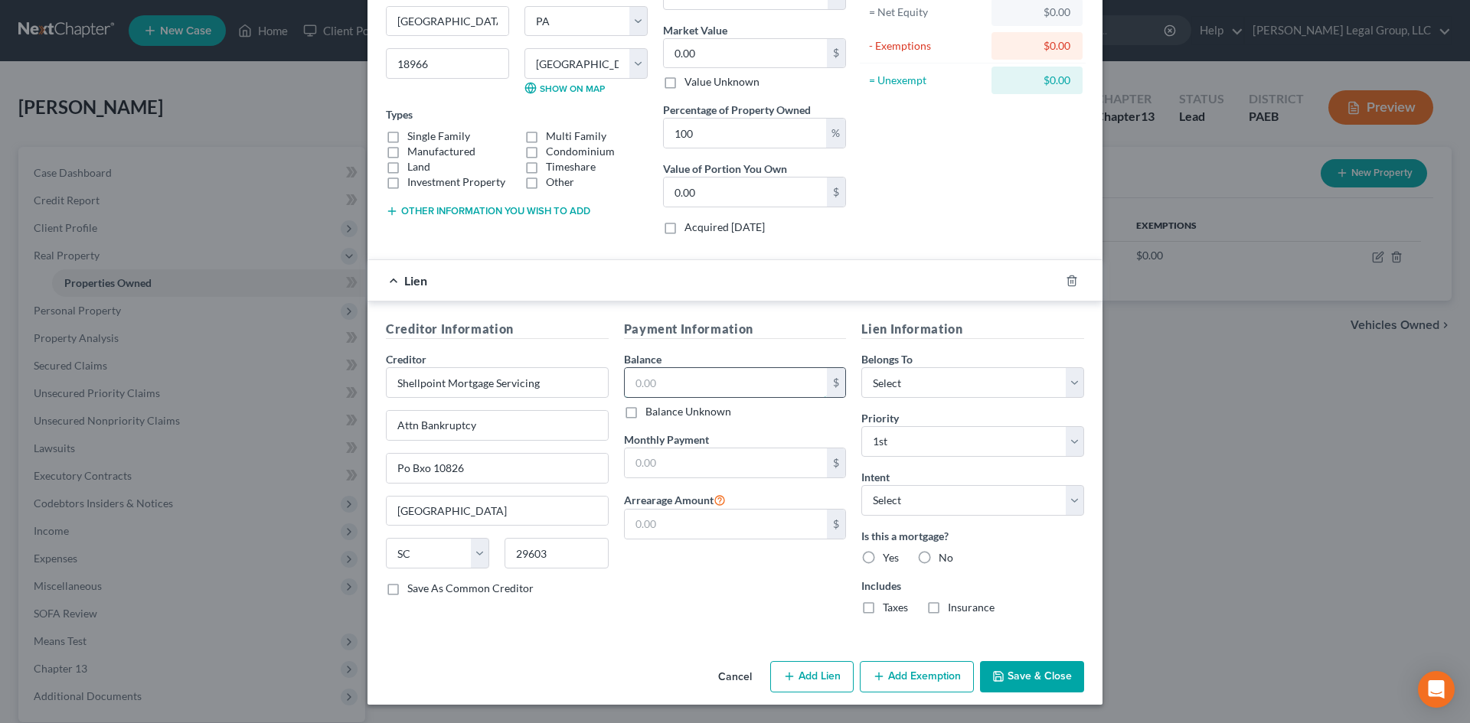
click at [756, 376] on input "text" at bounding box center [726, 382] width 203 height 29
click at [912, 383] on select "Select Debtor 1 Only Debtor 2 Only Debtor 1 And Debtor 2 Only At Least One Of T…" at bounding box center [972, 382] width 223 height 31
select select "3"
click at [861, 367] on select "Select Debtor 1 Only Debtor 2 Only Debtor 1 And Debtor 2 Only At Least One Of T…" at bounding box center [972, 382] width 223 height 31
click at [883, 558] on label "Yes" at bounding box center [891, 557] width 16 height 15
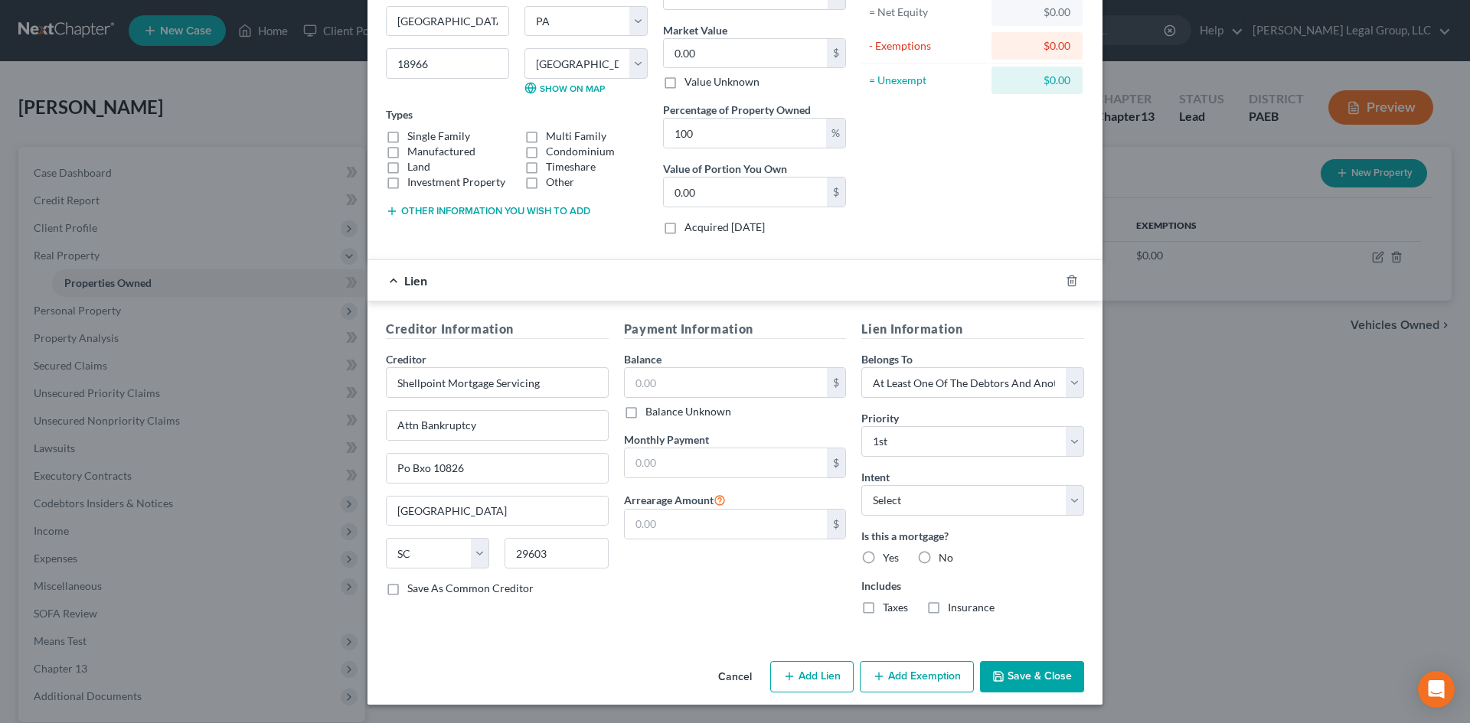
click at [889, 558] on input "Yes" at bounding box center [894, 555] width 10 height 10
radio input "true"
click at [883, 610] on label "Taxes" at bounding box center [895, 607] width 25 height 15
click at [889, 610] on input "Taxes" at bounding box center [894, 605] width 10 height 10
checkbox input "true"
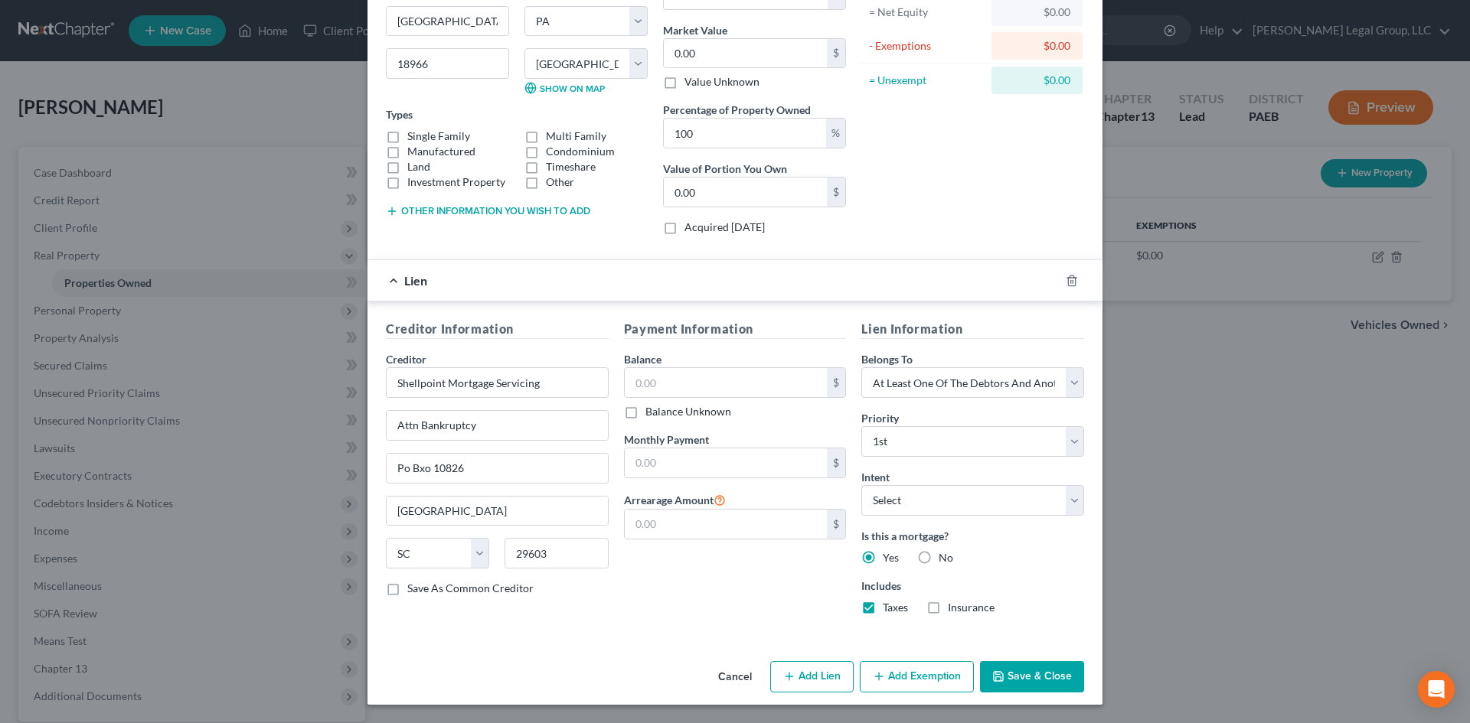
click at [948, 606] on label "Insurance" at bounding box center [971, 607] width 47 height 15
click at [954, 606] on input "Insurance" at bounding box center [959, 605] width 10 height 10
checkbox input "true"
click at [1011, 676] on button "Save & Close" at bounding box center [1032, 677] width 104 height 32
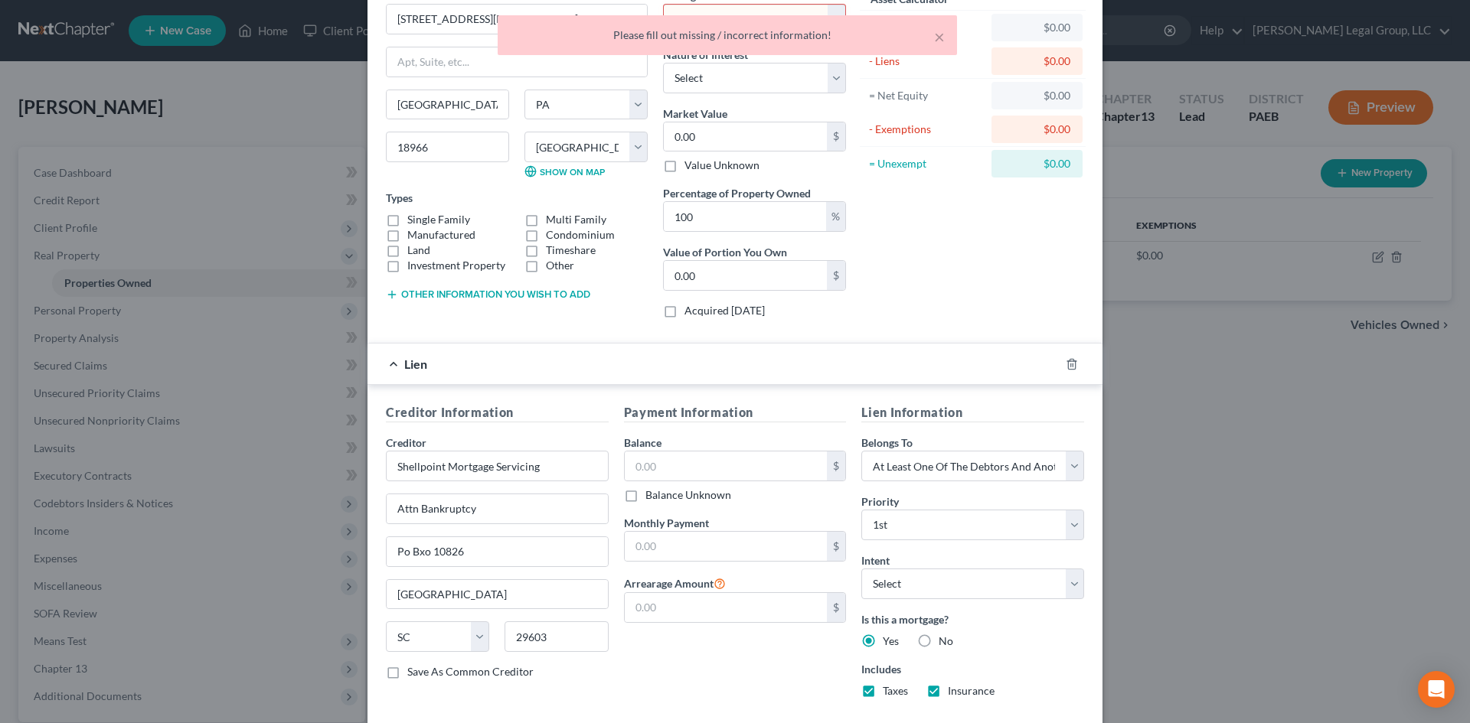
scroll to position [0, 0]
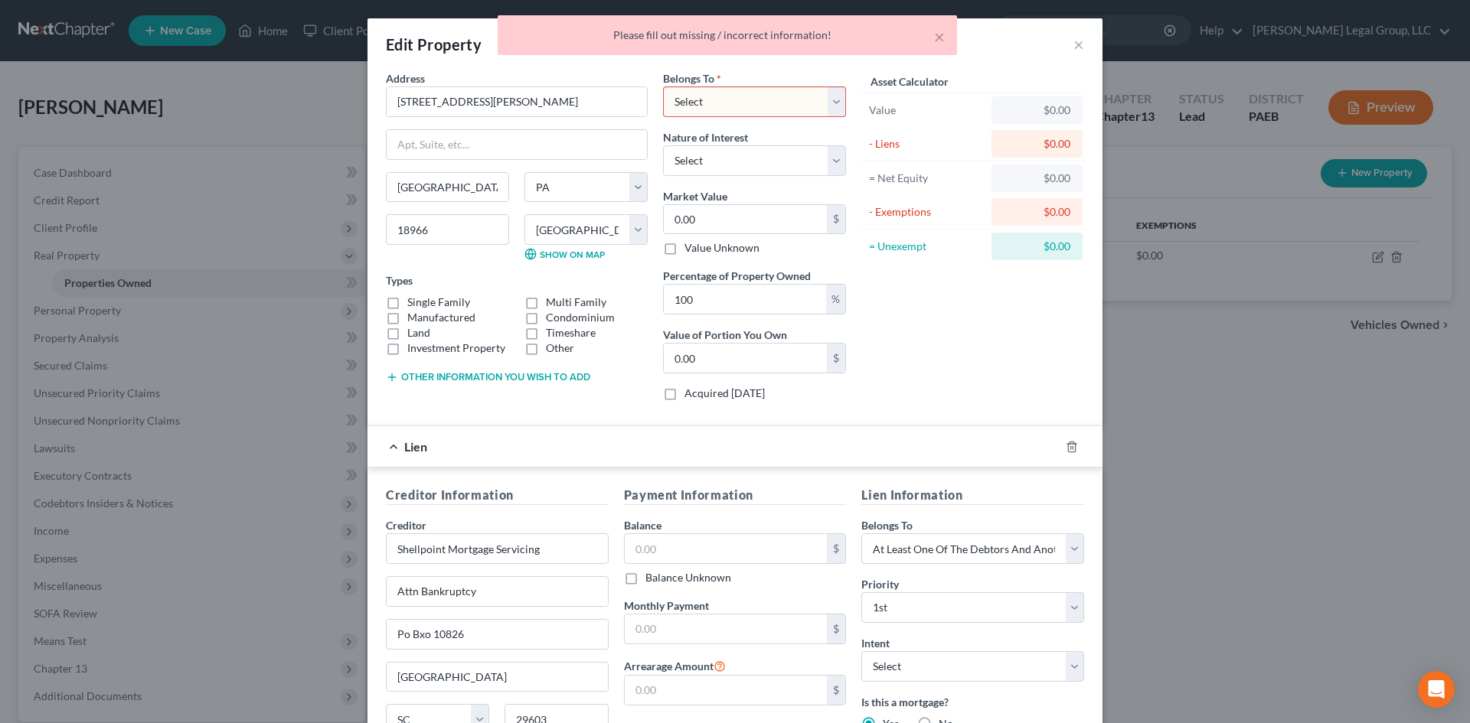
drag, startPoint x: 715, startPoint y: 97, endPoint x: 721, endPoint y: 113, distance: 17.2
click at [715, 97] on select "Select Debtor 1 Only Debtor 2 Only Debtor 1 And Debtor 2 Only At Least One Of T…" at bounding box center [754, 102] width 183 height 31
select select "3"
click at [663, 87] on select "Select Debtor 1 Only Debtor 2 Only Debtor 1 And Debtor 2 Only At Least One Of T…" at bounding box center [754, 102] width 183 height 31
click at [707, 152] on select "Select Fee Simple Joint Tenant Life Estate Equitable Interest Future Interest T…" at bounding box center [754, 160] width 183 height 31
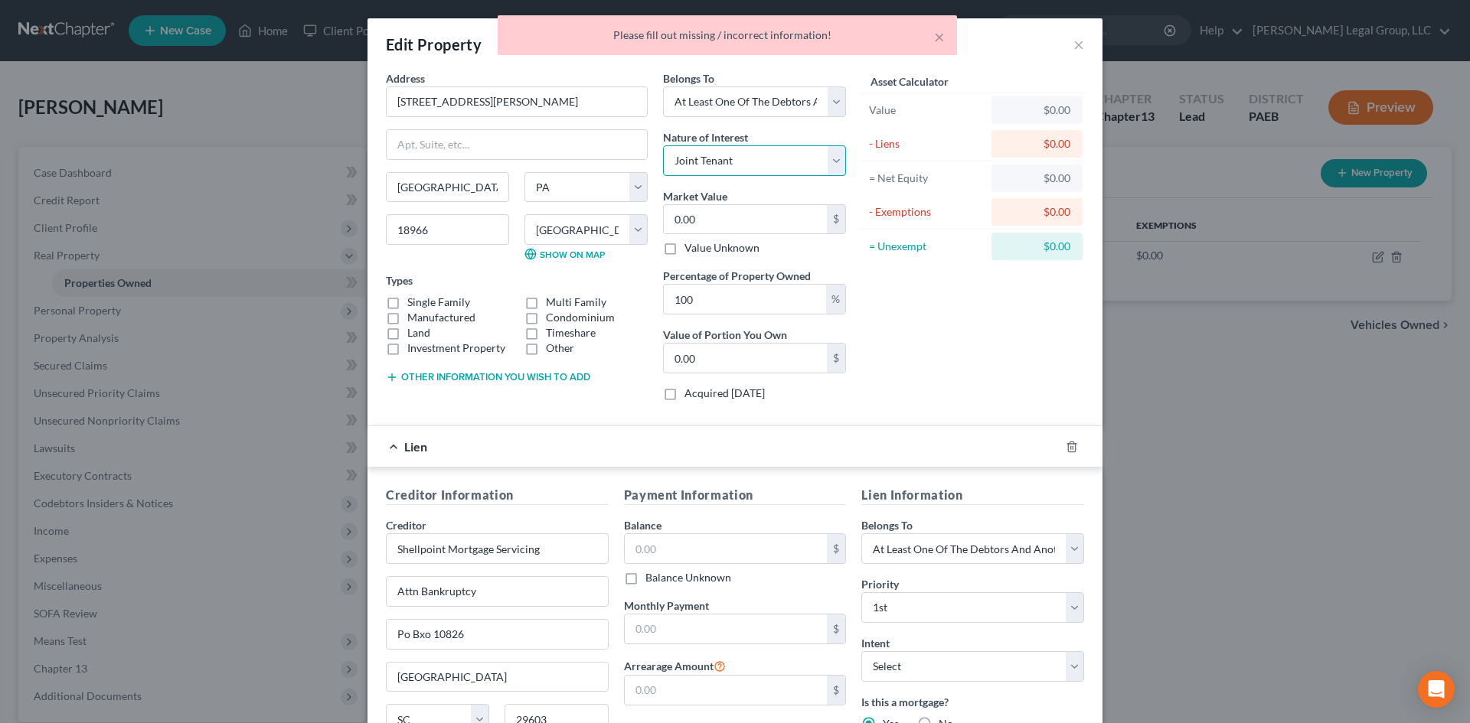
click at [663, 145] on select "Select Fee Simple Joint Tenant Life Estate Equitable Interest Future Interest T…" at bounding box center [754, 160] width 183 height 31
click at [716, 166] on select "Select Fee Simple Joint Tenant Life Estate Equitable Interest Future Interest T…" at bounding box center [754, 160] width 183 height 31
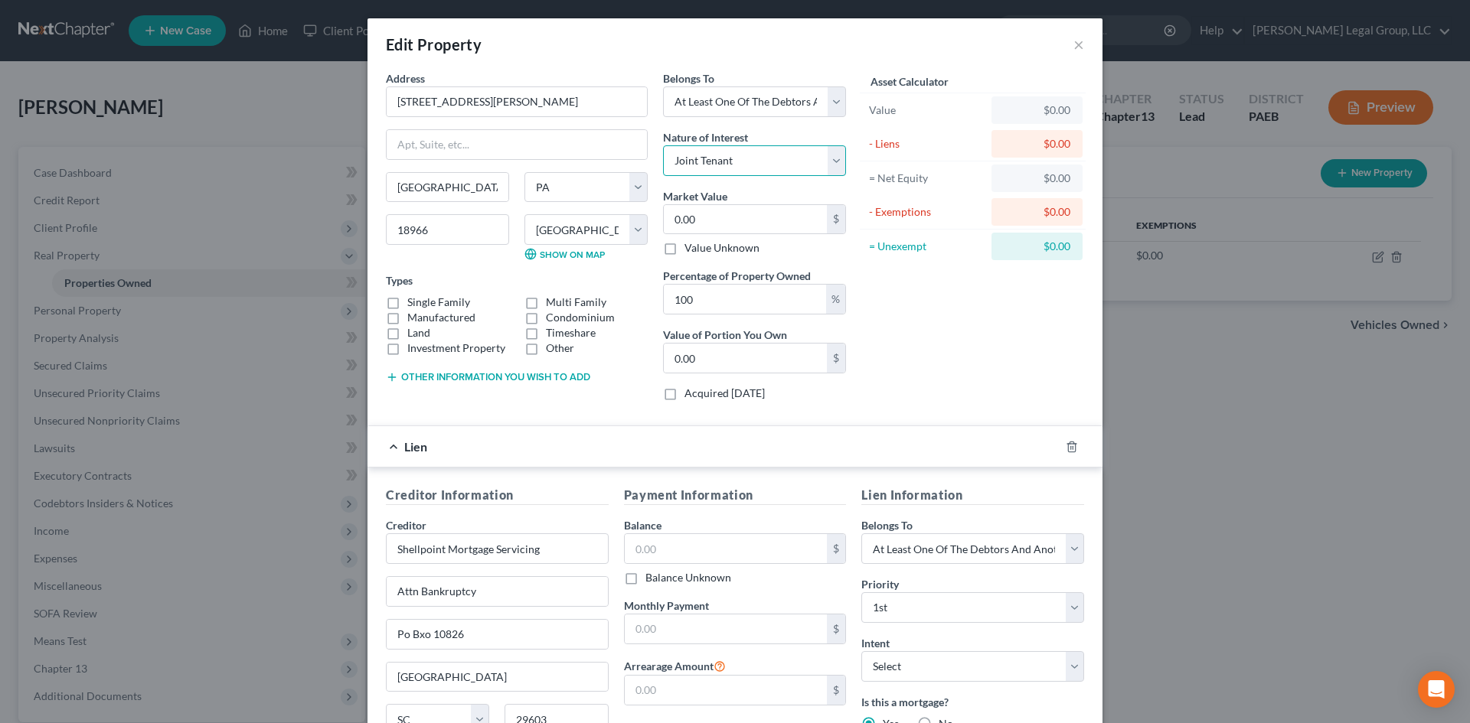
select select "0"
click at [663, 145] on select "Select Fee Simple Joint Tenant Life Estate Equitable Interest Future Interest T…" at bounding box center [754, 160] width 183 height 31
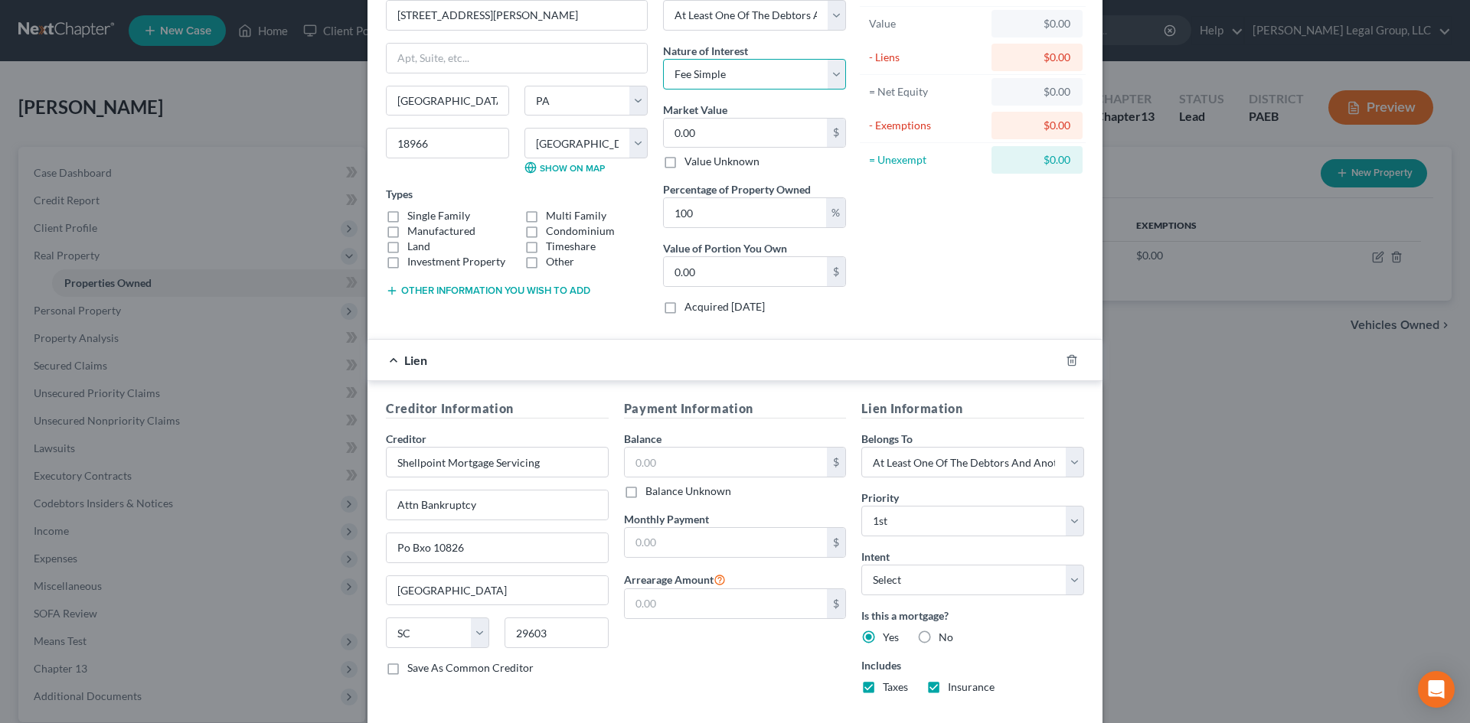
scroll to position [166, 0]
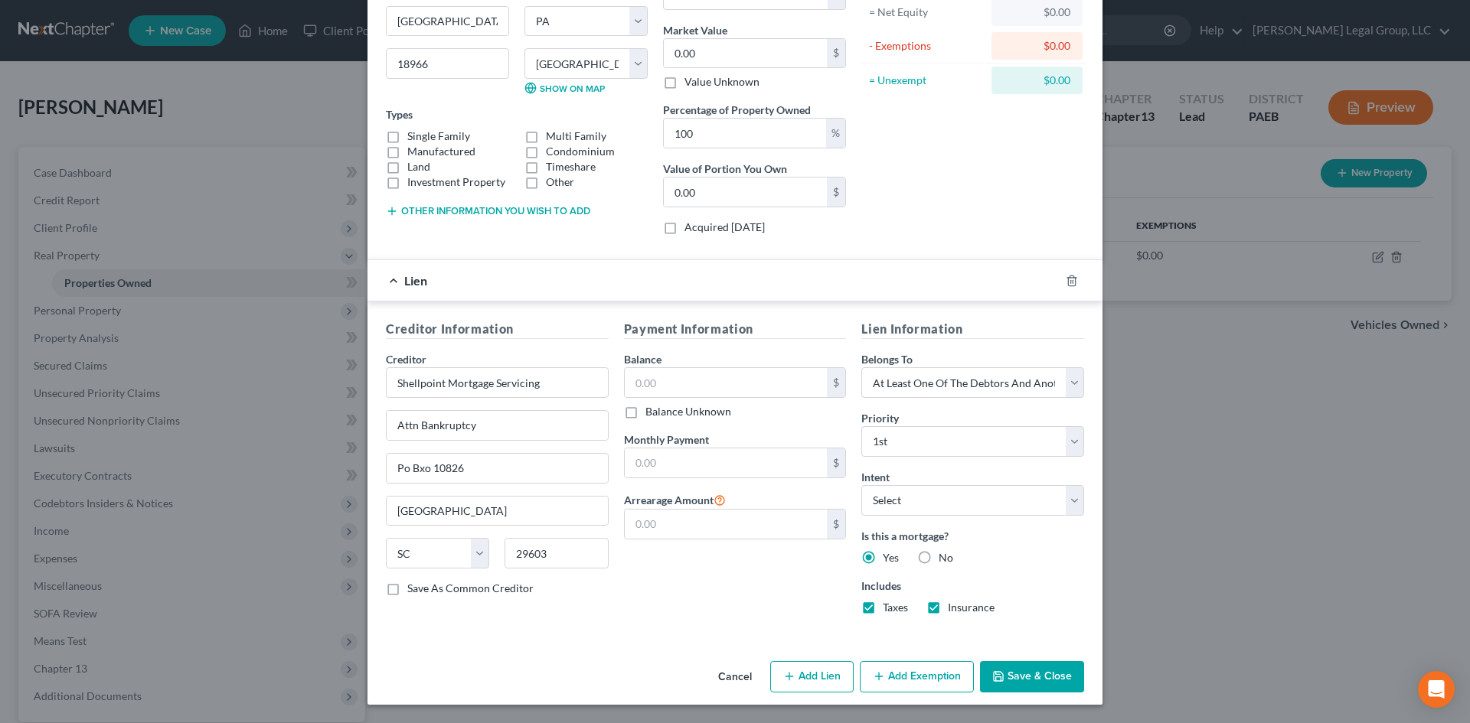
click at [461, 139] on label "Single Family" at bounding box center [438, 136] width 63 height 15
click at [423, 139] on input "Single Family" at bounding box center [418, 134] width 10 height 10
checkbox input "true"
click at [1026, 679] on button "Save & Close" at bounding box center [1032, 677] width 104 height 32
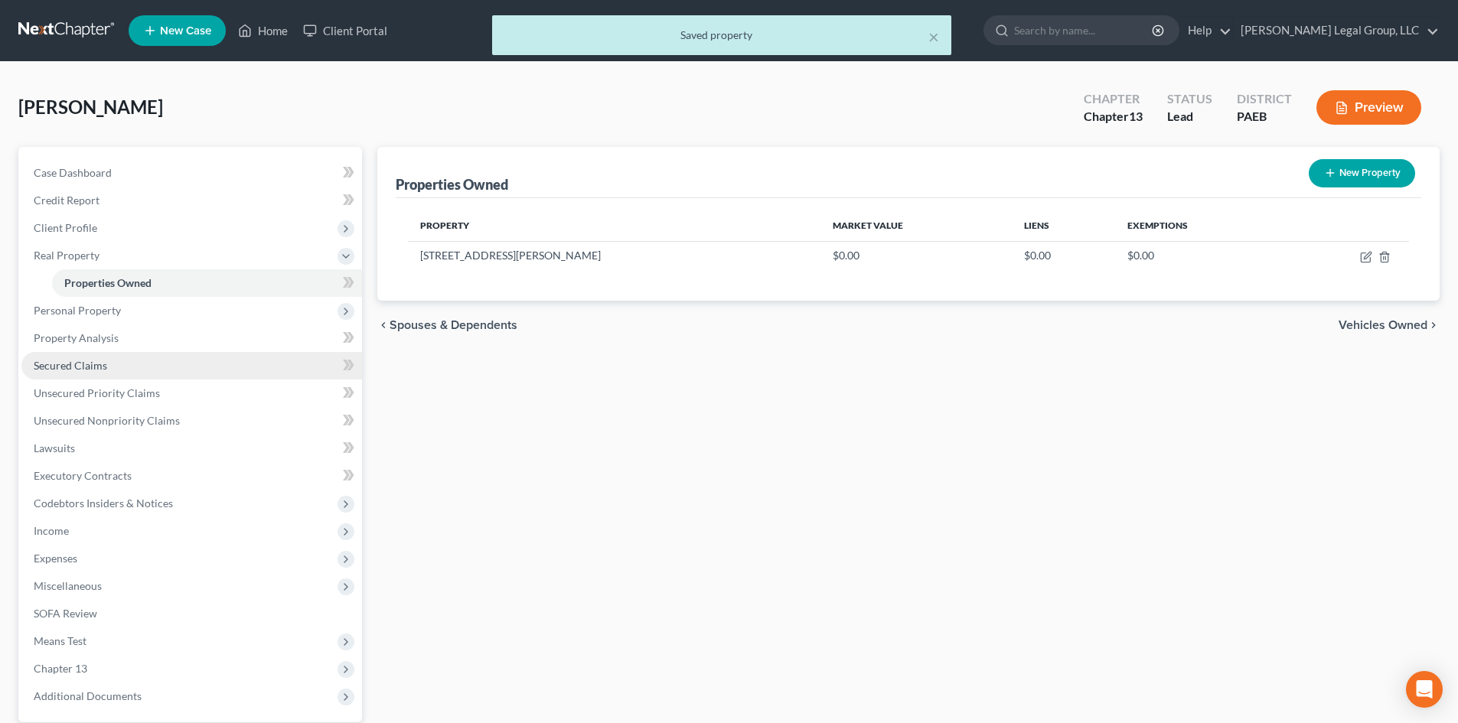
drag, startPoint x: 93, startPoint y: 367, endPoint x: 156, endPoint y: 378, distance: 63.8
click at [93, 367] on span "Secured Claims" at bounding box center [70, 365] width 73 height 13
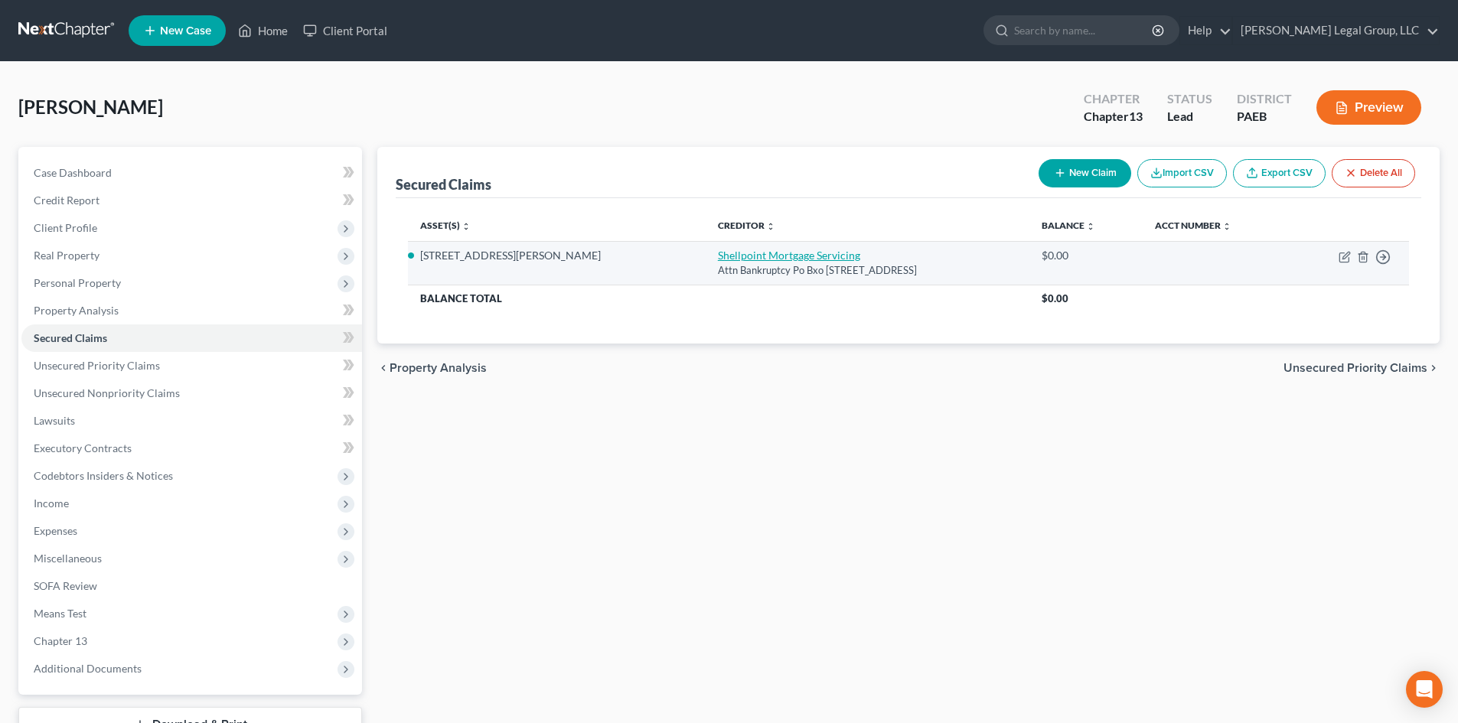
click at [741, 260] on link "Shellpoint Mortgage Servicing" at bounding box center [789, 255] width 142 height 13
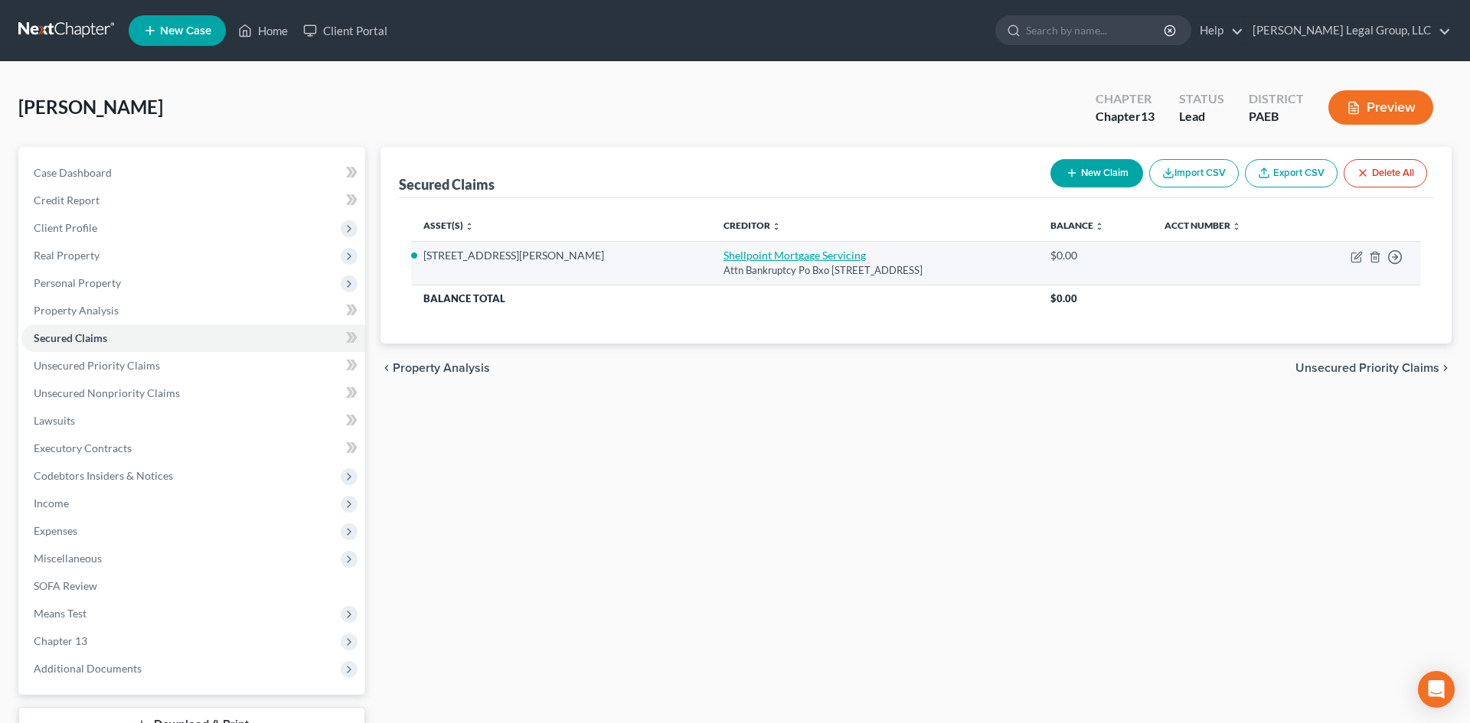
select select "42"
select select "2"
select select "3"
select select "0"
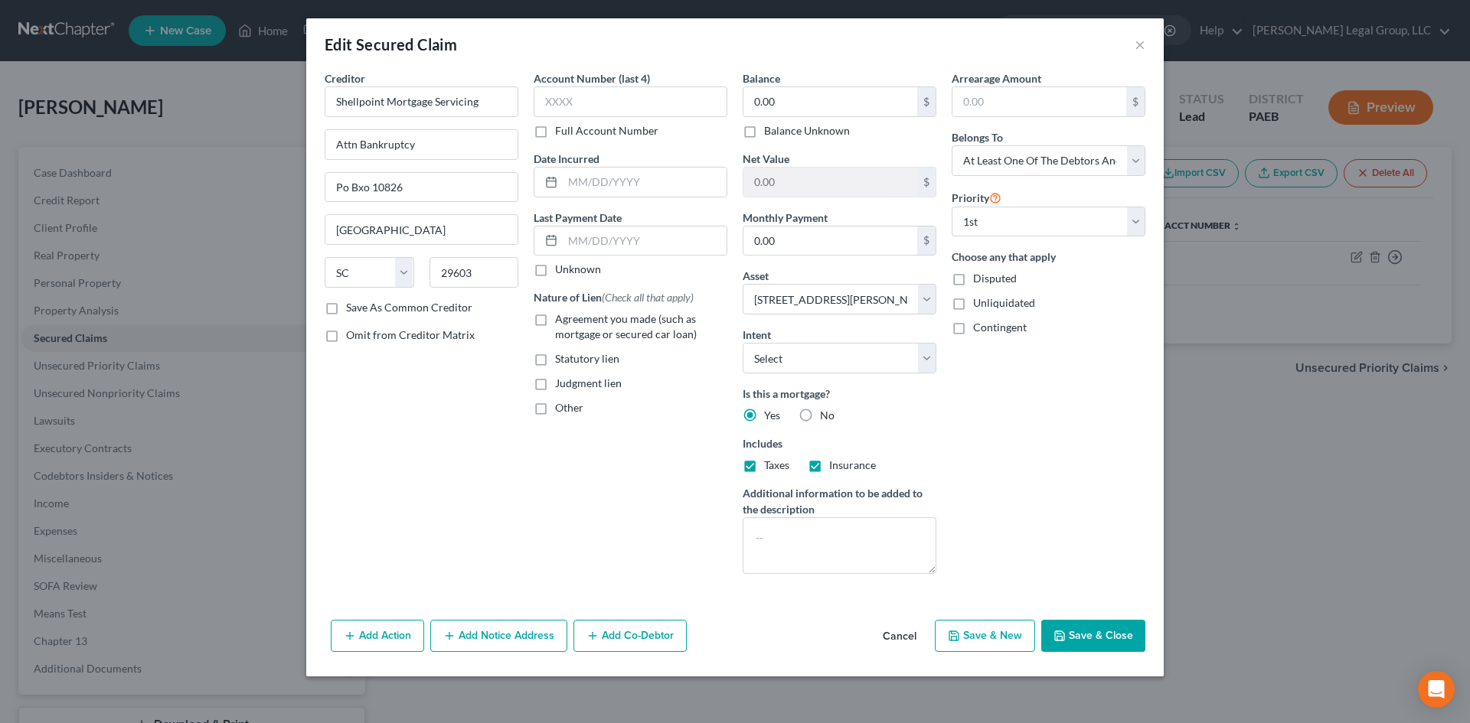
click at [530, 635] on button "Add Notice Address" at bounding box center [498, 636] width 137 height 32
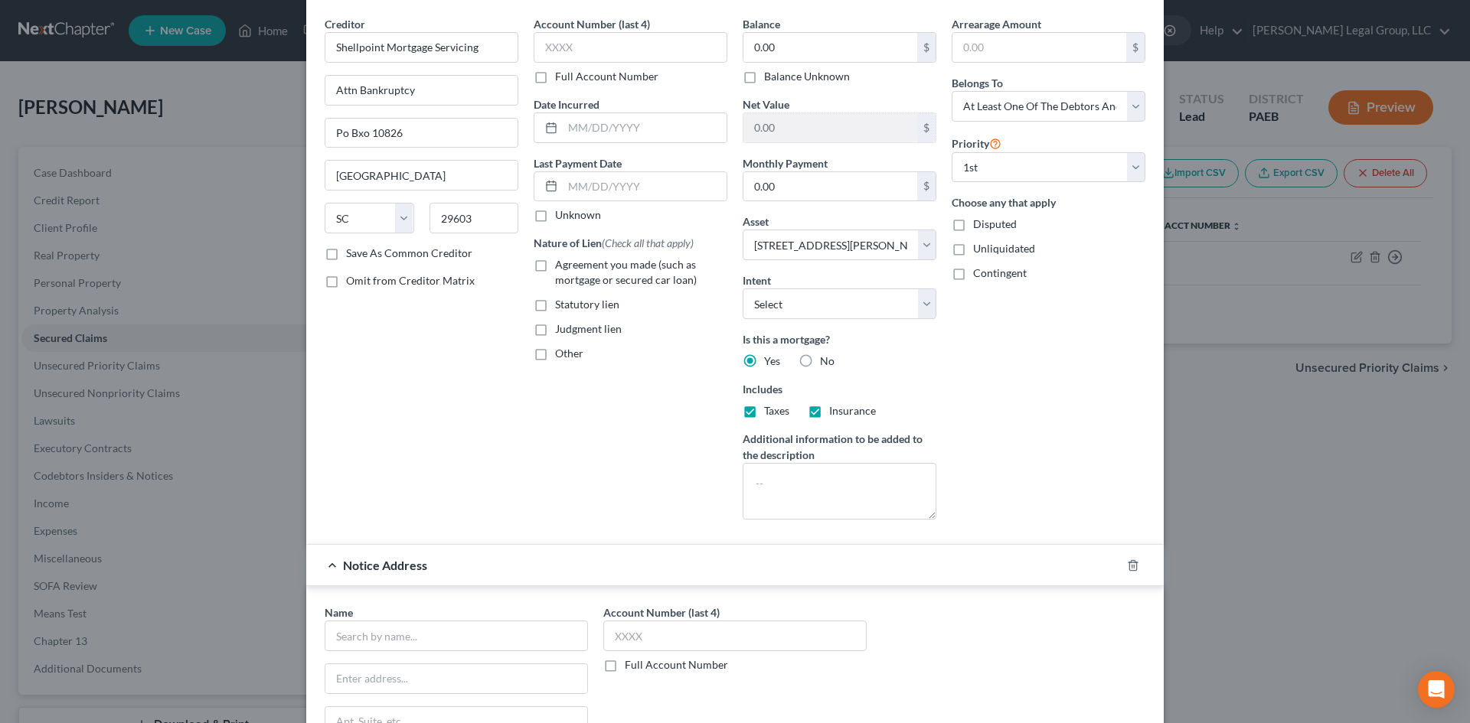
scroll to position [153, 0]
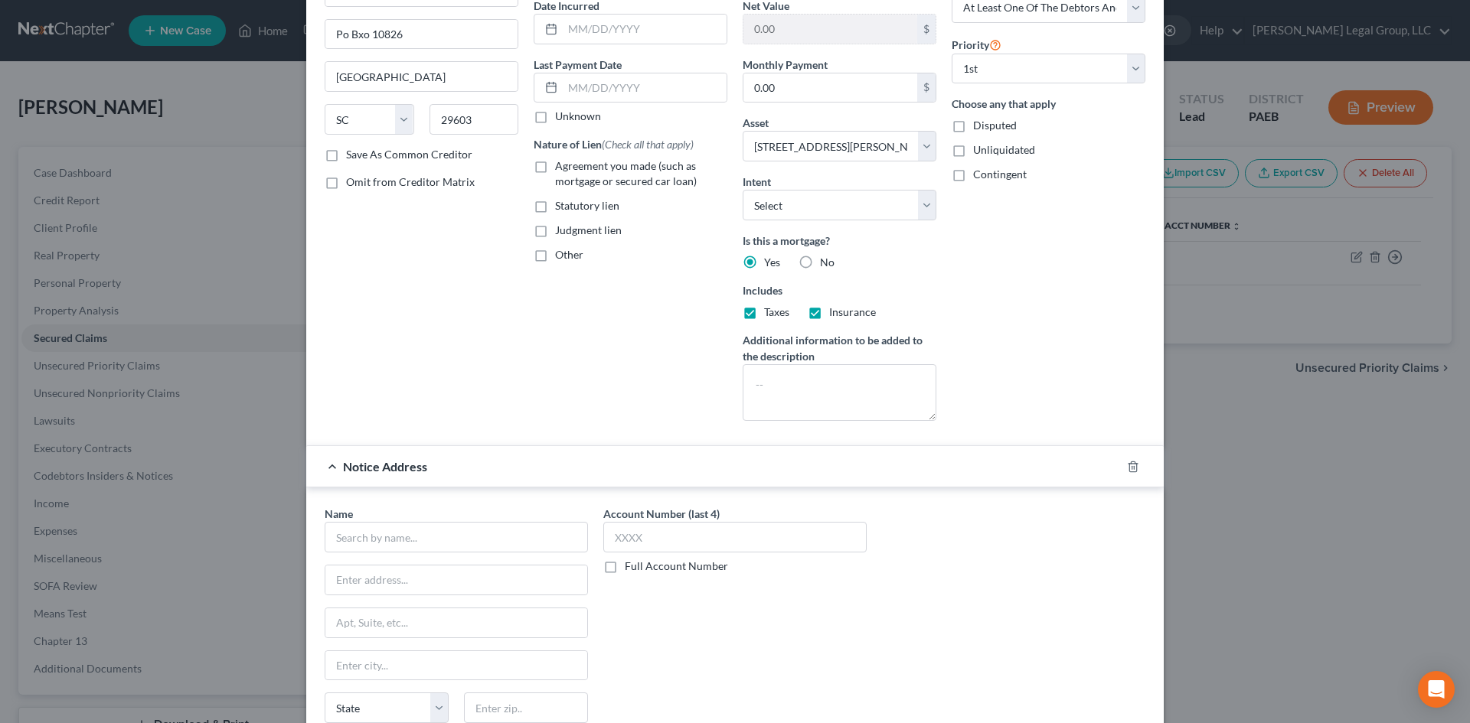
click at [454, 521] on div "Name *" at bounding box center [456, 529] width 263 height 47
click at [454, 525] on input "text" at bounding box center [456, 537] width 263 height 31
type input "[PERSON_NAME], Esq"
type input "B"
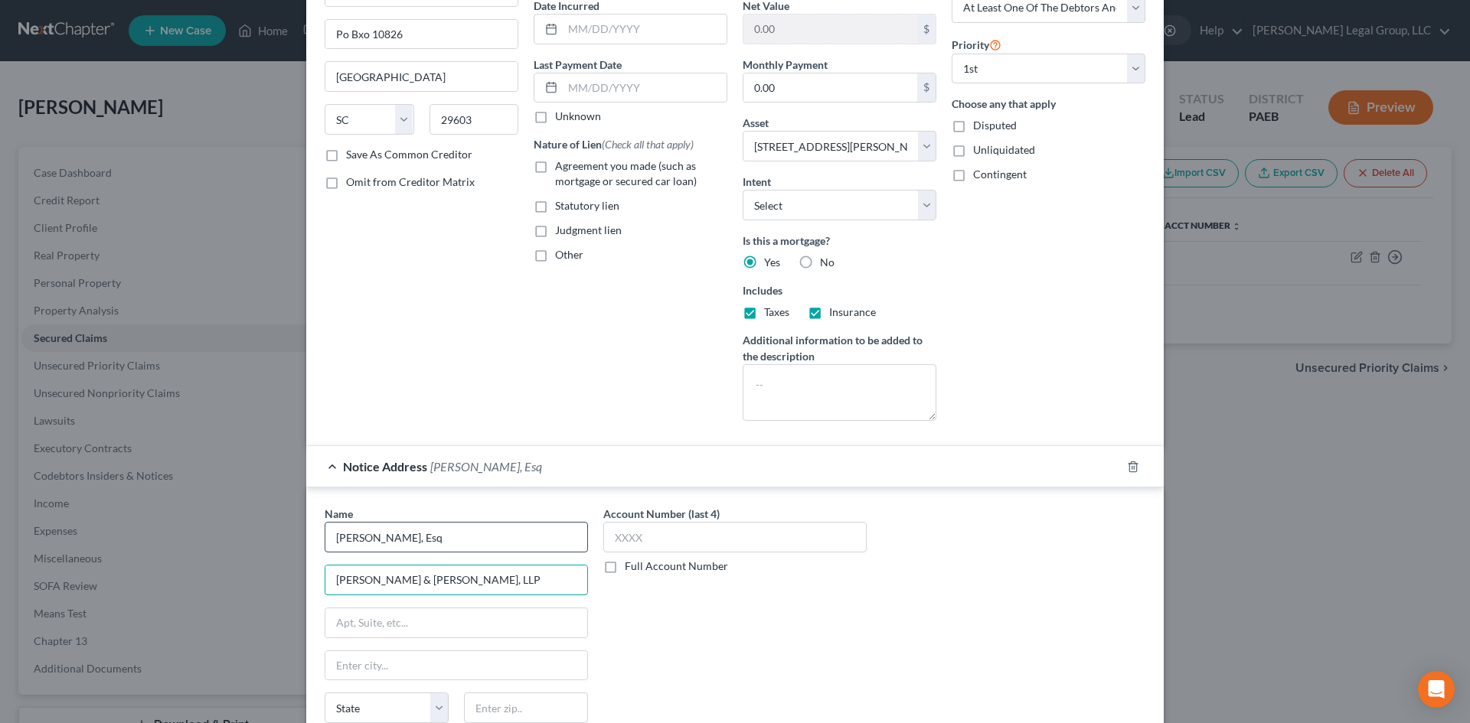
type input "[PERSON_NAME] & [PERSON_NAME], LLP"
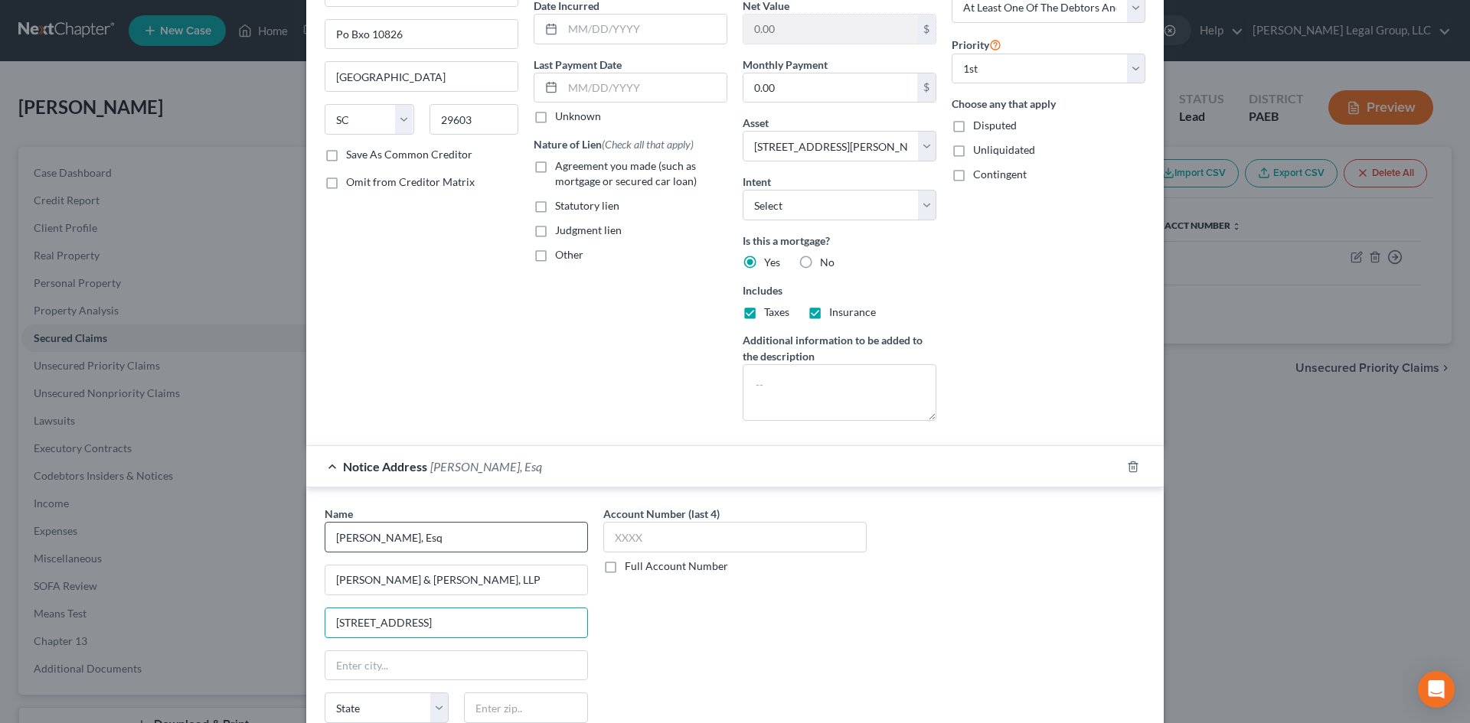
type input "[STREET_ADDRESS]"
type input "19454"
type input "[GEOGRAPHIC_DATA]"
select select "39"
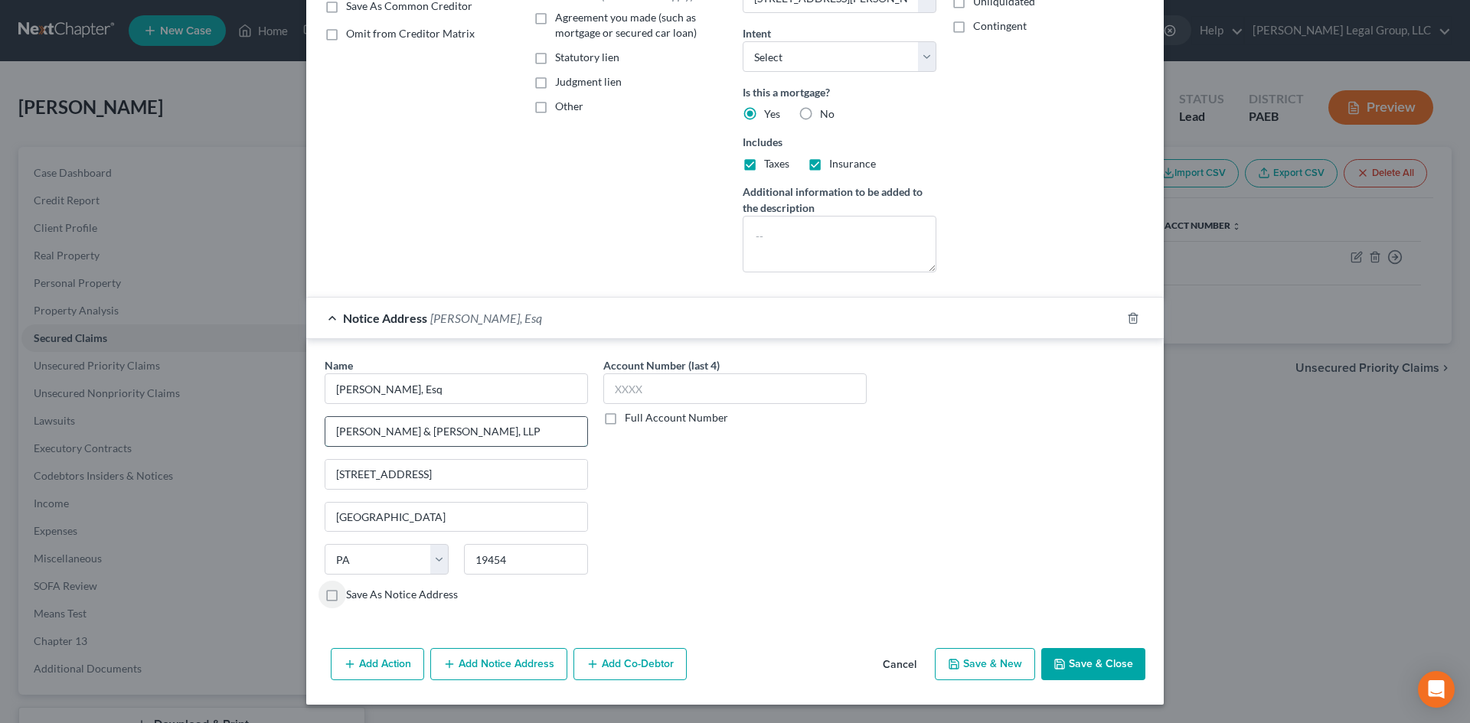
click at [363, 439] on input "[PERSON_NAME] & [PERSON_NAME], LLP" at bounding box center [456, 431] width 262 height 29
type input "[PERSON_NAME] & [PERSON_NAME], LLP"
click at [1087, 671] on button "Save & Close" at bounding box center [1093, 664] width 104 height 32
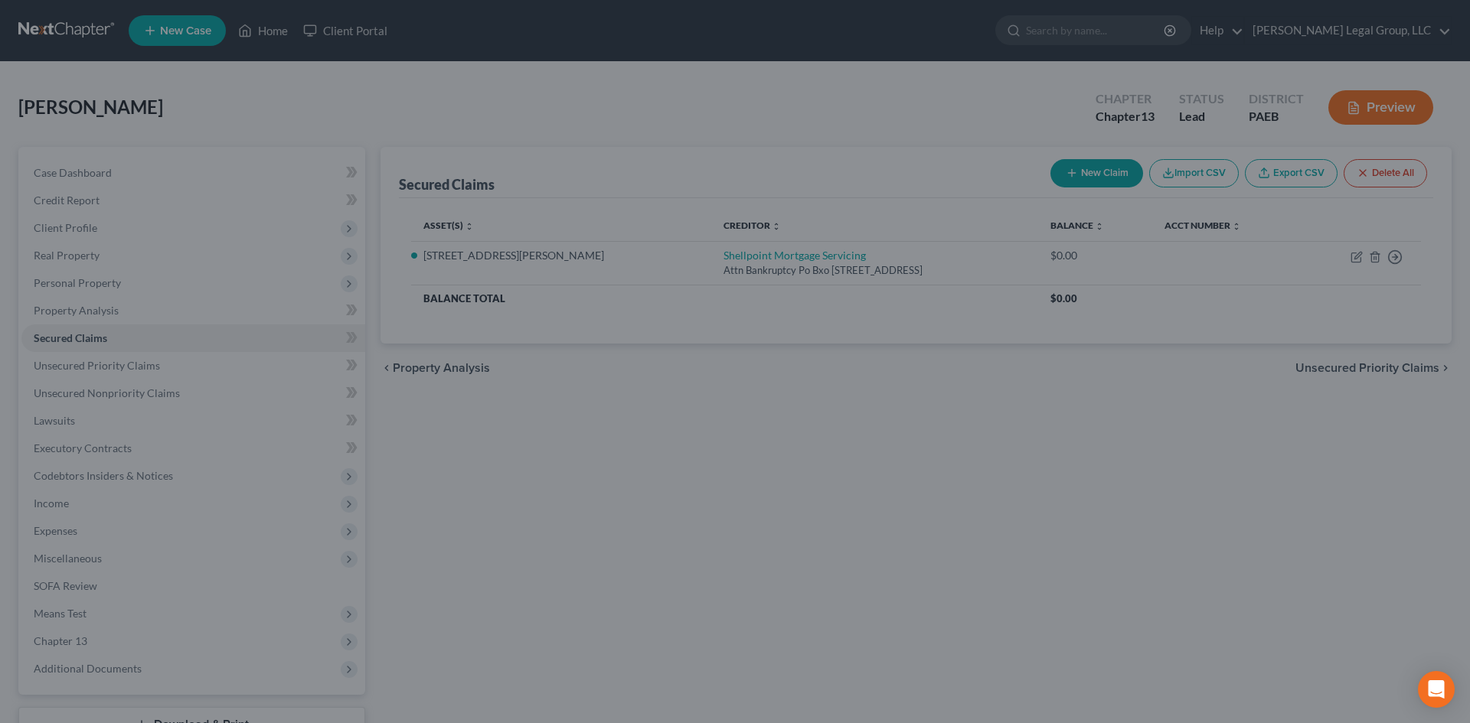
select select "2"
type input "0"
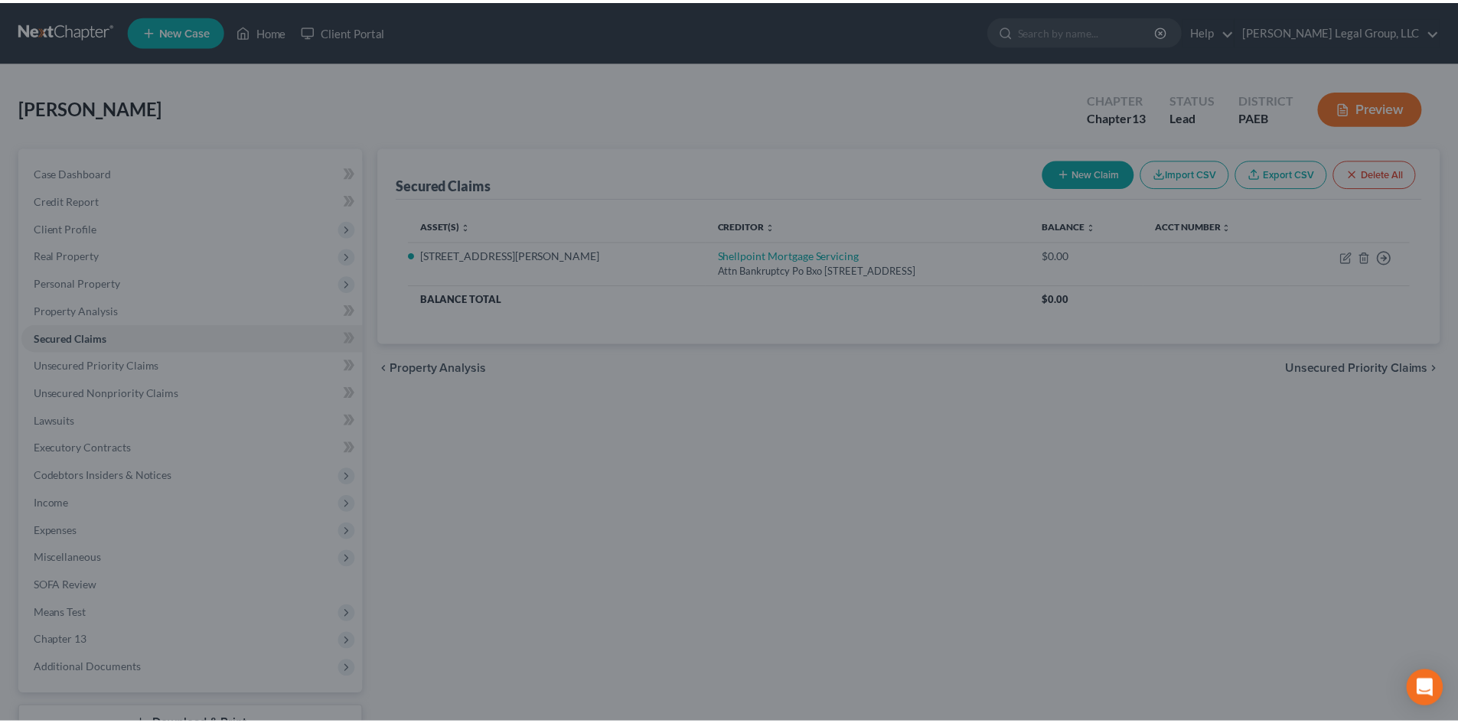
scroll to position [14, 0]
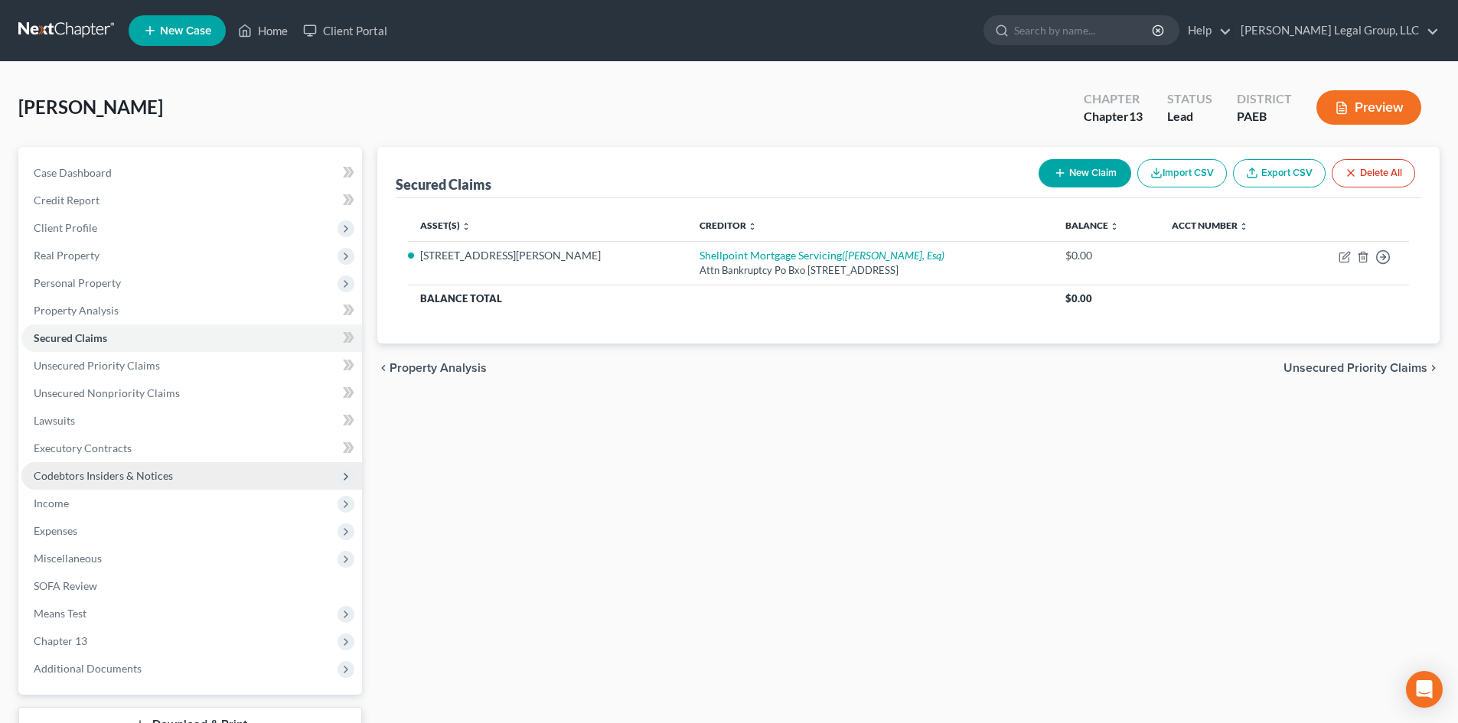
click at [129, 475] on span "Codebtors Insiders & Notices" at bounding box center [103, 475] width 139 height 13
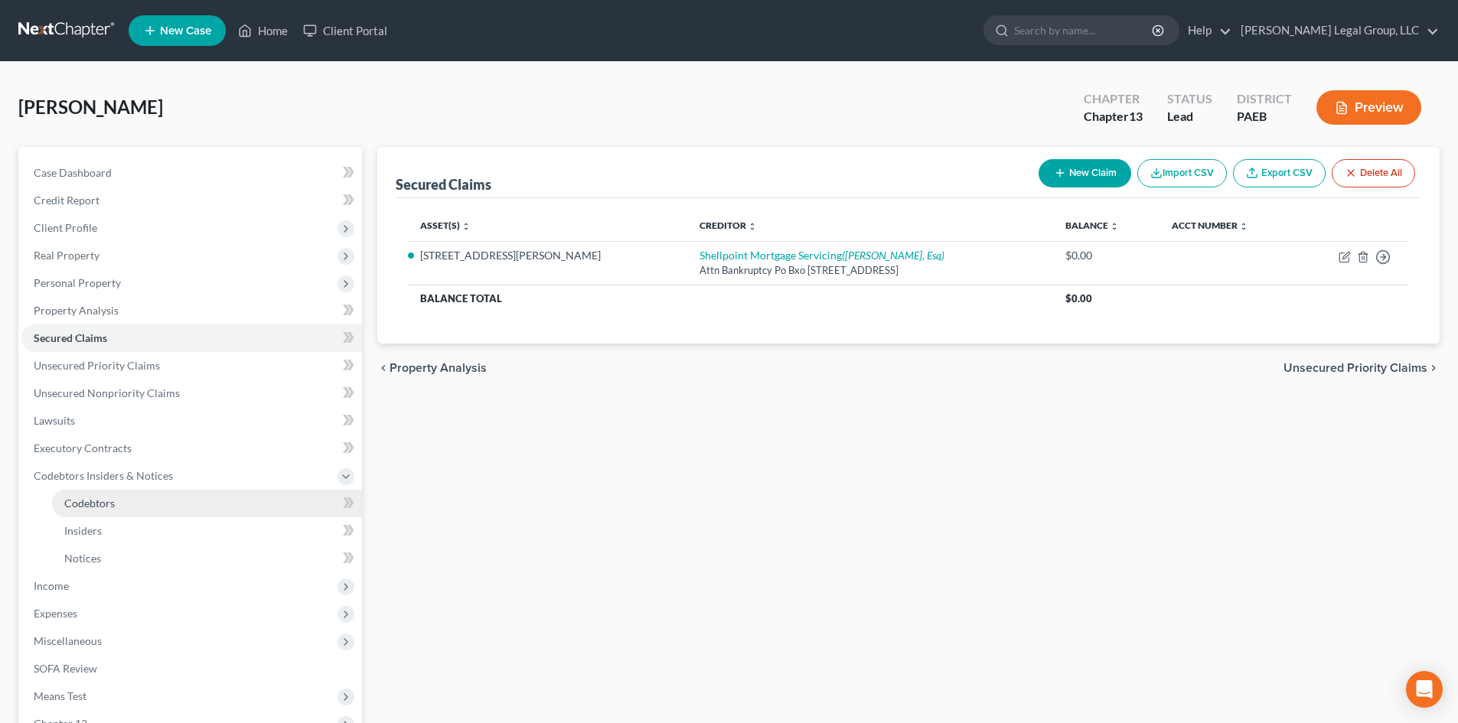
click at [124, 504] on link "Codebtors" at bounding box center [207, 504] width 310 height 28
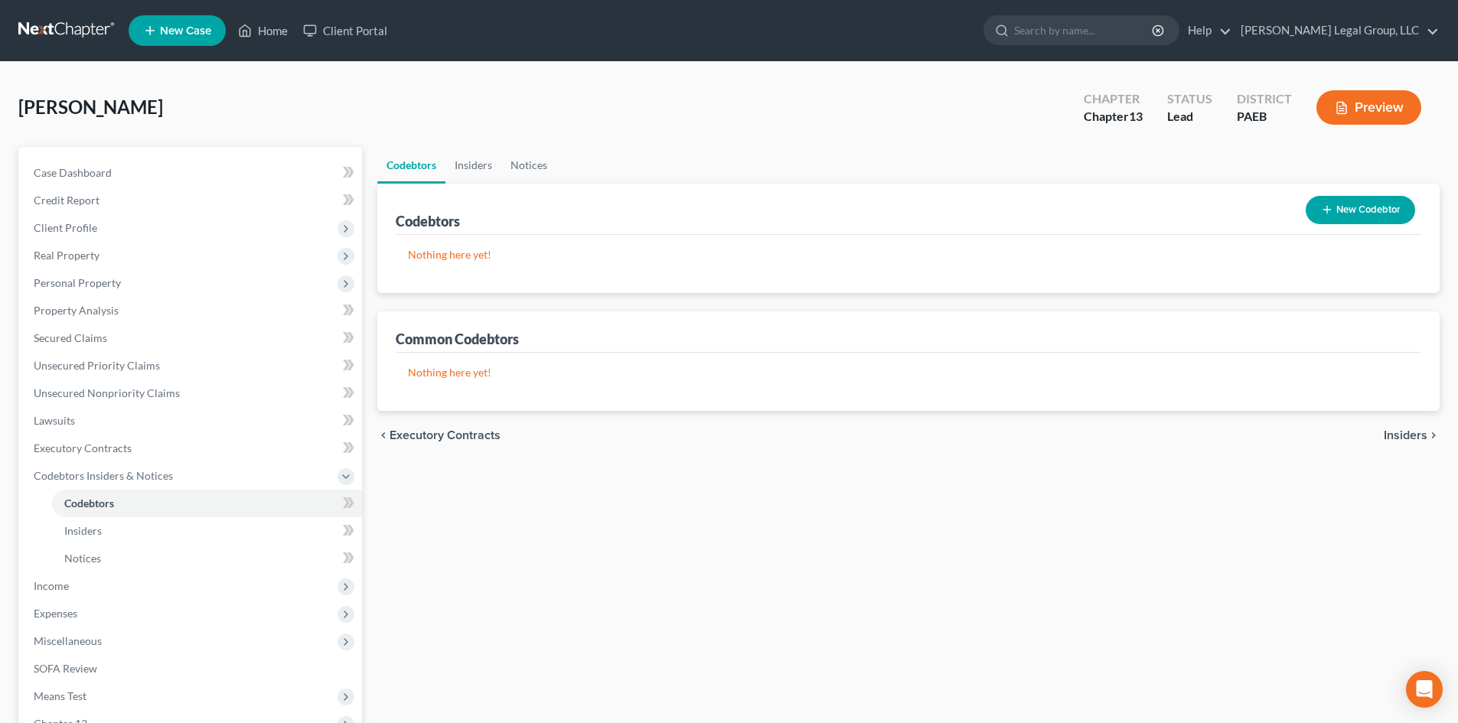
click at [1333, 207] on button "New Codebtor" at bounding box center [1360, 210] width 109 height 28
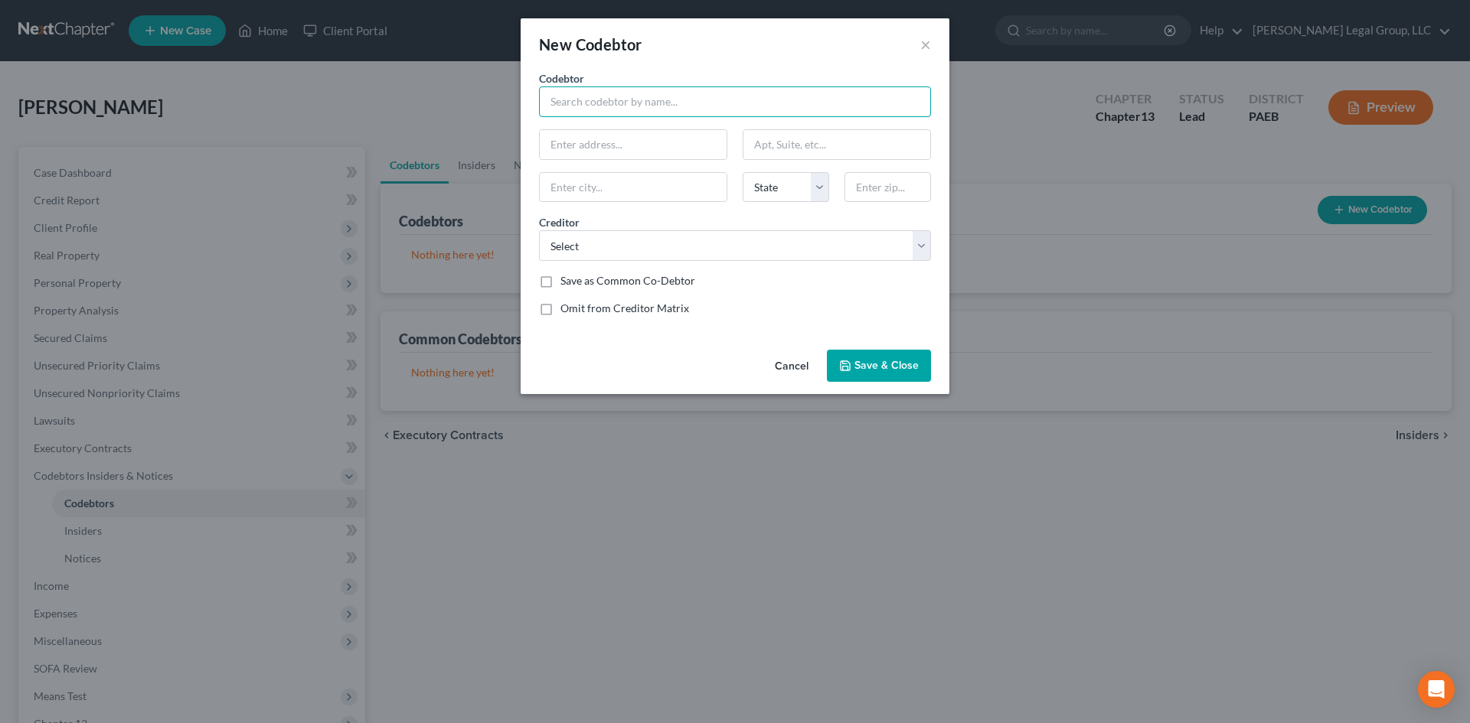
click at [608, 111] on input "text" at bounding box center [735, 102] width 392 height 31
type input "[PERSON_NAME]"
type input "[STREET_ADDRESS]"
click at [882, 189] on input "text" at bounding box center [887, 187] width 87 height 31
type input "18966"
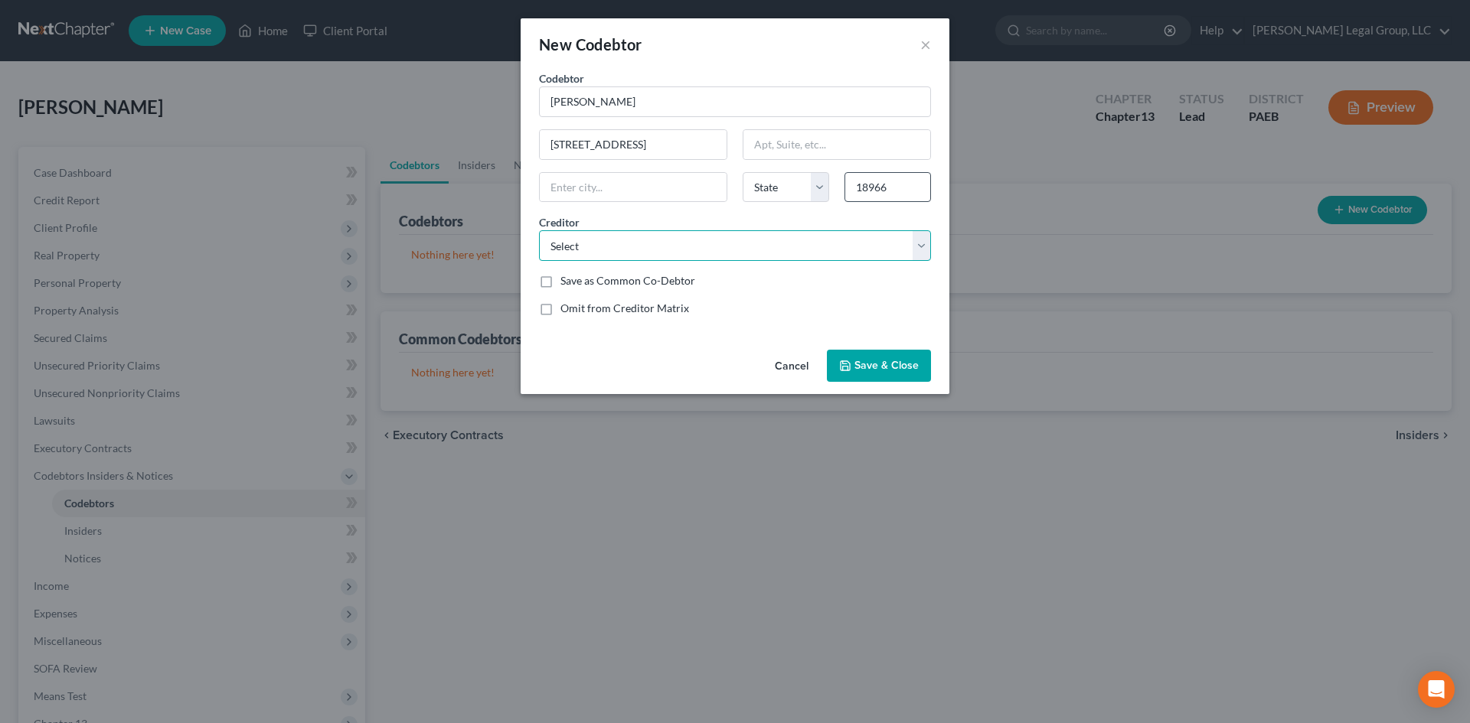
type input "[GEOGRAPHIC_DATA]"
select select "39"
drag, startPoint x: 678, startPoint y: 249, endPoint x: 689, endPoint y: 260, distance: 15.7
click at [678, 249] on select "Select [PERSON_NAME] Legal Group, LLC Shellpoint Mortgage Servicing" at bounding box center [735, 245] width 392 height 31
select select "1"
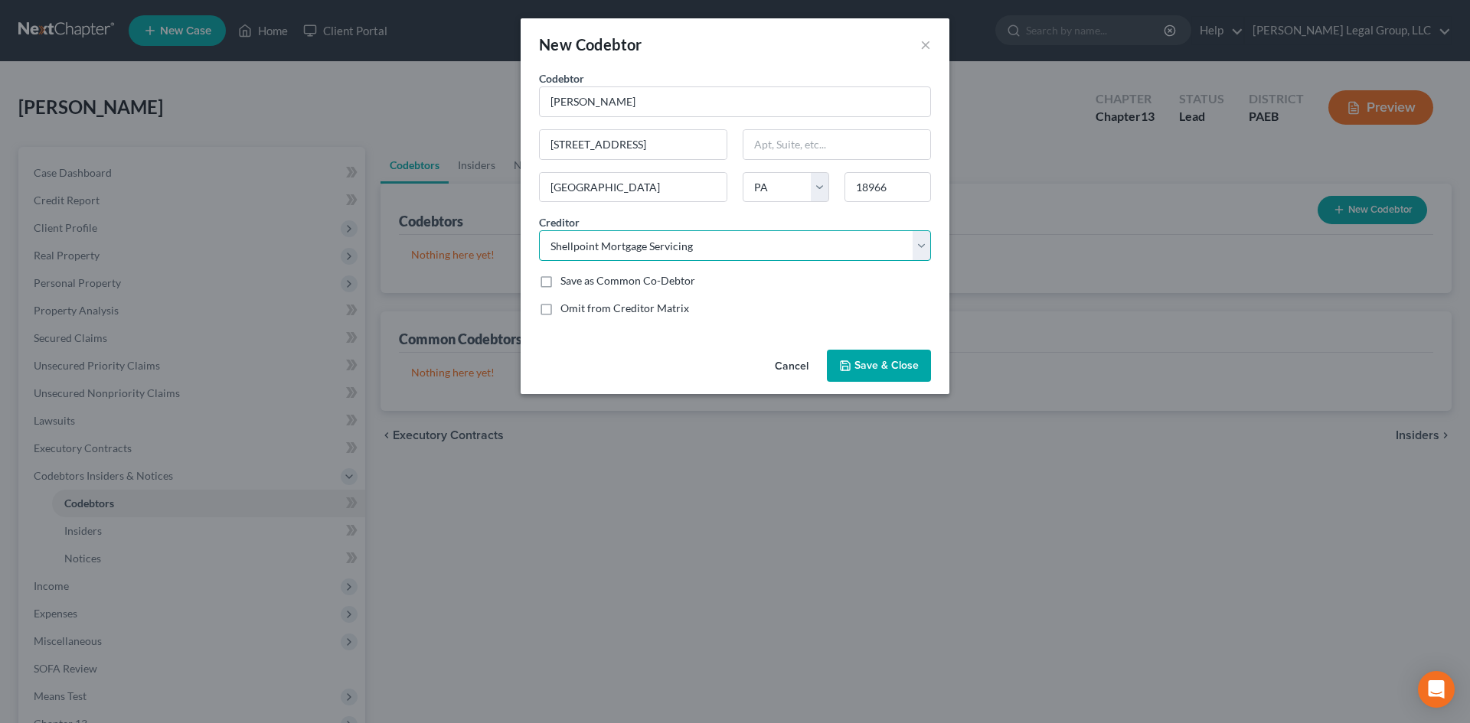
click at [539, 230] on select "Select [PERSON_NAME] Legal Group, LLC Shellpoint Mortgage Servicing" at bounding box center [735, 245] width 392 height 31
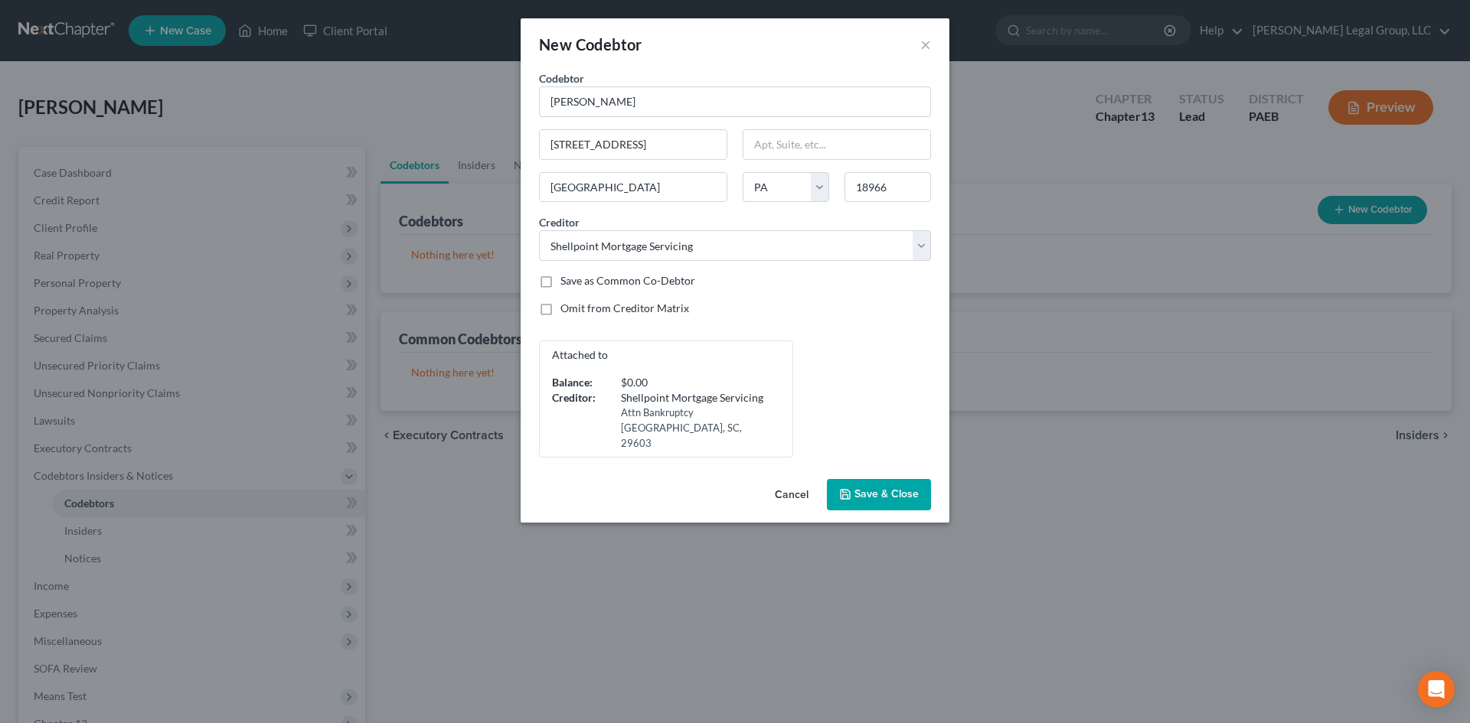
click at [887, 488] on span "Save & Close" at bounding box center [886, 494] width 64 height 13
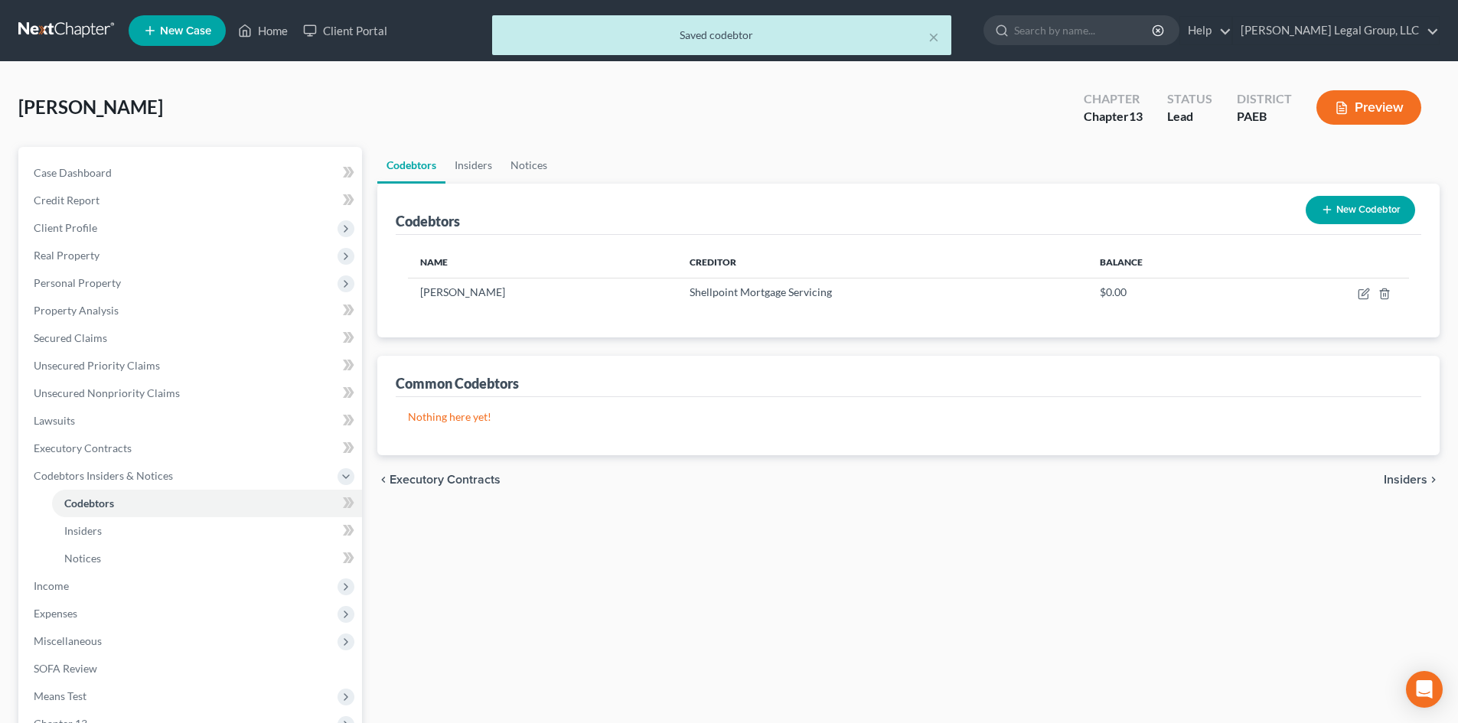
click at [1309, 15] on ul "New Case Home Client Portal - No Result - See all results Or Press Enter... Hel…" at bounding box center [784, 31] width 1311 height 40
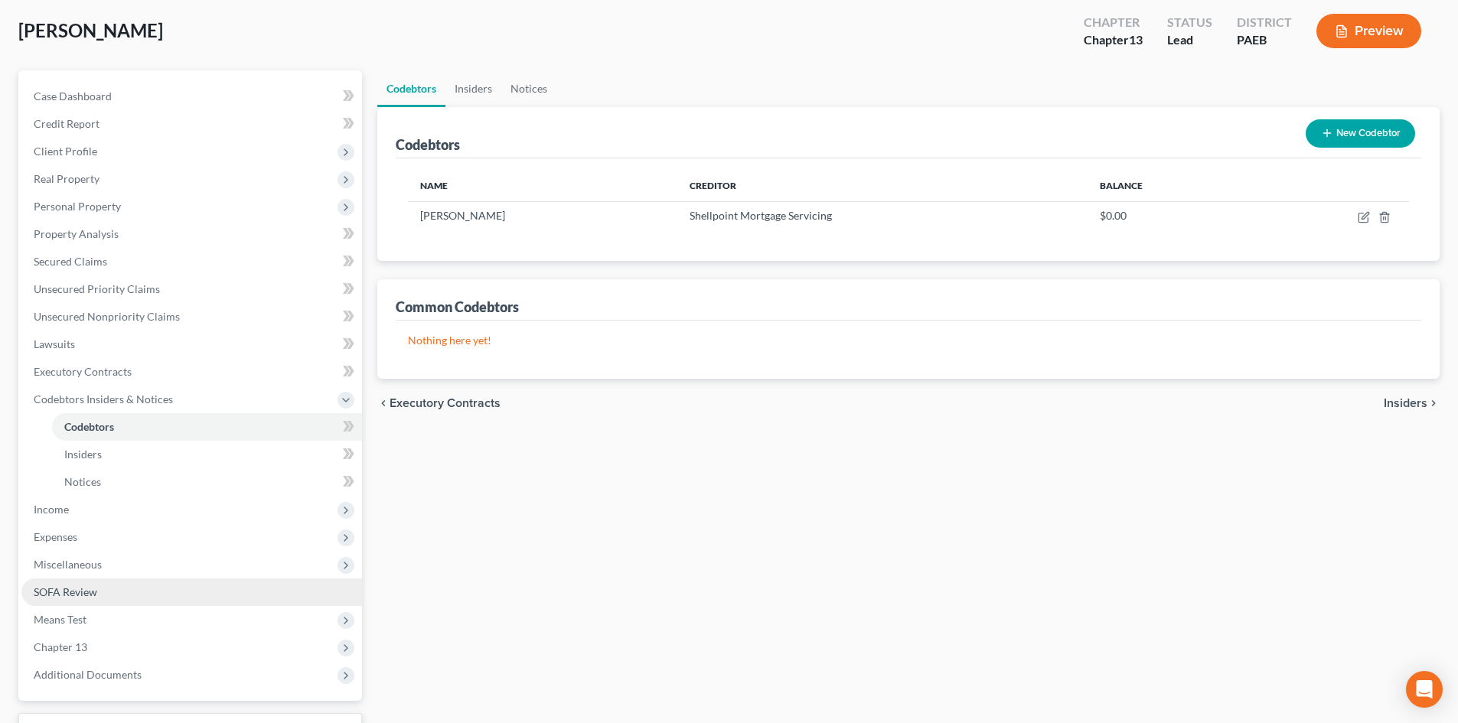
click at [108, 589] on link "SOFA Review" at bounding box center [191, 593] width 341 height 28
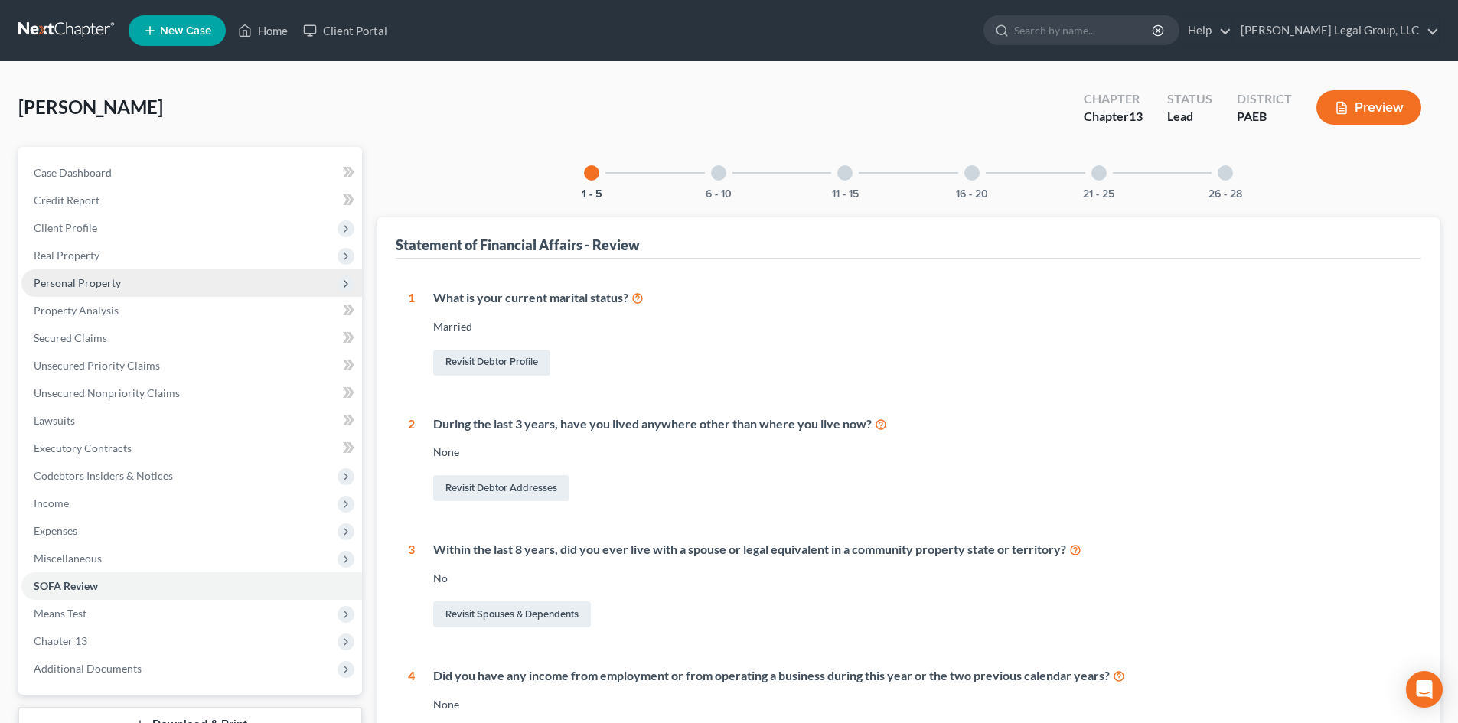
drag, startPoint x: 79, startPoint y: 259, endPoint x: 128, endPoint y: 275, distance: 51.6
click at [79, 259] on span "Real Property" at bounding box center [67, 255] width 66 height 13
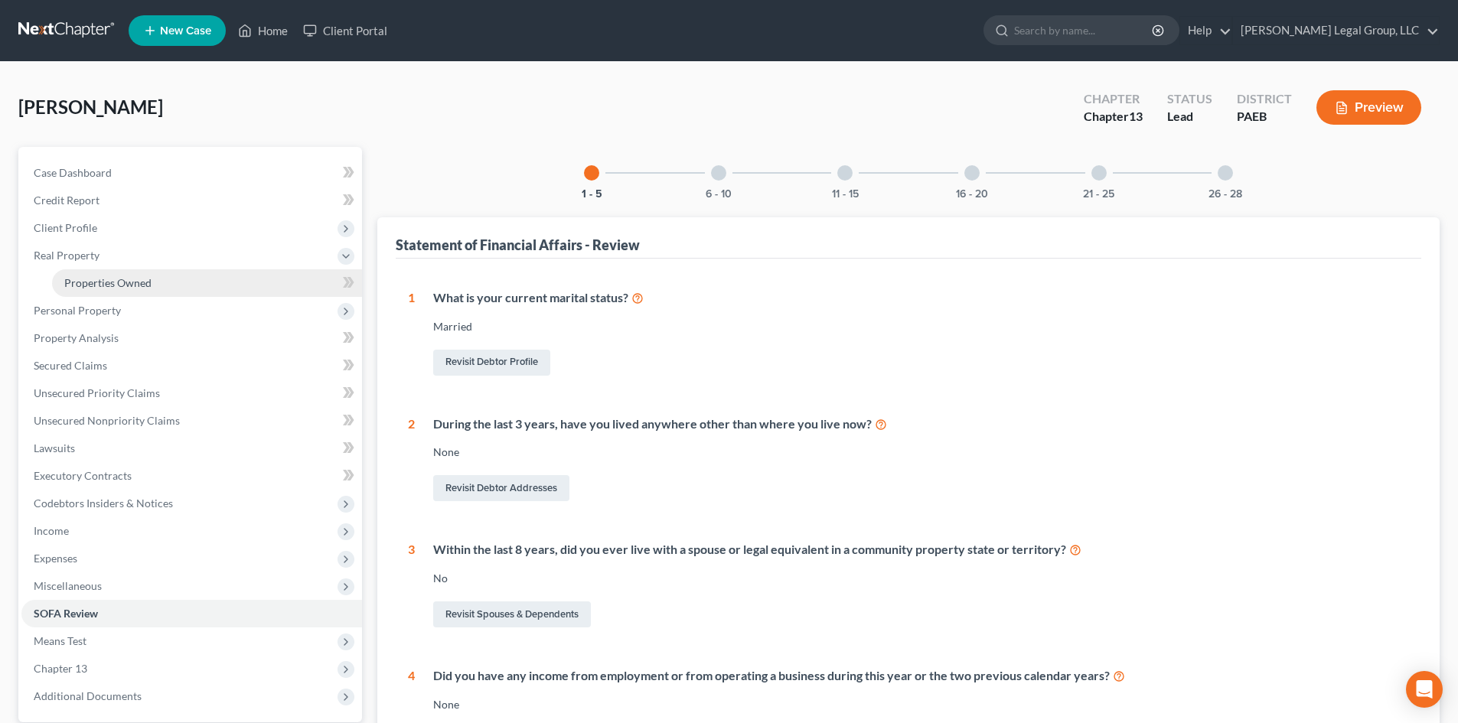
click at [155, 285] on link "Properties Owned" at bounding box center [207, 283] width 310 height 28
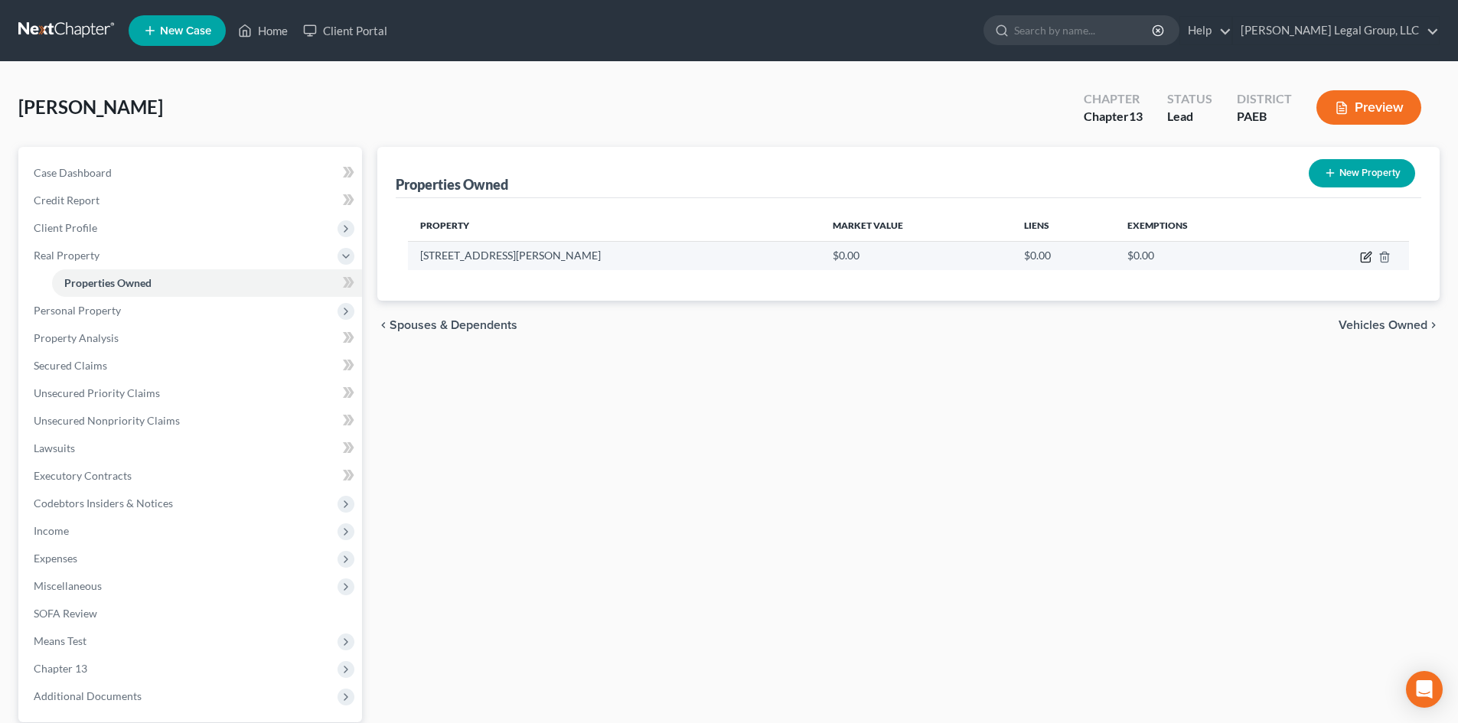
click at [1363, 261] on icon "button" at bounding box center [1366, 257] width 12 height 12
select select "39"
select select "8"
select select "3"
select select "0"
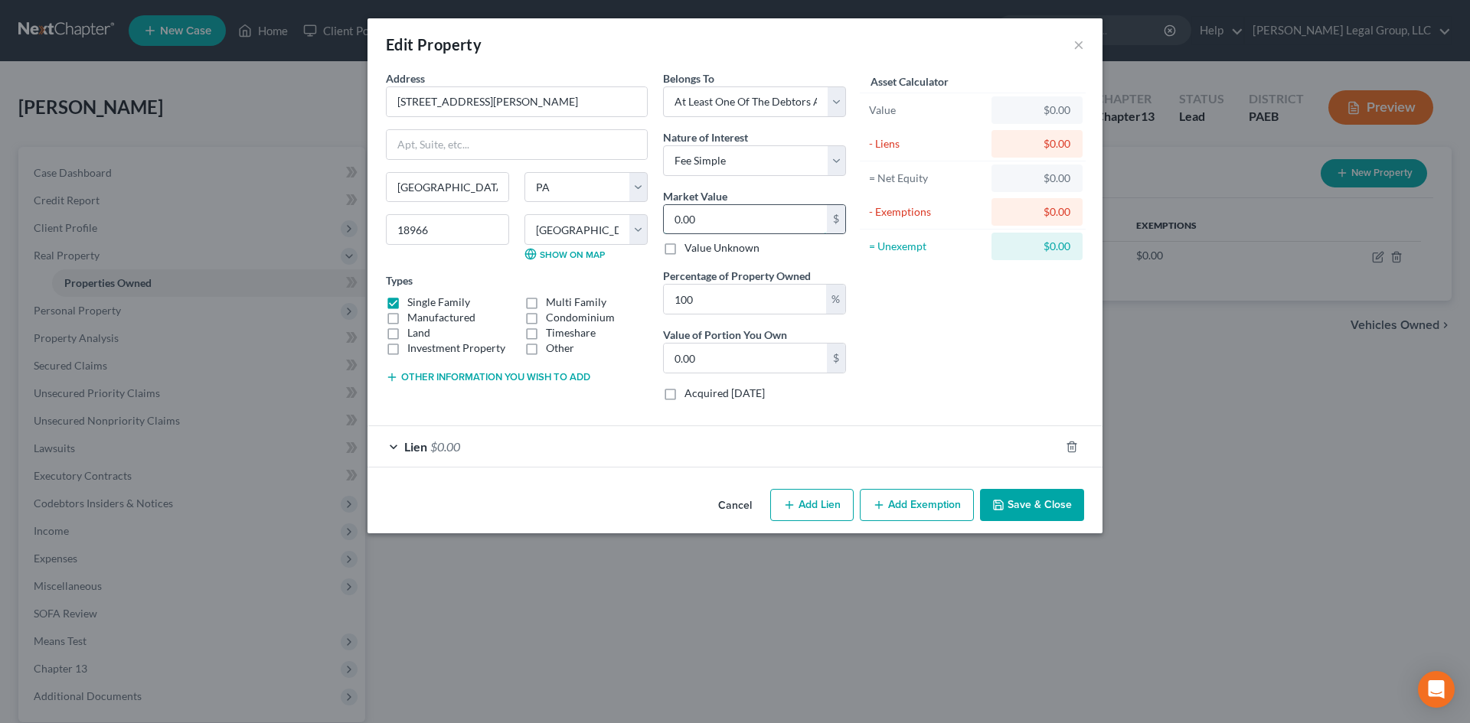
click at [729, 218] on input "0.00" at bounding box center [745, 219] width 163 height 29
type input "5"
type input "5.00"
type input "54"
type input "54.00"
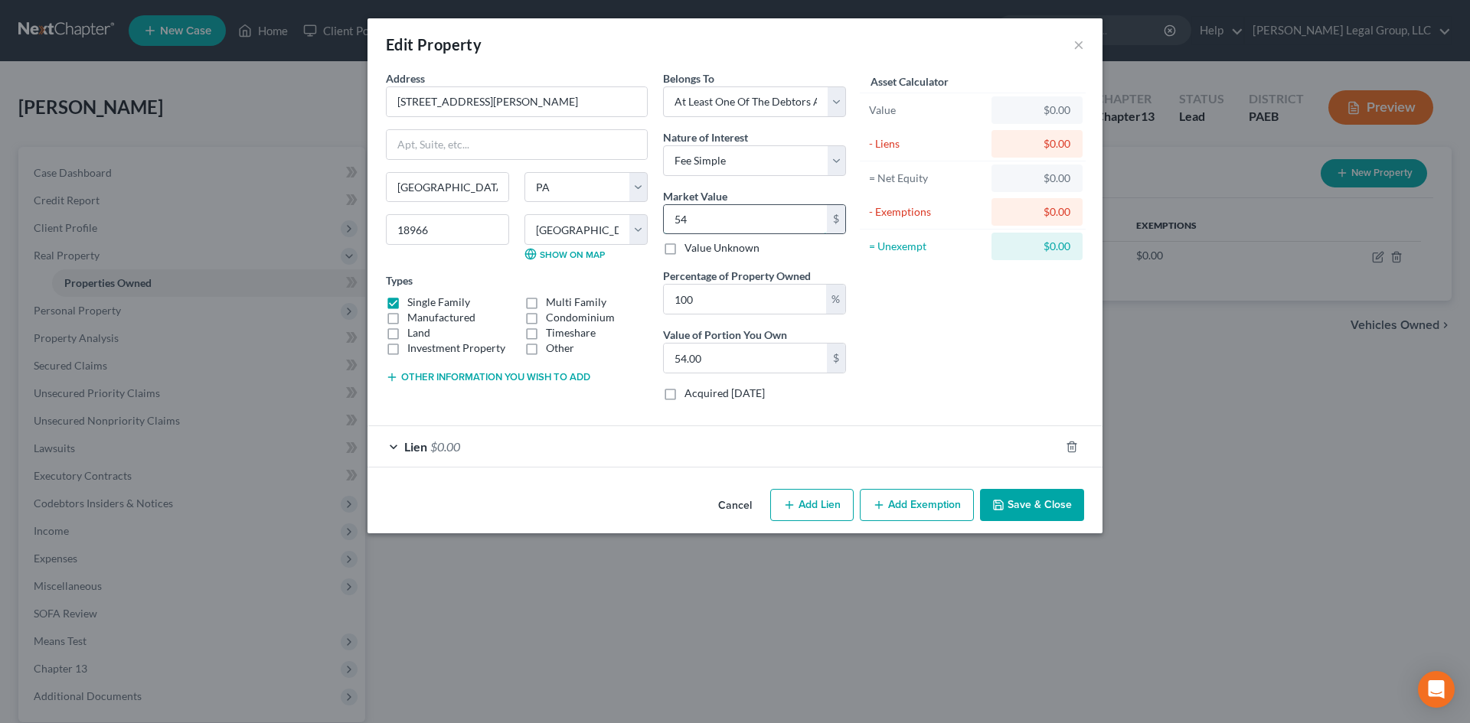
type input "542"
type input "542.00"
type input "5422"
type input "5,422.00"
type input "5,4220"
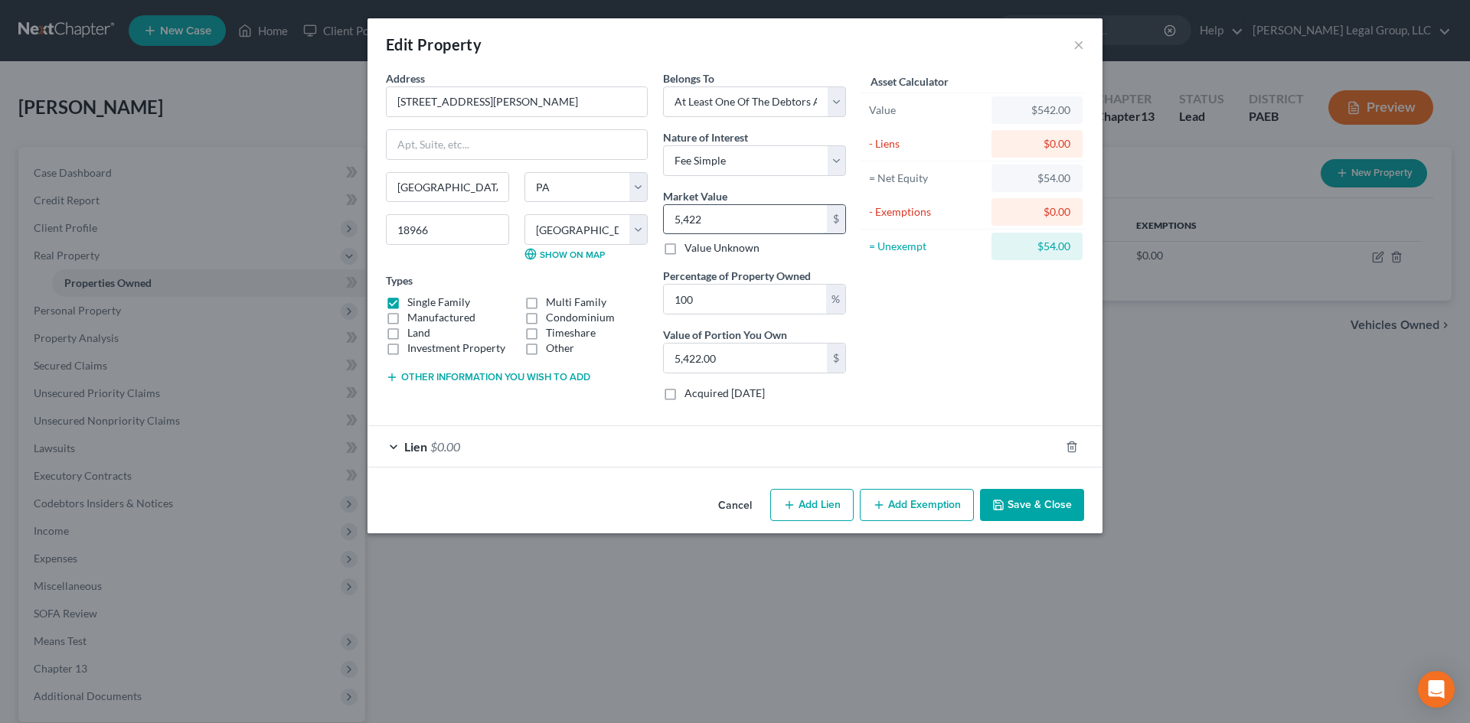
type input "54,220.00"
type input "54,2200"
type input "542,200.00"
type input "542,200"
click at [1059, 508] on button "Save & Close" at bounding box center [1032, 505] width 104 height 32
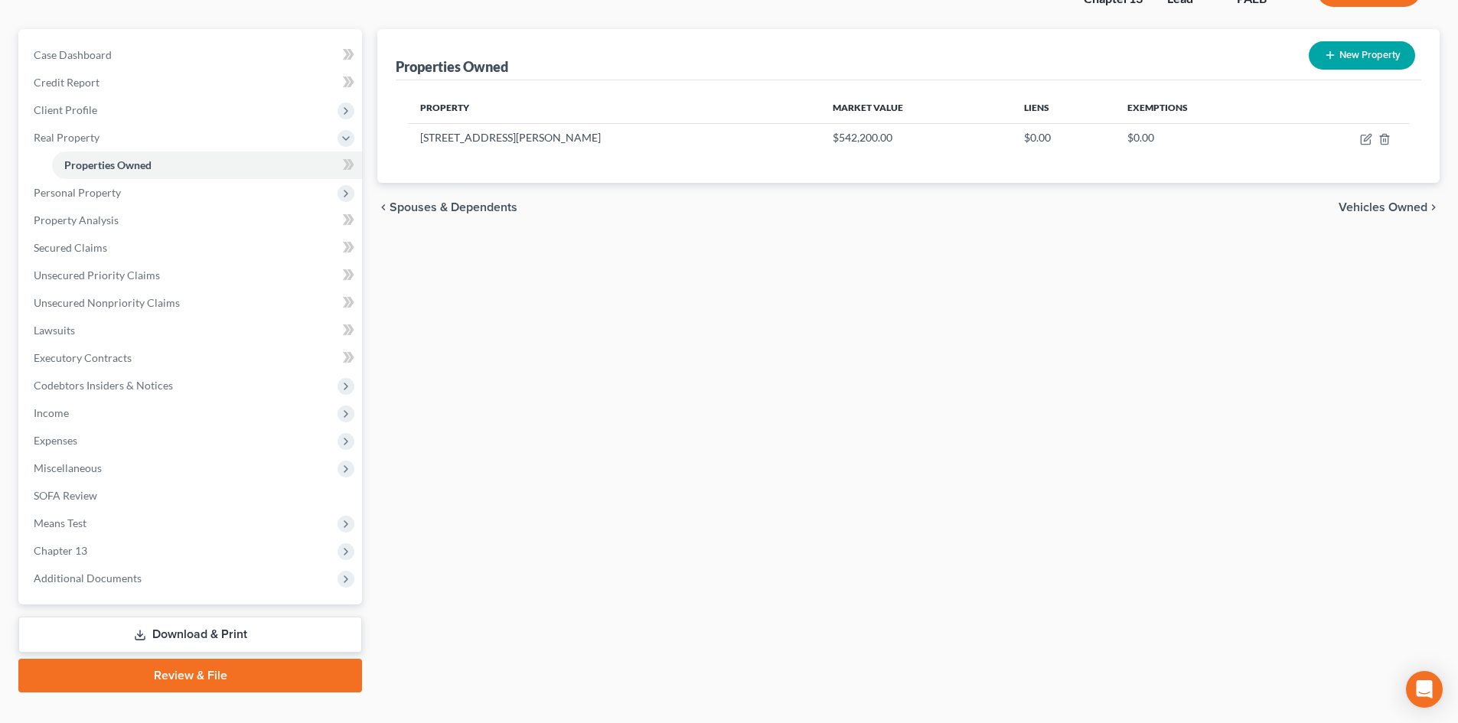
scroll to position [145, 0]
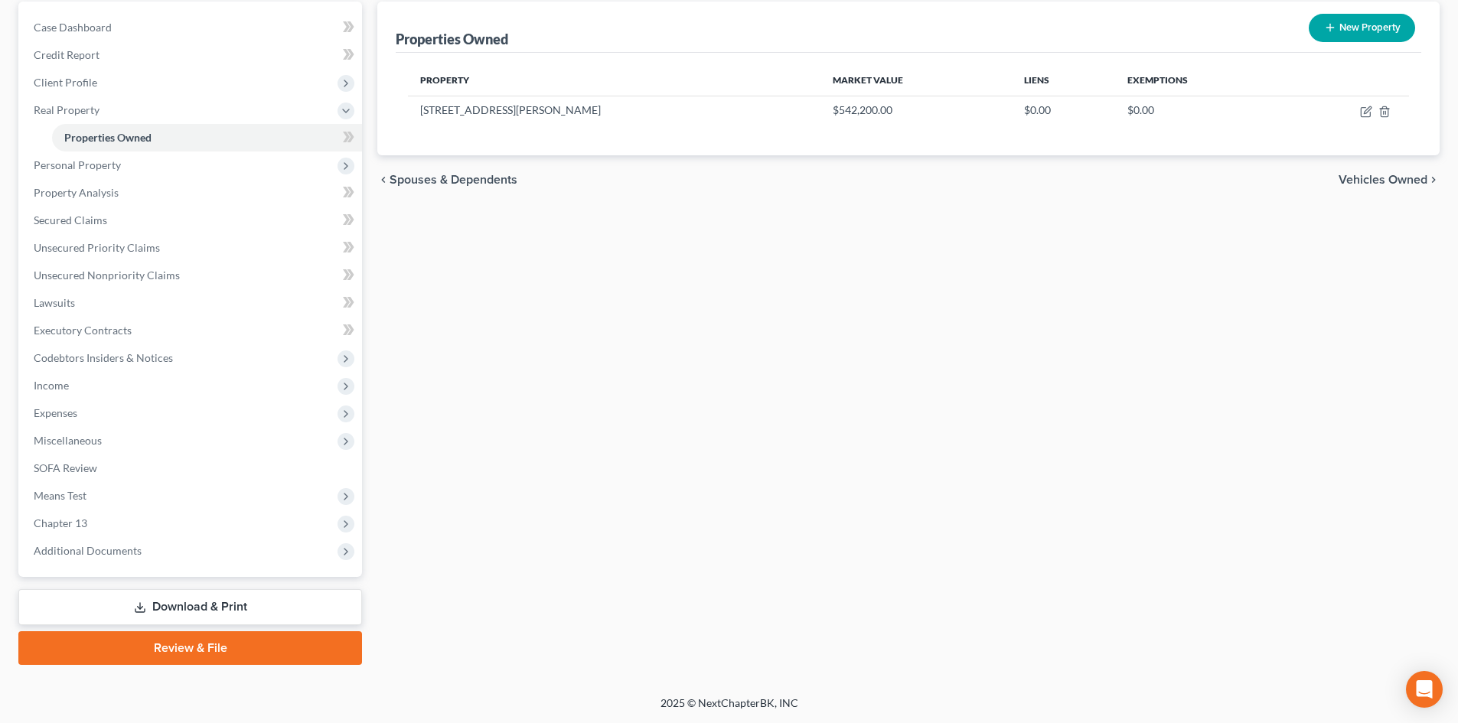
click at [265, 605] on link "Download & Print" at bounding box center [190, 607] width 344 height 36
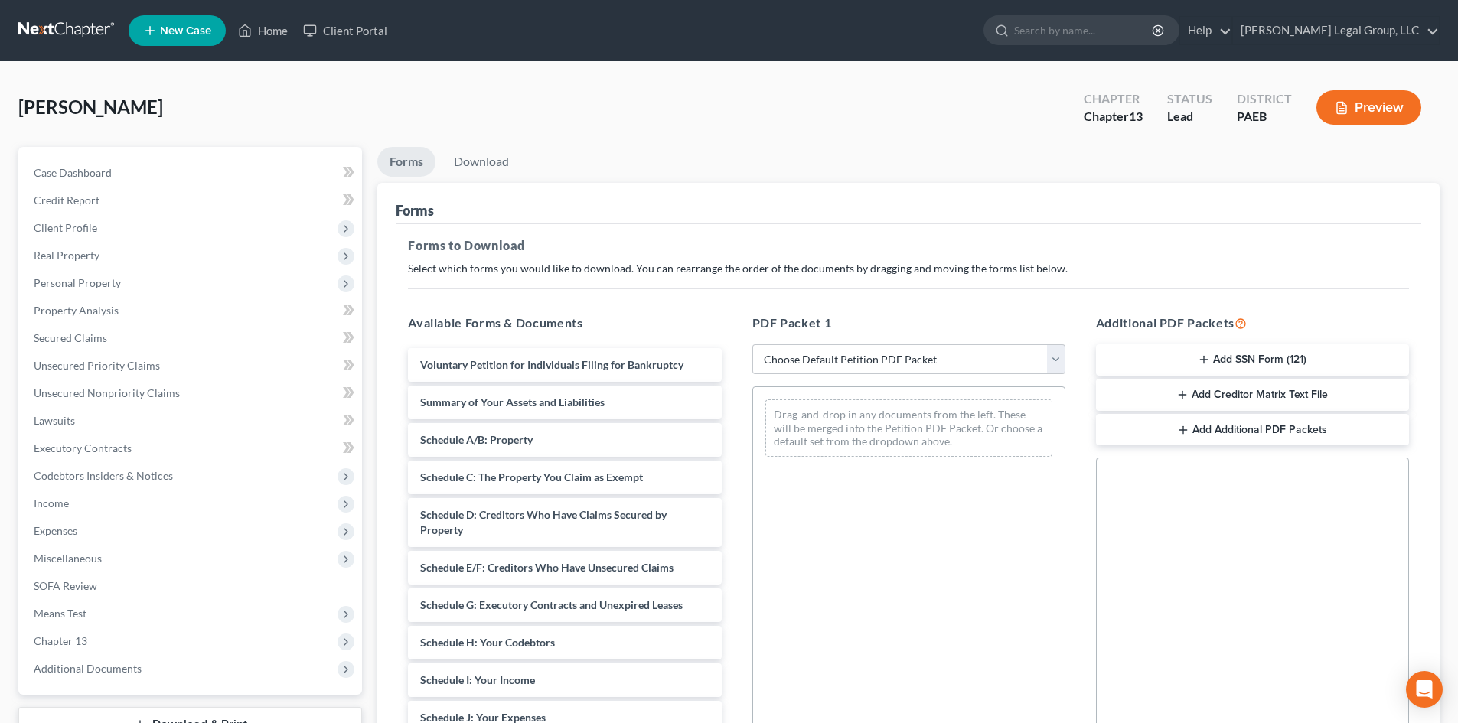
click at [924, 365] on select "Choose Default Petition PDF Packet Complete Bankruptcy Petition (all forms and …" at bounding box center [908, 359] width 313 height 31
select select "1"
click at [752, 344] on select "Choose Default Petition PDF Packet Complete Bankruptcy Petition (all forms and …" at bounding box center [908, 359] width 313 height 31
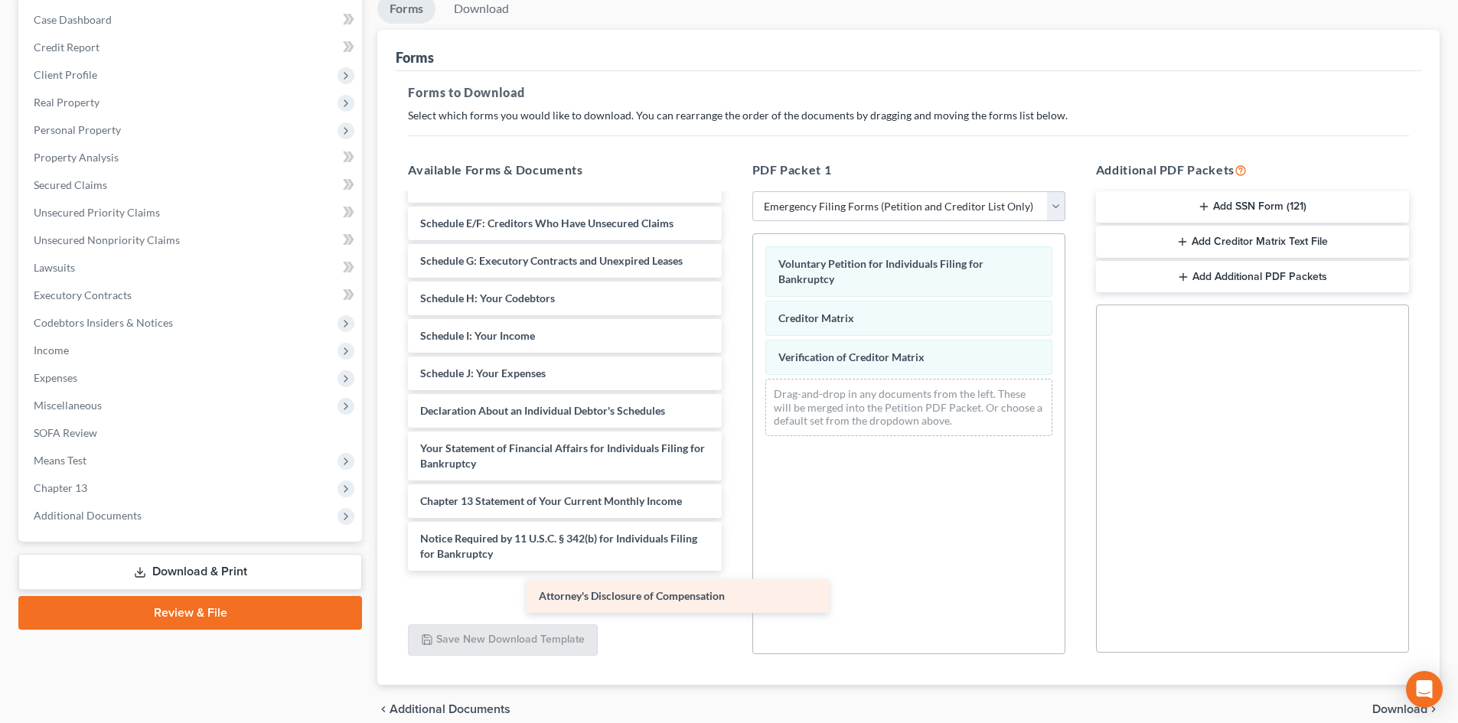
scroll to position [116, 0]
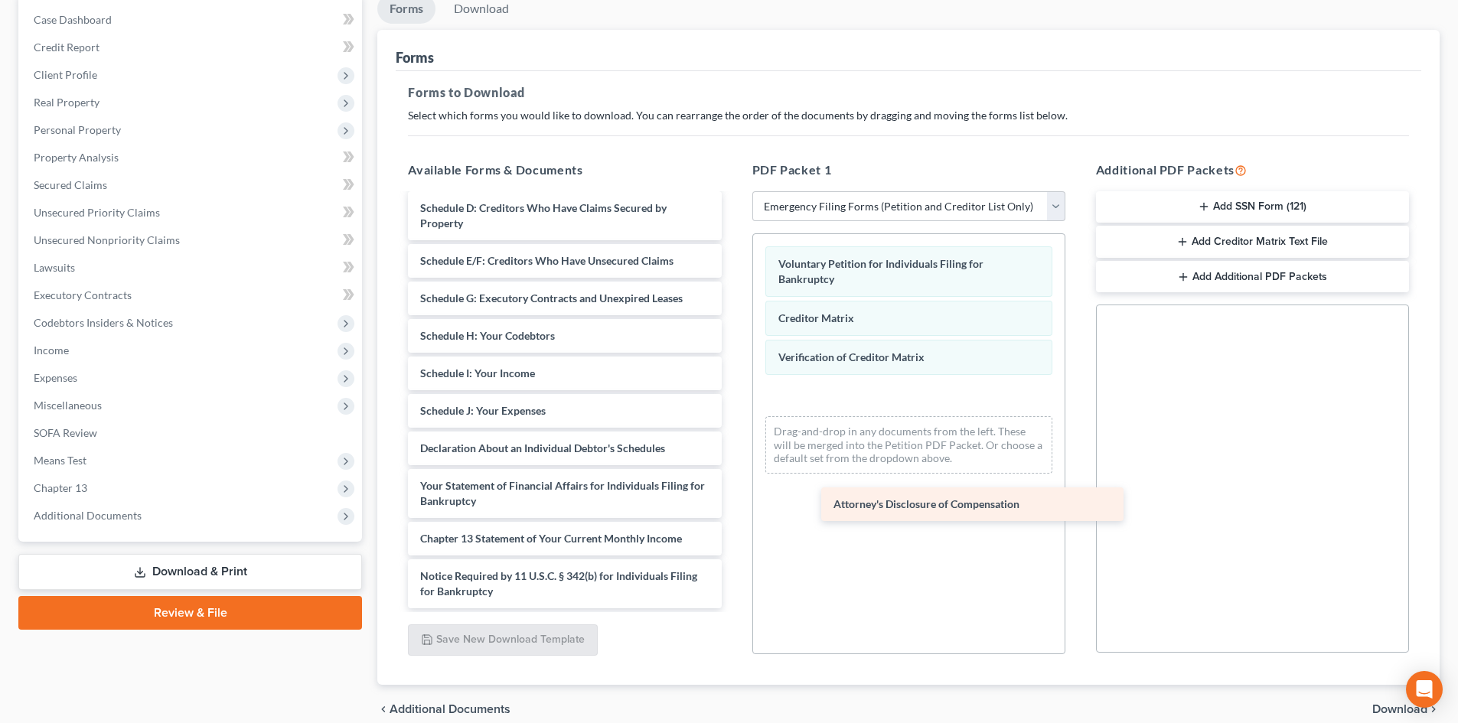
drag, startPoint x: 560, startPoint y: 590, endPoint x: 971, endPoint y: 503, distance: 420.2
click at [733, 503] on div "Attorney's Disclosure of Compensation Summary of Your Assets and Liabilities Sc…" at bounding box center [565, 344] width 338 height 530
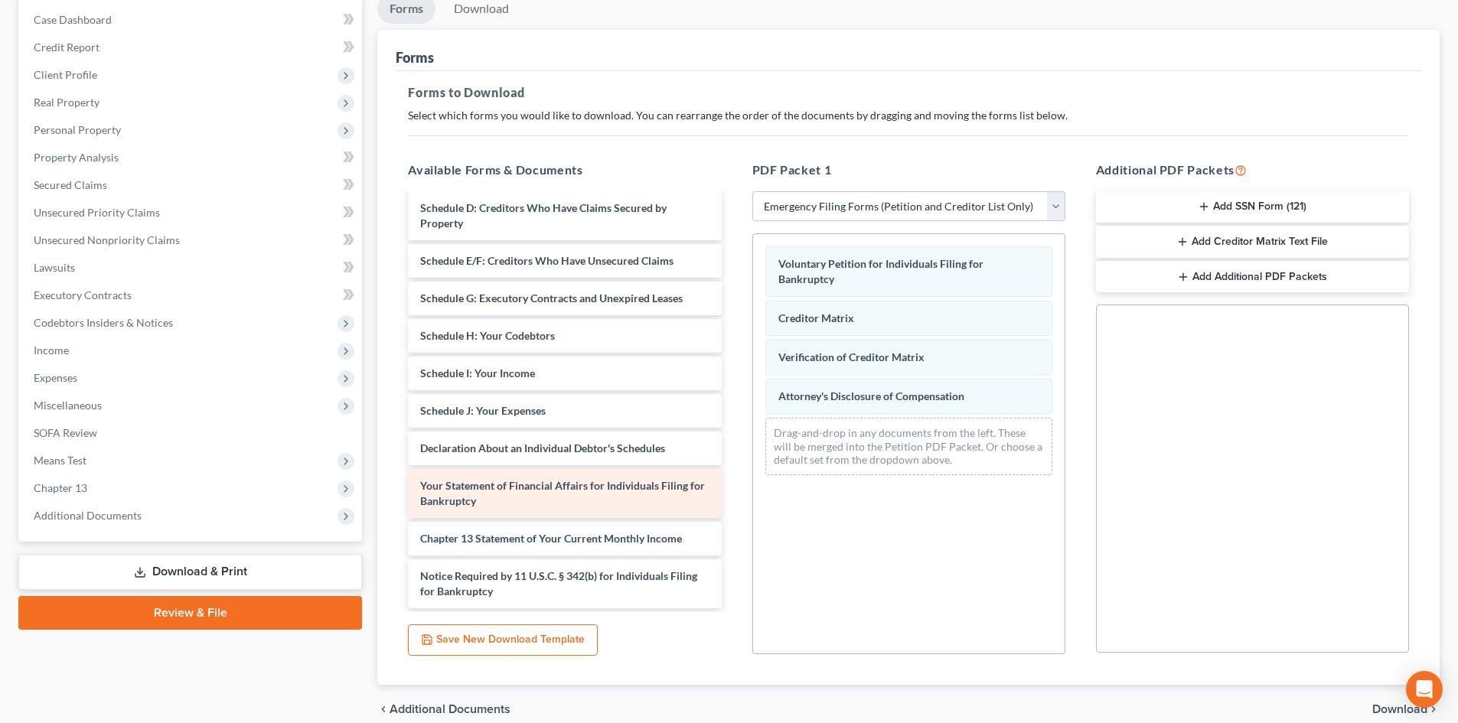
scroll to position [40, 0]
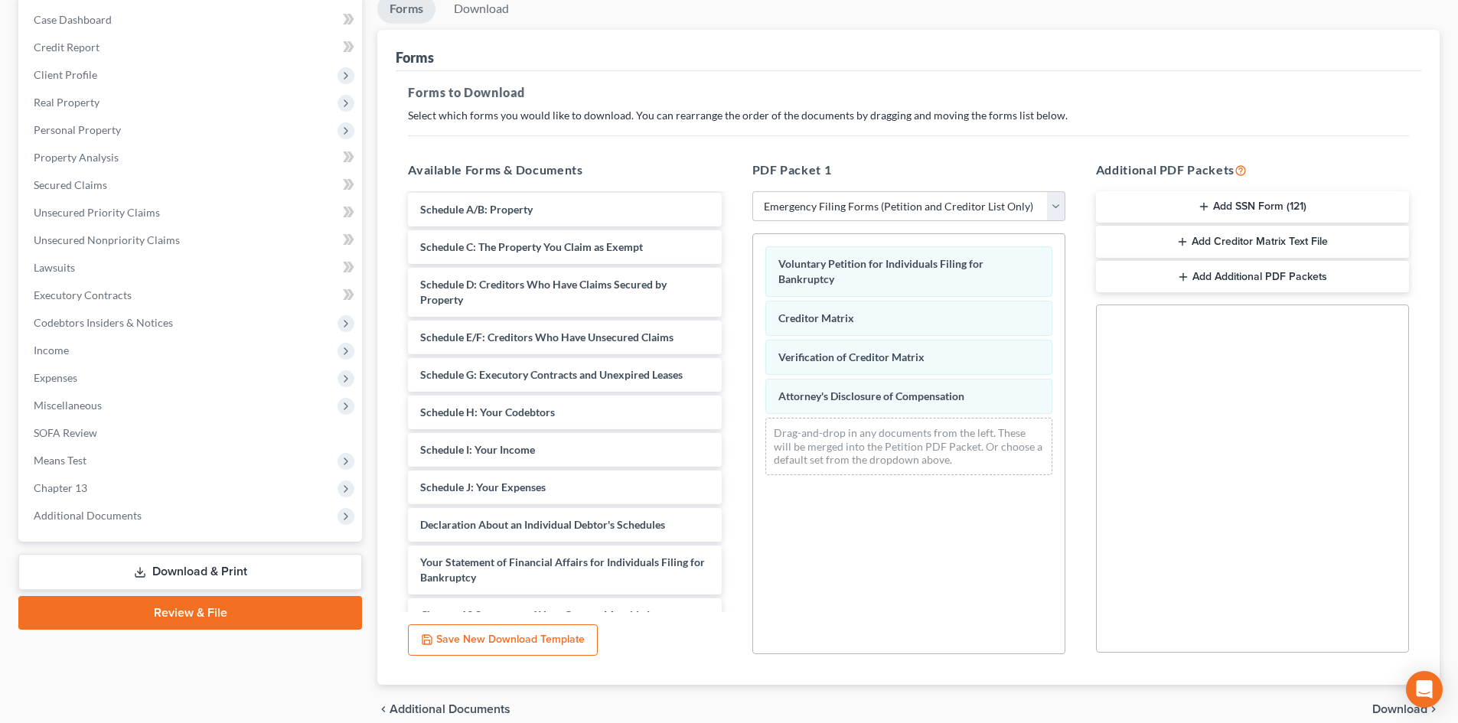
click at [1309, 201] on button "Add SSN Form (121)" at bounding box center [1252, 207] width 313 height 32
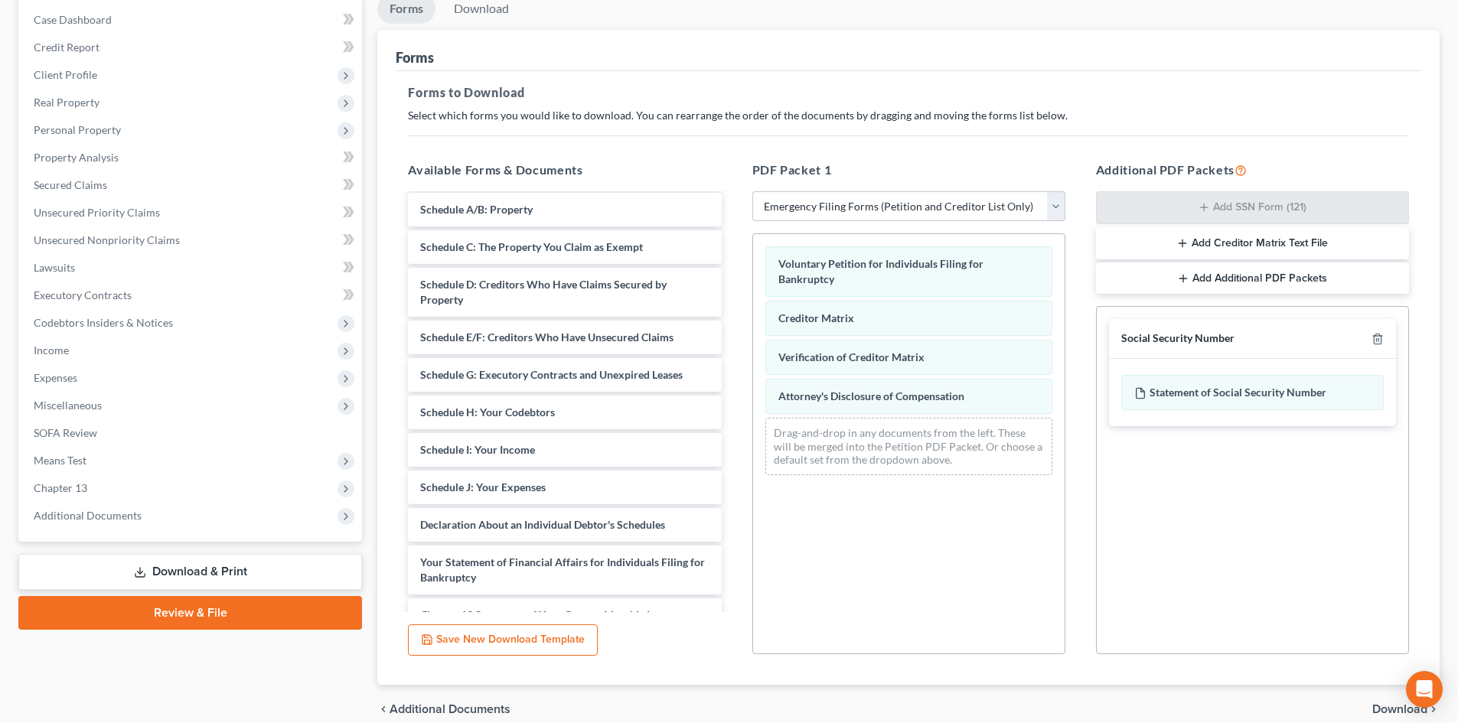
click at [1396, 711] on span "Download" at bounding box center [1400, 709] width 55 height 12
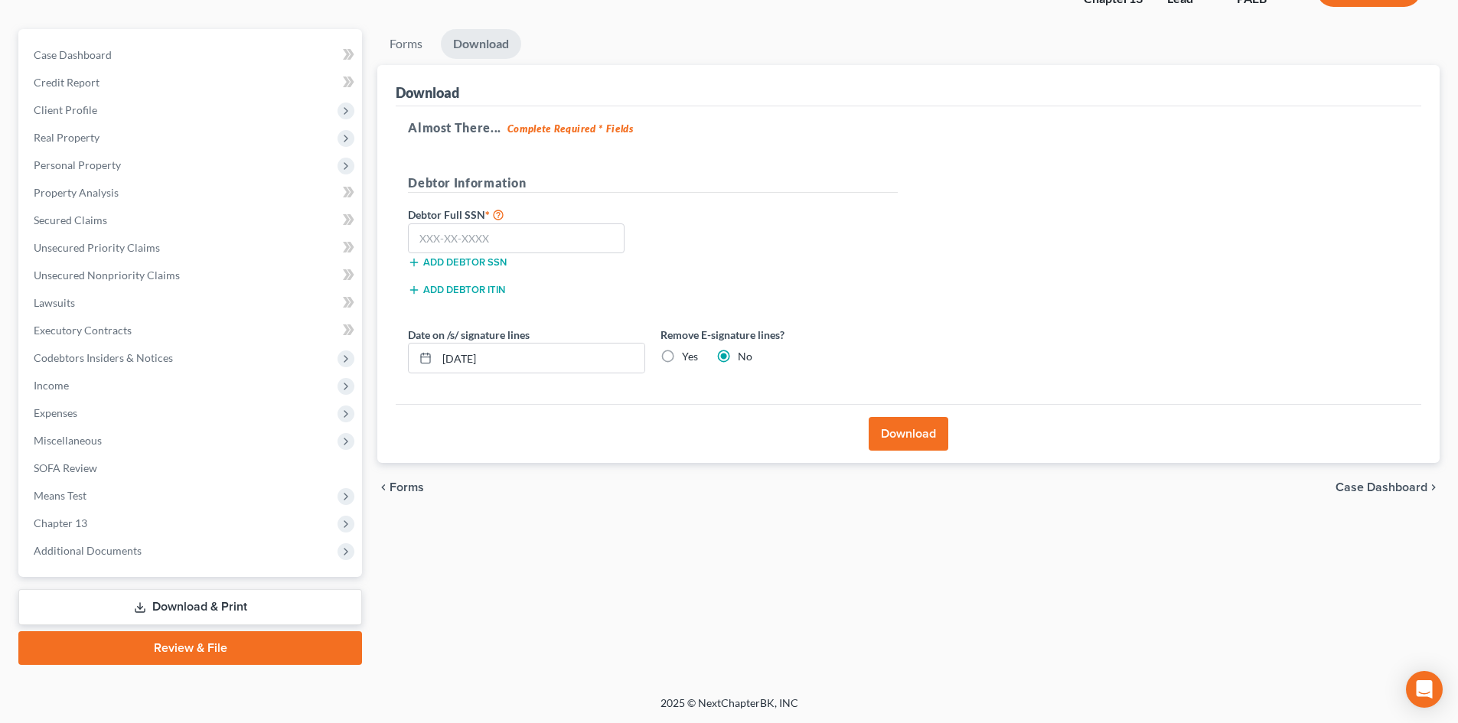
click at [682, 359] on label "Yes" at bounding box center [690, 356] width 16 height 15
click at [688, 359] on input "Yes" at bounding box center [693, 354] width 10 height 10
radio input "true"
radio input "false"
click at [482, 249] on input "text" at bounding box center [516, 239] width 217 height 31
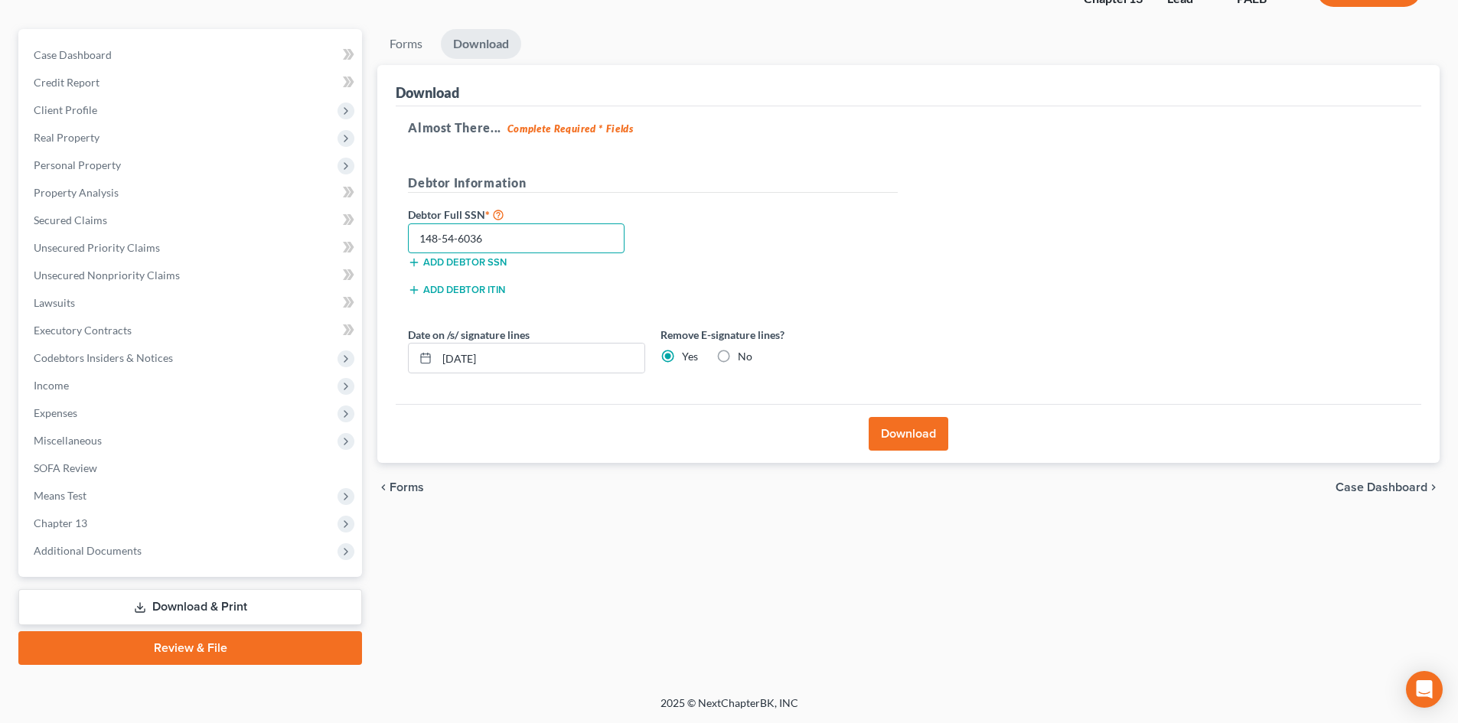
type input "148-54-6036"
click at [903, 449] on button "Download" at bounding box center [909, 434] width 80 height 34
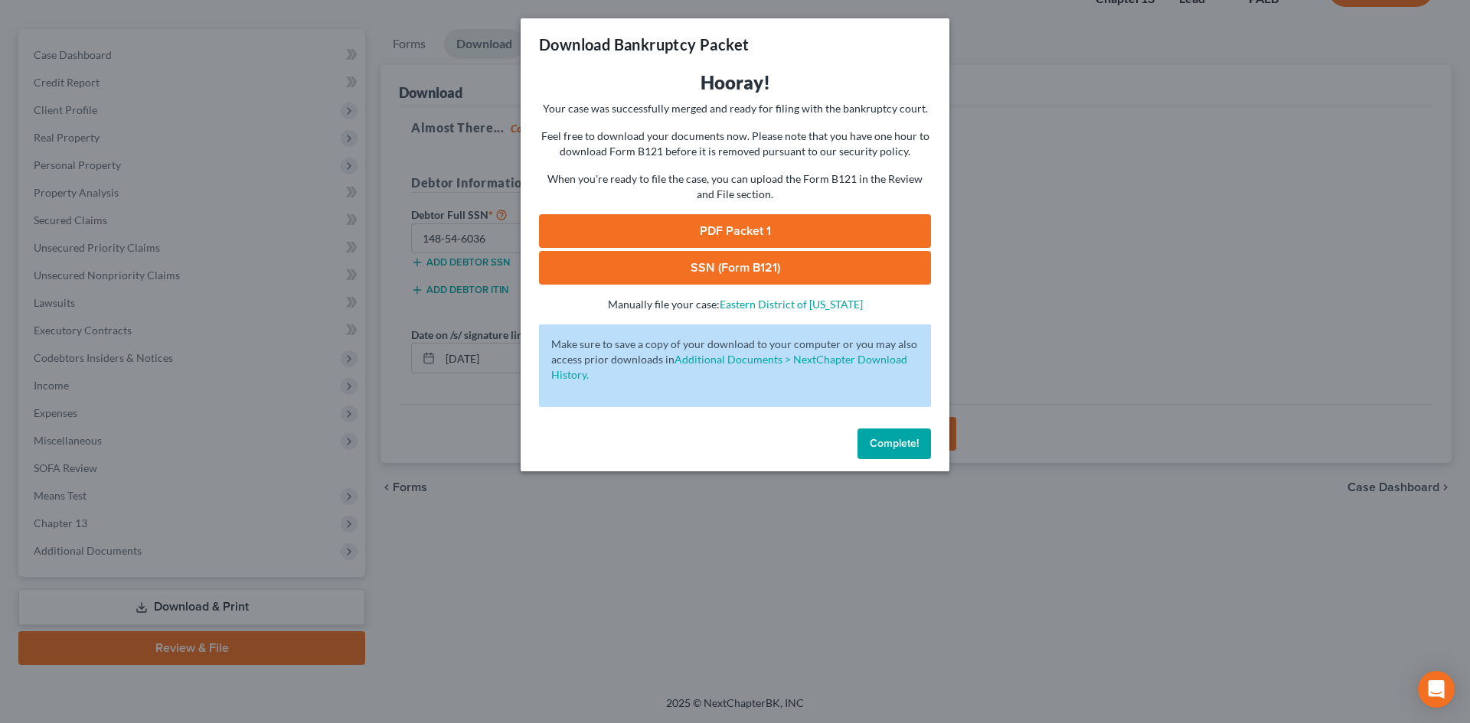
click at [785, 225] on link "PDF Packet 1" at bounding box center [735, 231] width 392 height 34
click at [723, 261] on link "SSN (Form B121)" at bounding box center [735, 268] width 392 height 34
drag, startPoint x: 883, startPoint y: 440, endPoint x: 884, endPoint y: 456, distance: 16.1
click at [883, 441] on span "Complete!" at bounding box center [894, 443] width 49 height 13
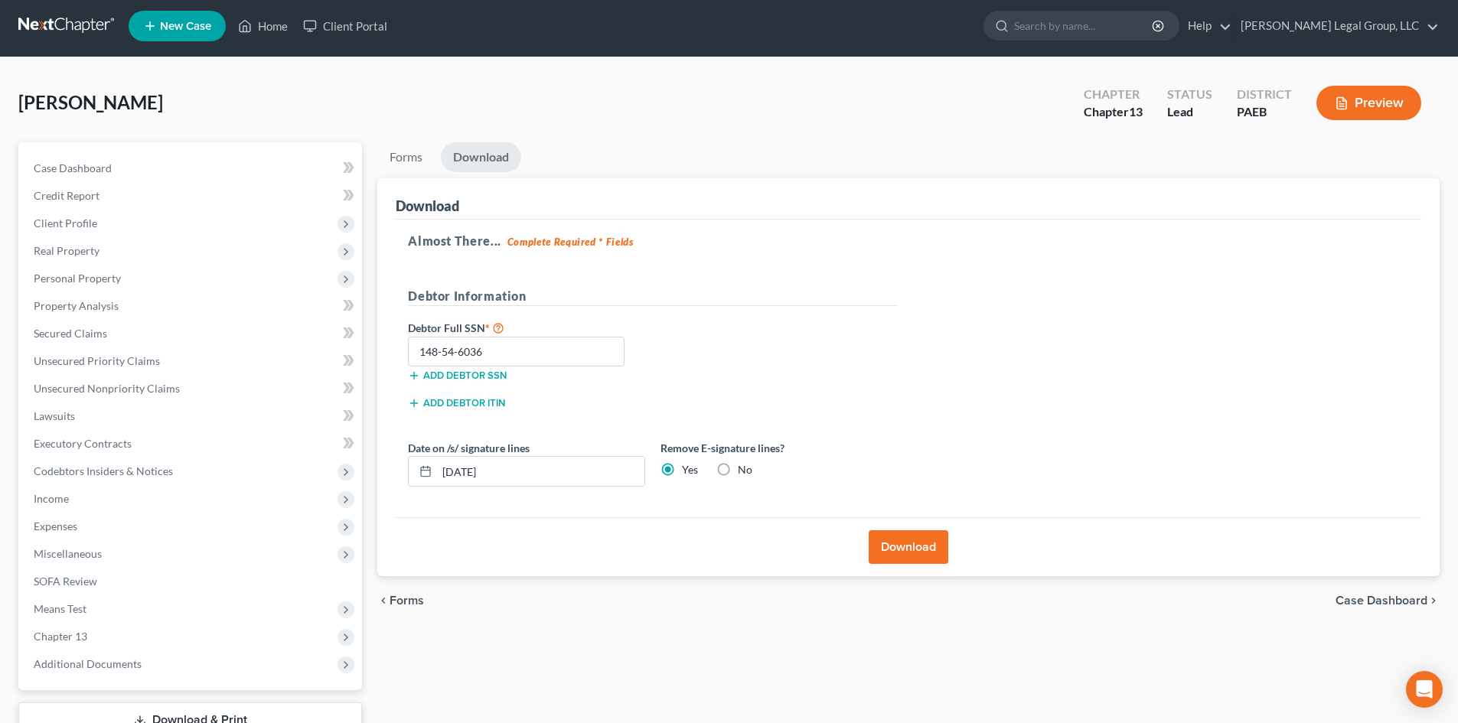
scroll to position [0, 0]
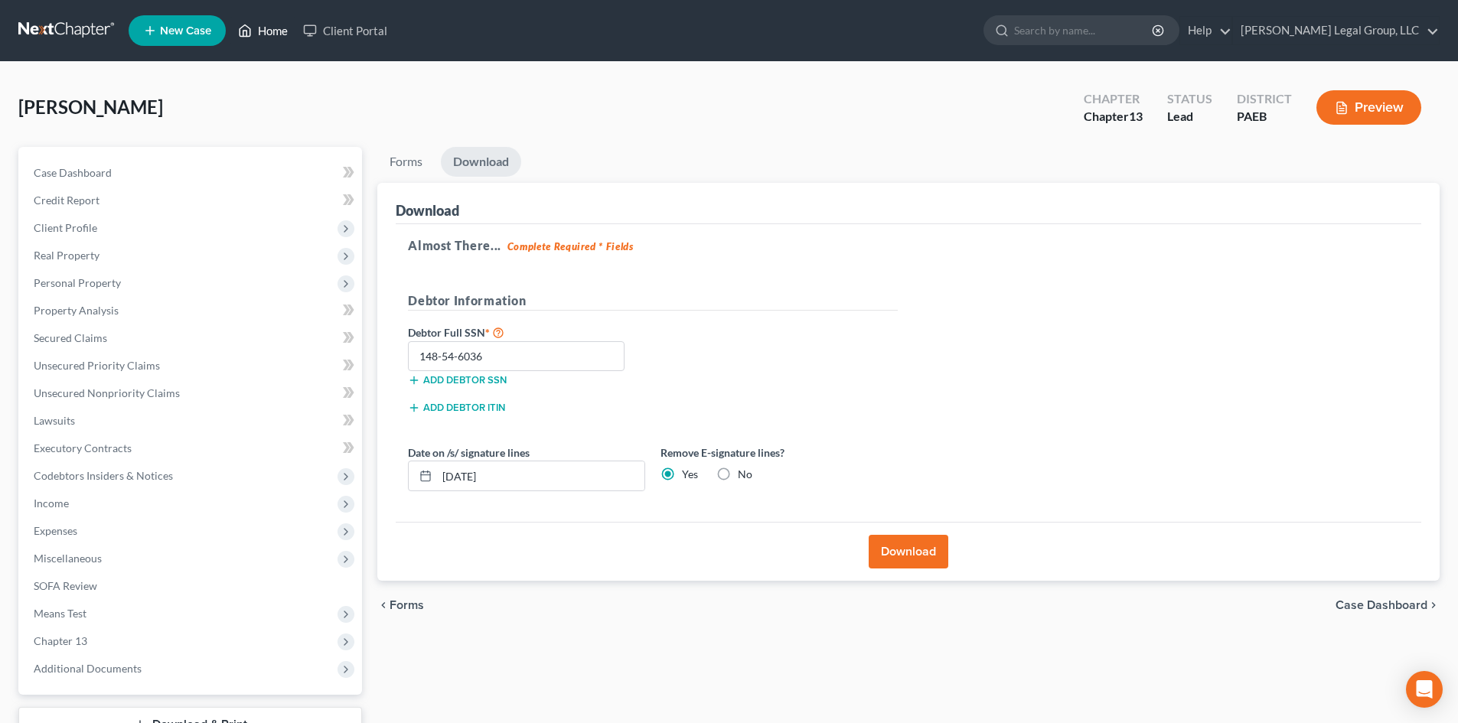
drag, startPoint x: 261, startPoint y: 31, endPoint x: 290, endPoint y: 96, distance: 71.3
click at [262, 31] on link "Home" at bounding box center [262, 31] width 65 height 28
